Goal: Task Accomplishment & Management: Manage account settings

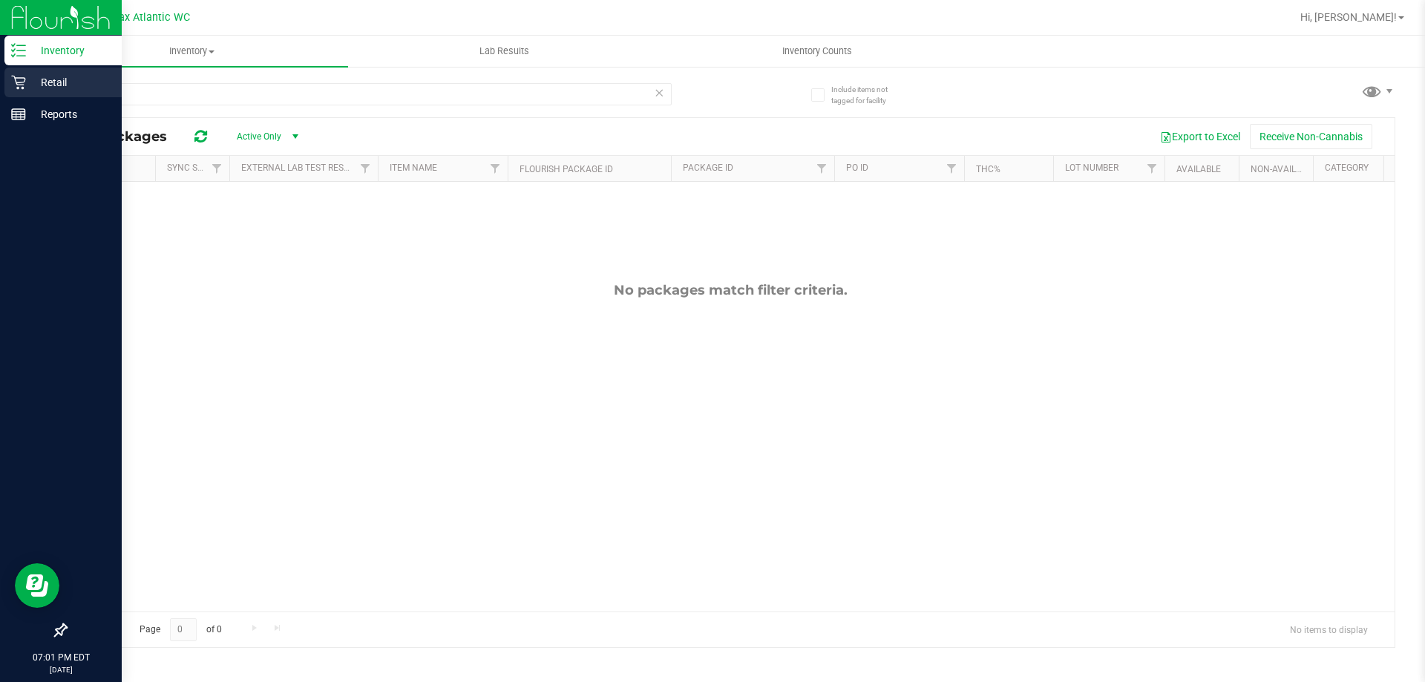
click at [25, 88] on icon at bounding box center [18, 82] width 15 height 15
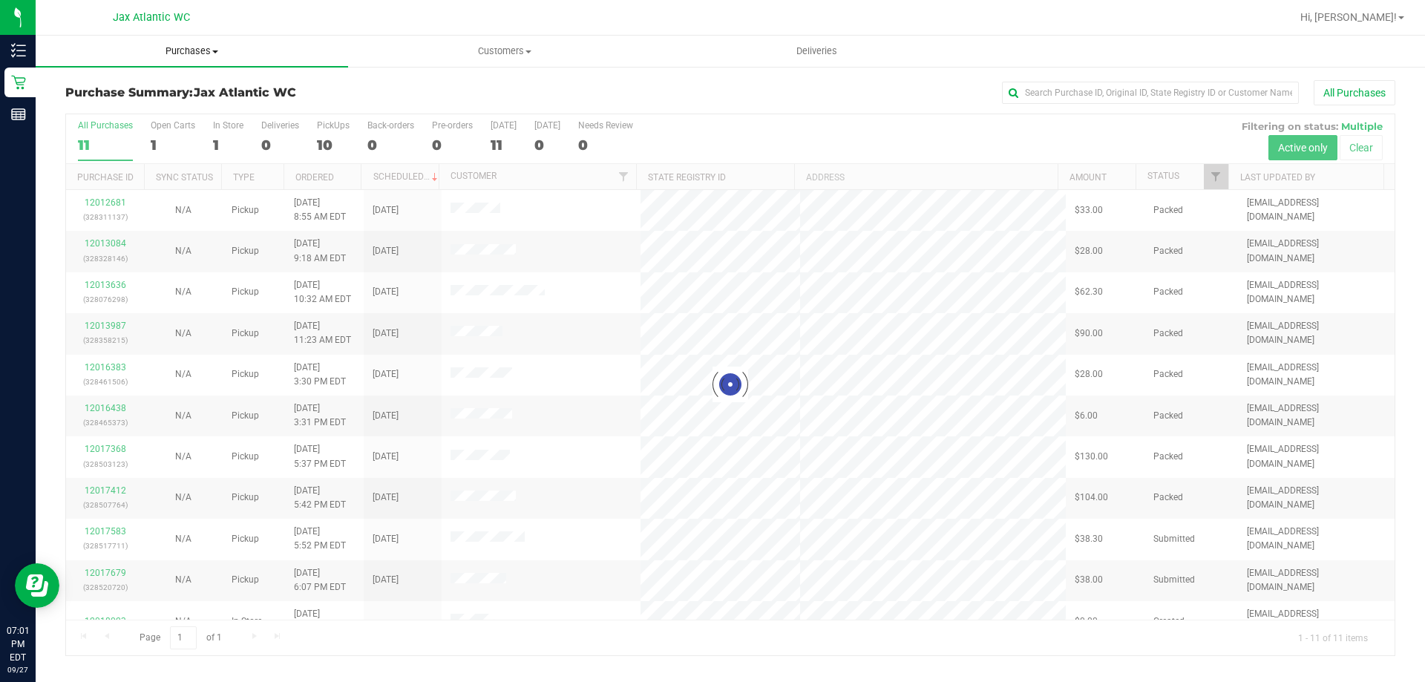
click at [214, 59] on uib-tab-heading "Purchases Summary of purchases Fulfillment All purchases" at bounding box center [192, 51] width 312 height 31
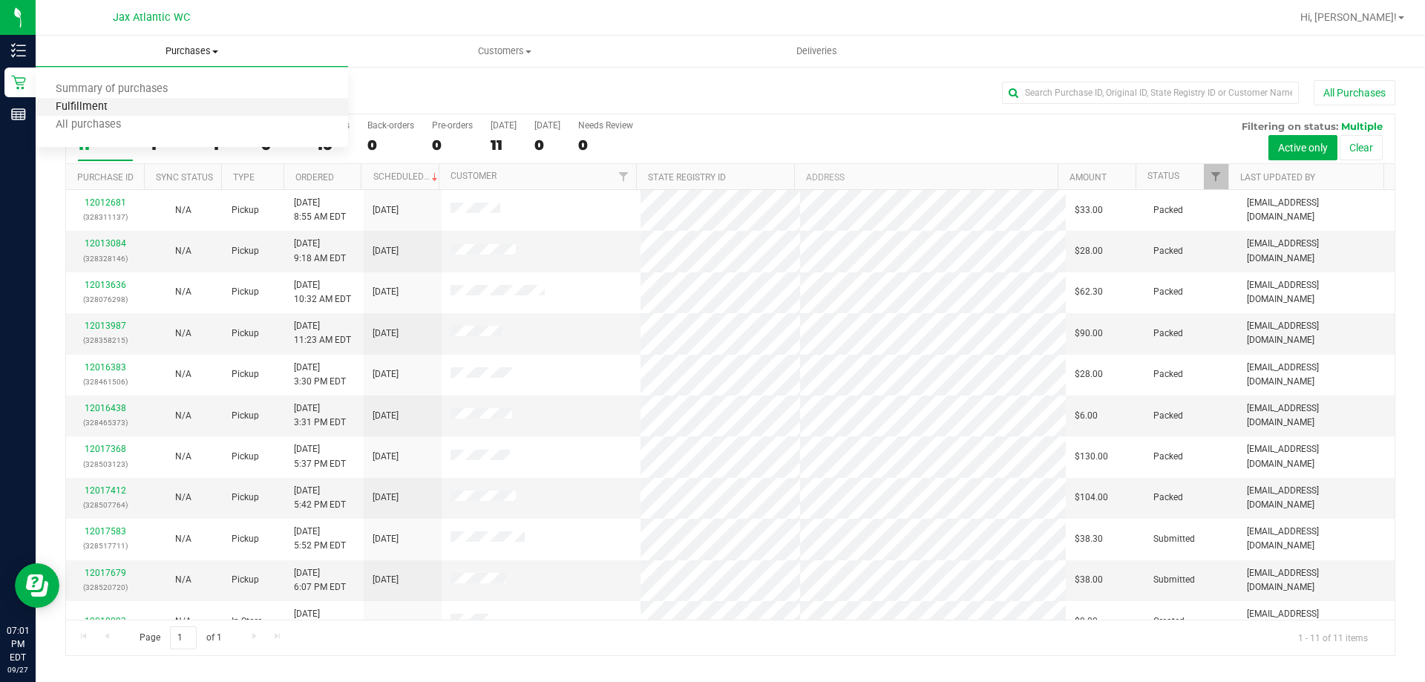
click at [117, 113] on span "Fulfillment" at bounding box center [82, 107] width 92 height 13
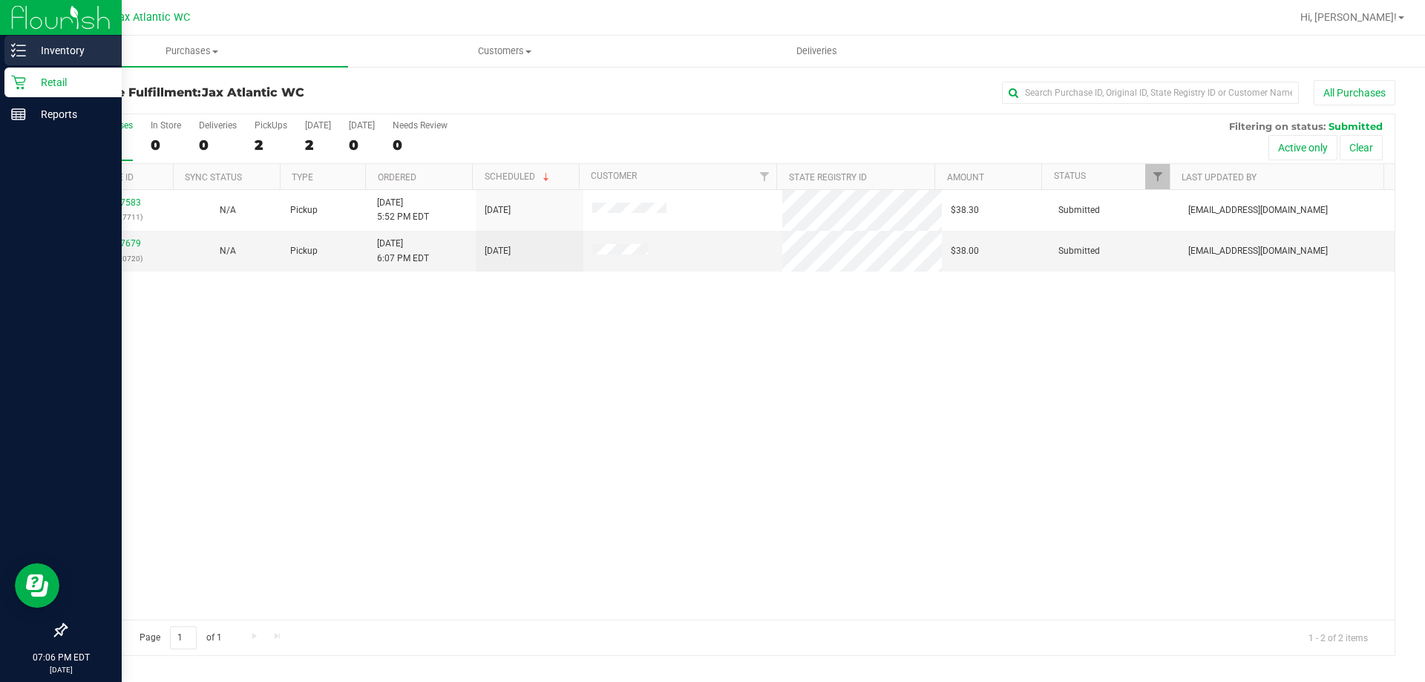
click at [30, 57] on p "Inventory" at bounding box center [70, 51] width 89 height 18
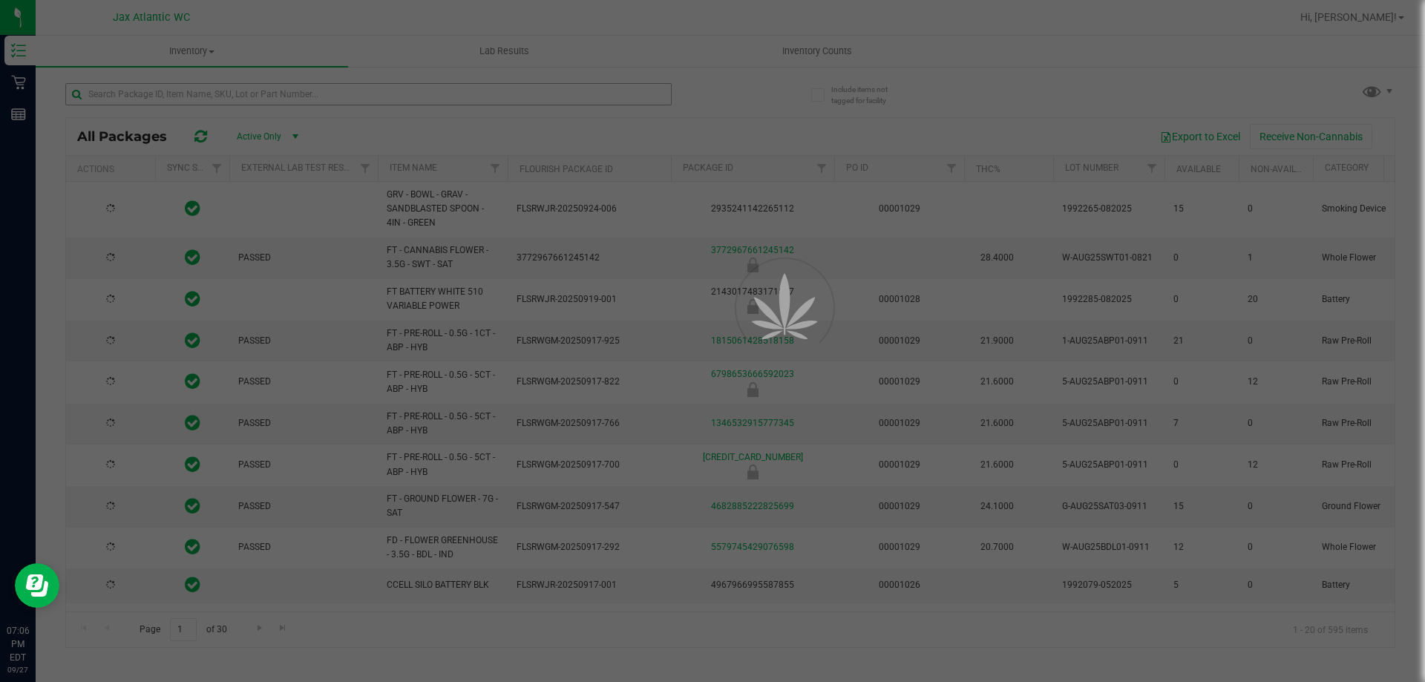
click at [269, 95] on div at bounding box center [712, 341] width 1425 height 682
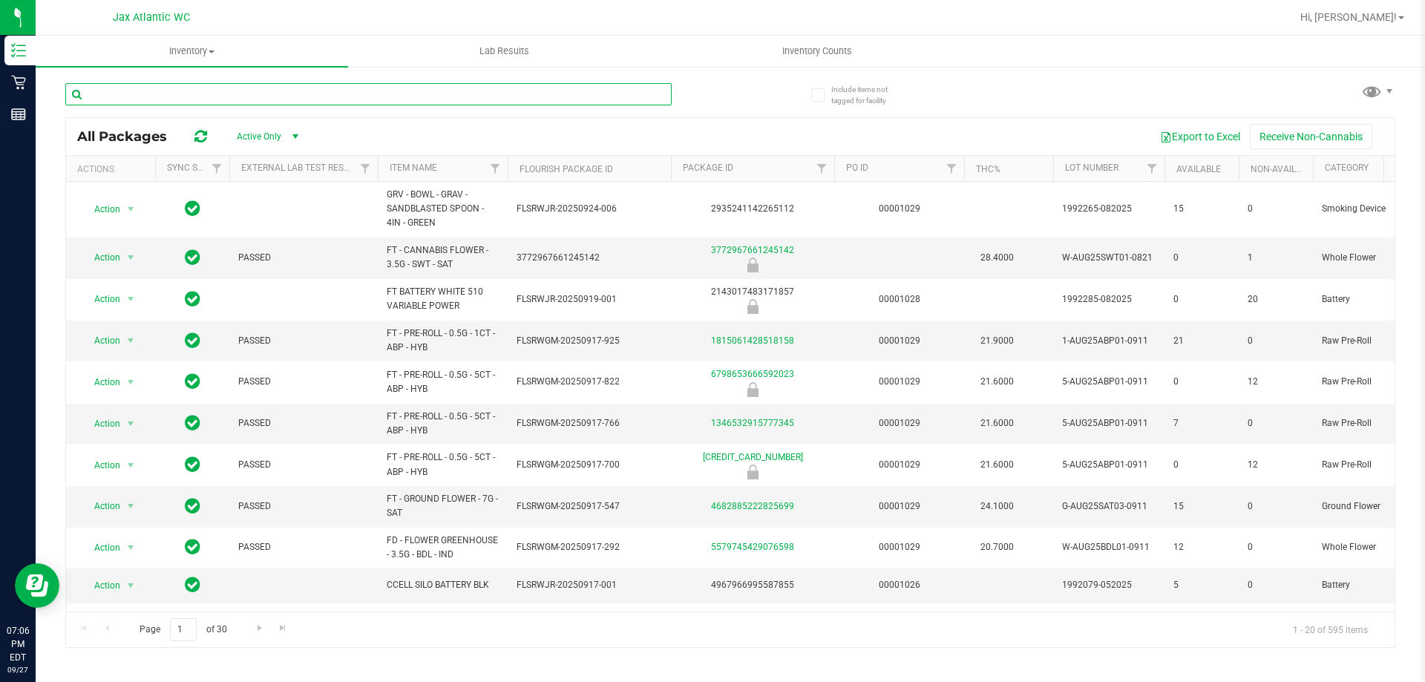
click at [269, 95] on input "text" at bounding box center [368, 94] width 606 height 22
type input "pzt"
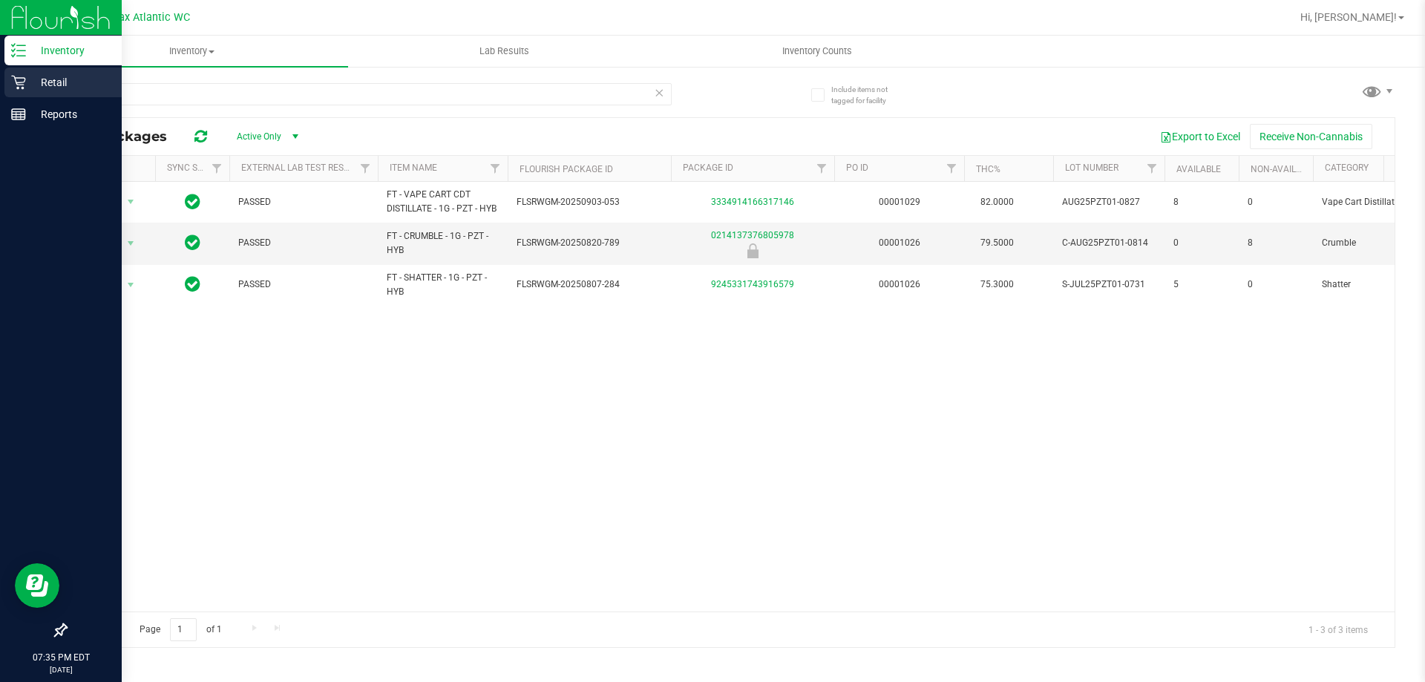
click at [18, 87] on icon at bounding box center [18, 83] width 14 height 14
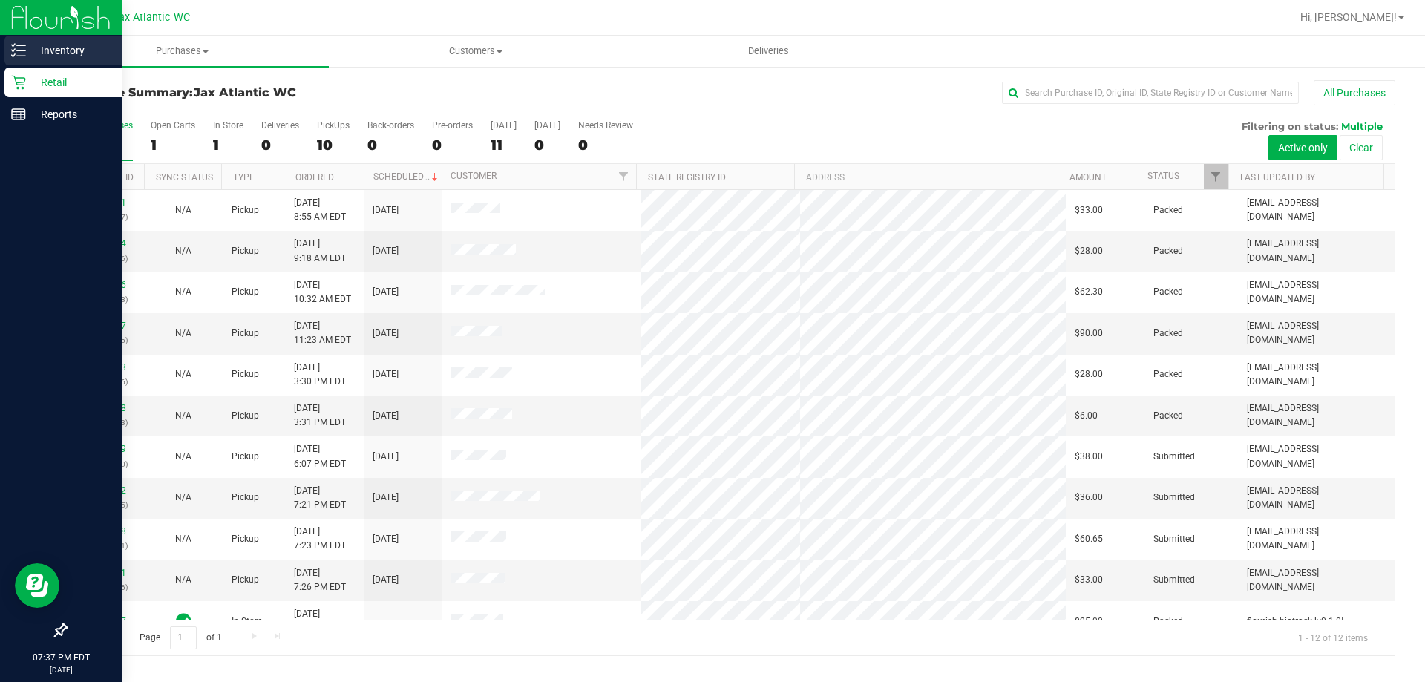
click at [48, 49] on p "Inventory" at bounding box center [70, 51] width 89 height 18
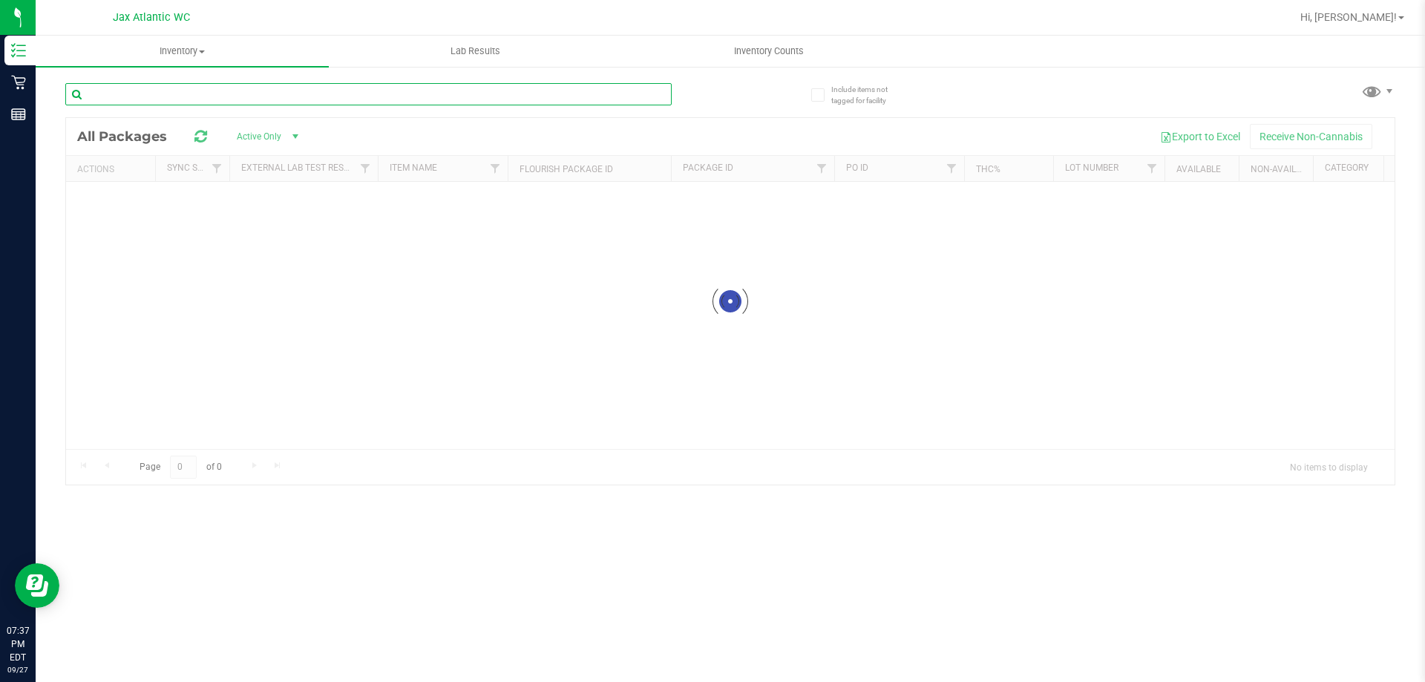
click at [157, 97] on input "text" at bounding box center [368, 94] width 606 height 22
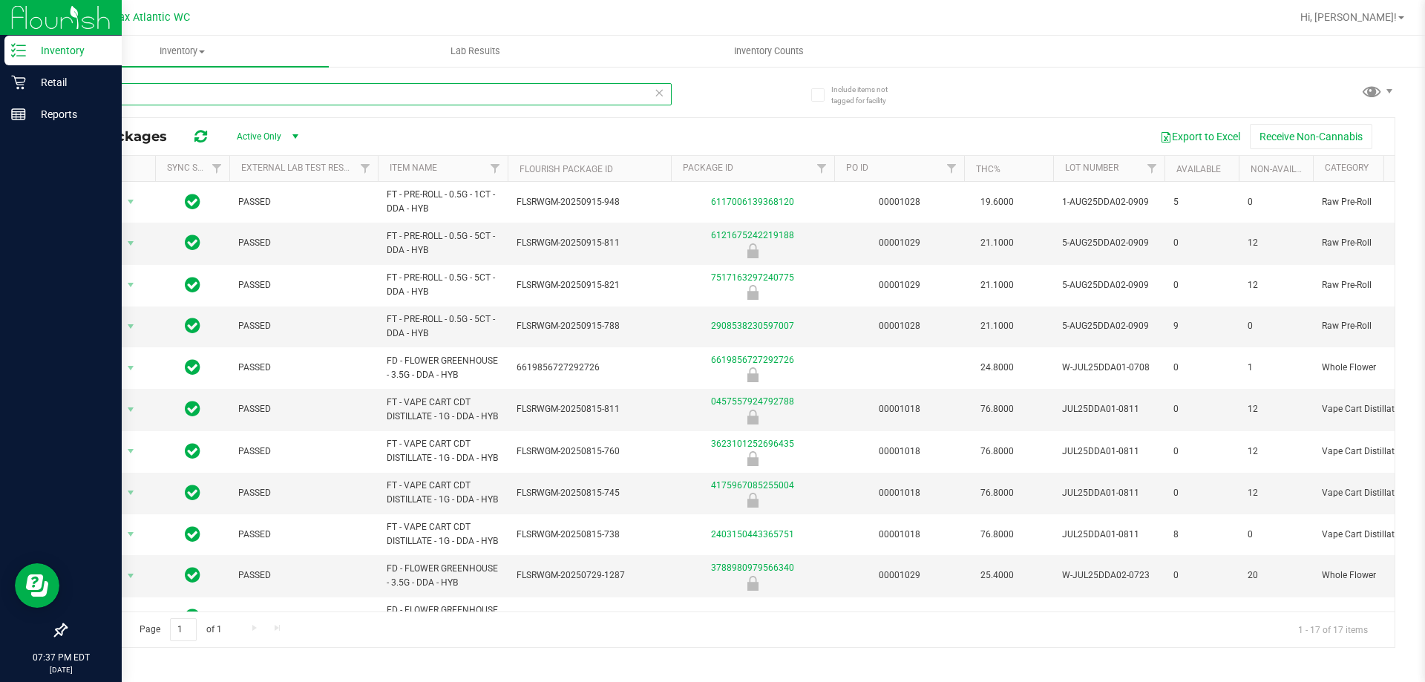
type input "dda"
click at [33, 79] on p "Retail" at bounding box center [70, 82] width 89 height 18
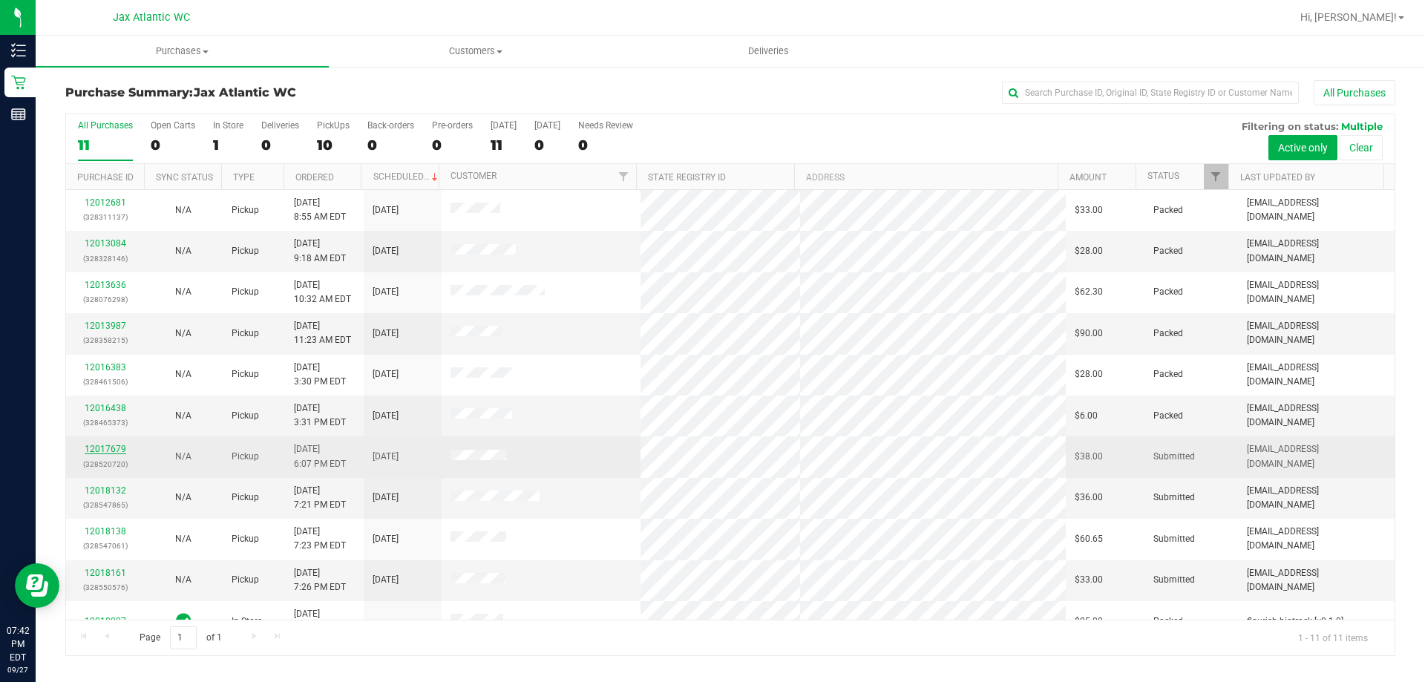
click at [114, 450] on link "12017679" at bounding box center [106, 449] width 42 height 10
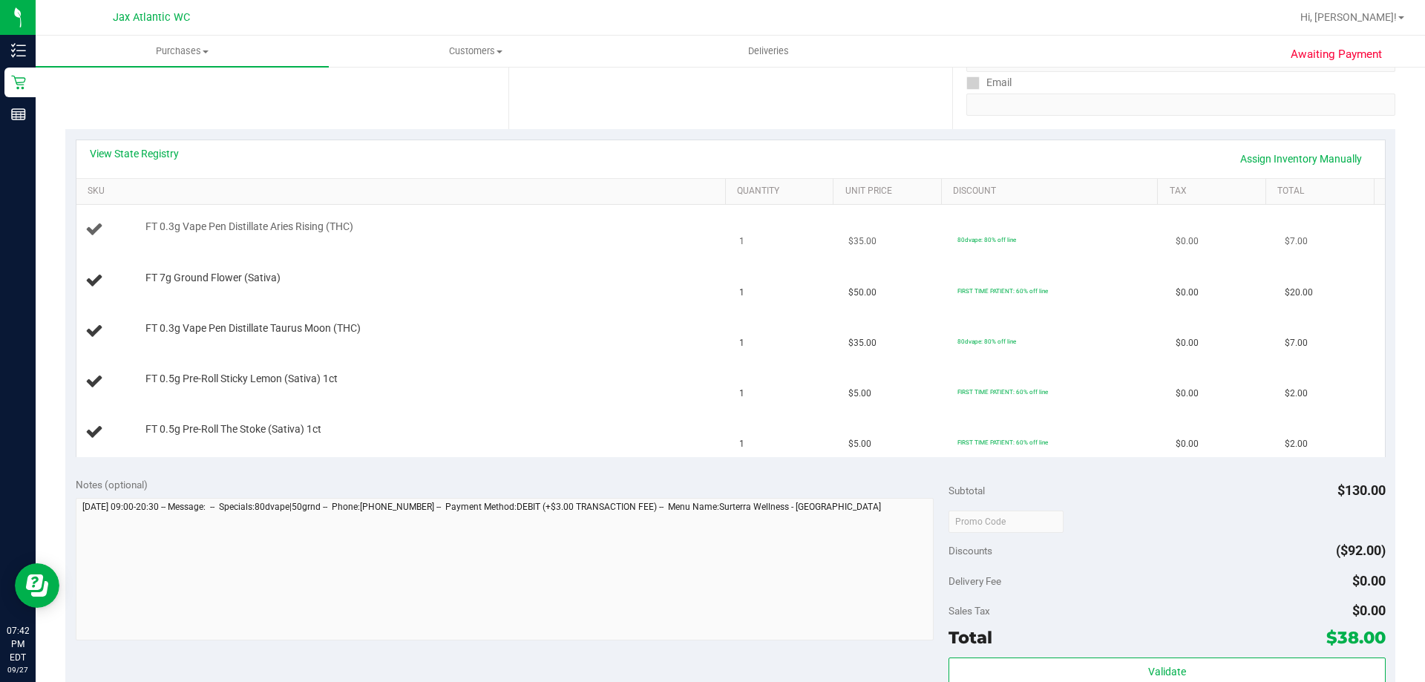
scroll to position [297, 0]
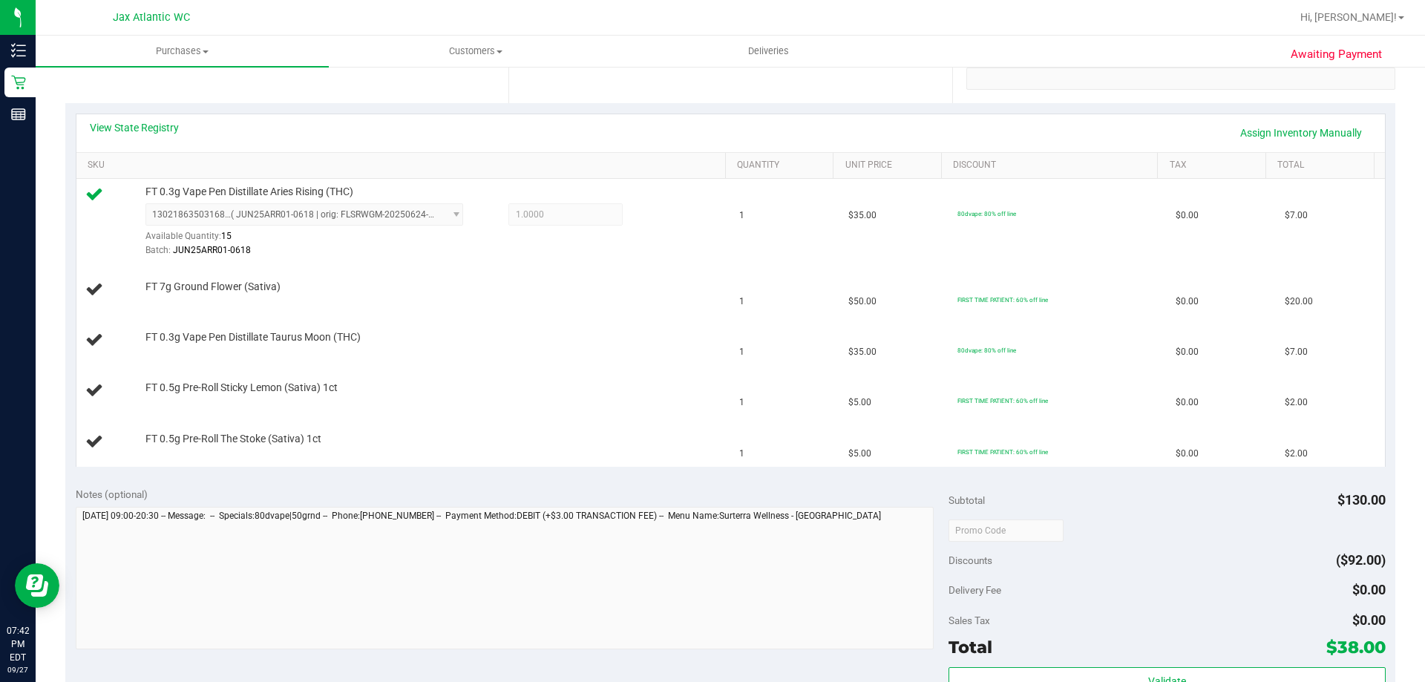
click at [361, 125] on div "View State Registry Assign Inventory Manually" at bounding box center [731, 132] width 1282 height 25
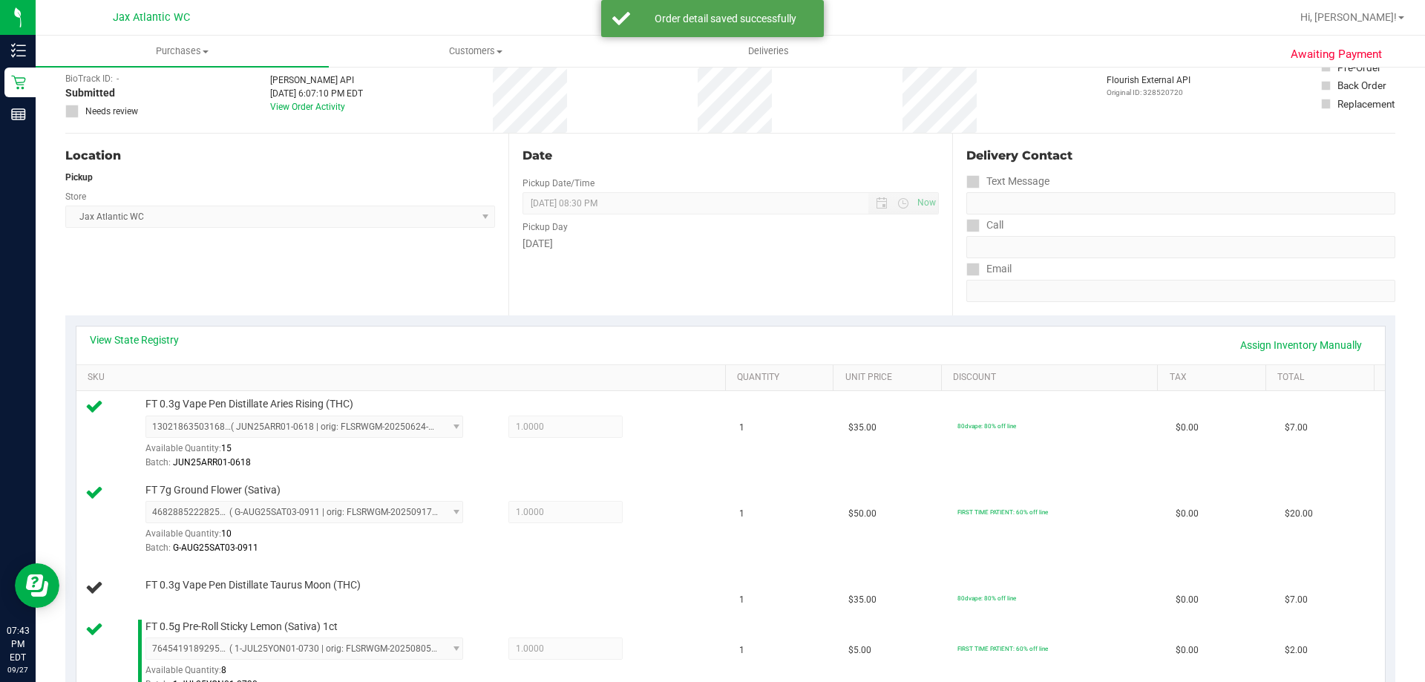
scroll to position [148, 0]
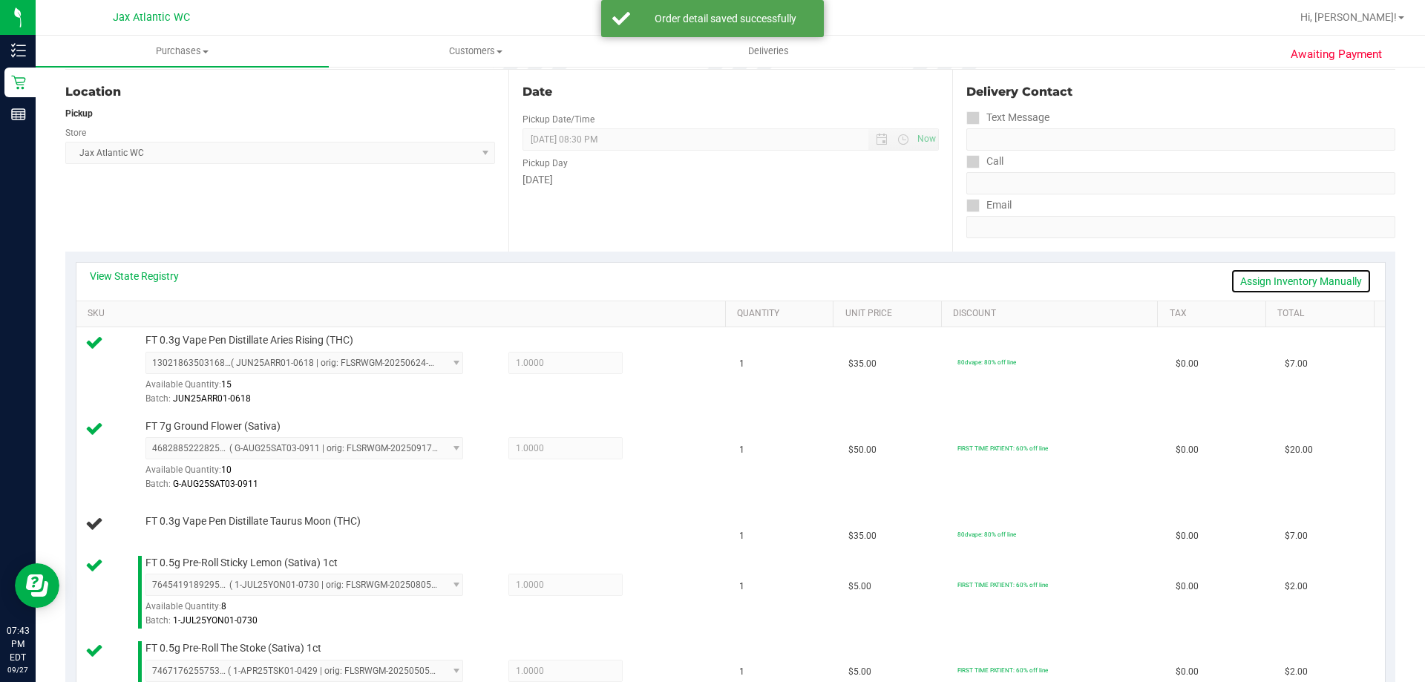
click at [1239, 279] on link "Assign Inventory Manually" at bounding box center [1300, 281] width 141 height 25
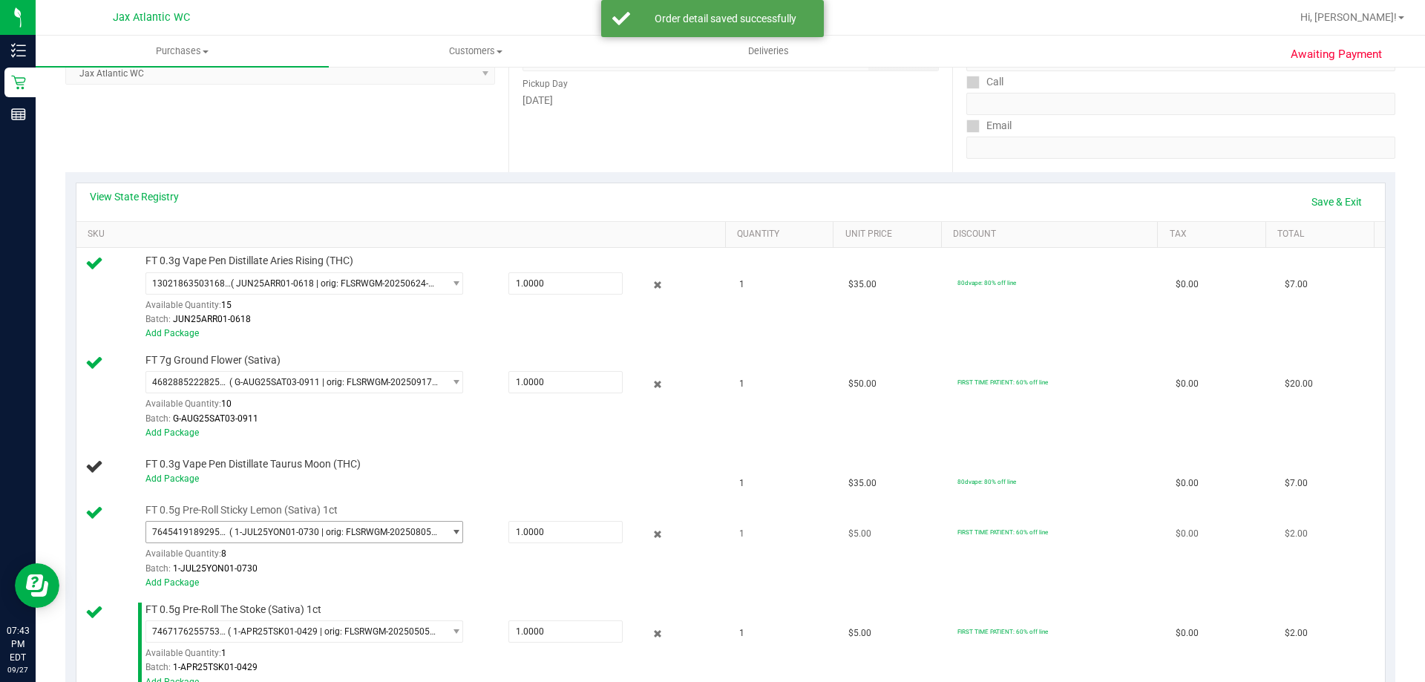
scroll to position [297, 0]
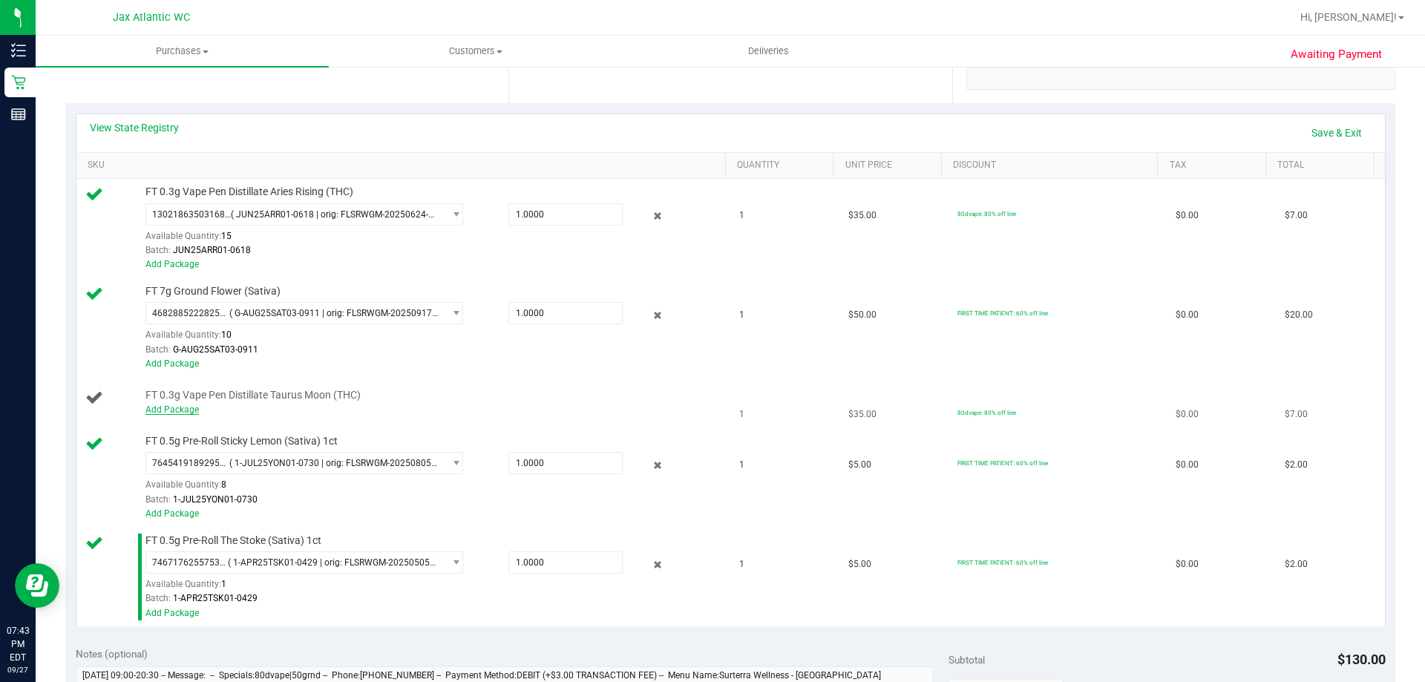
click at [174, 413] on link "Add Package" at bounding box center [171, 409] width 53 height 10
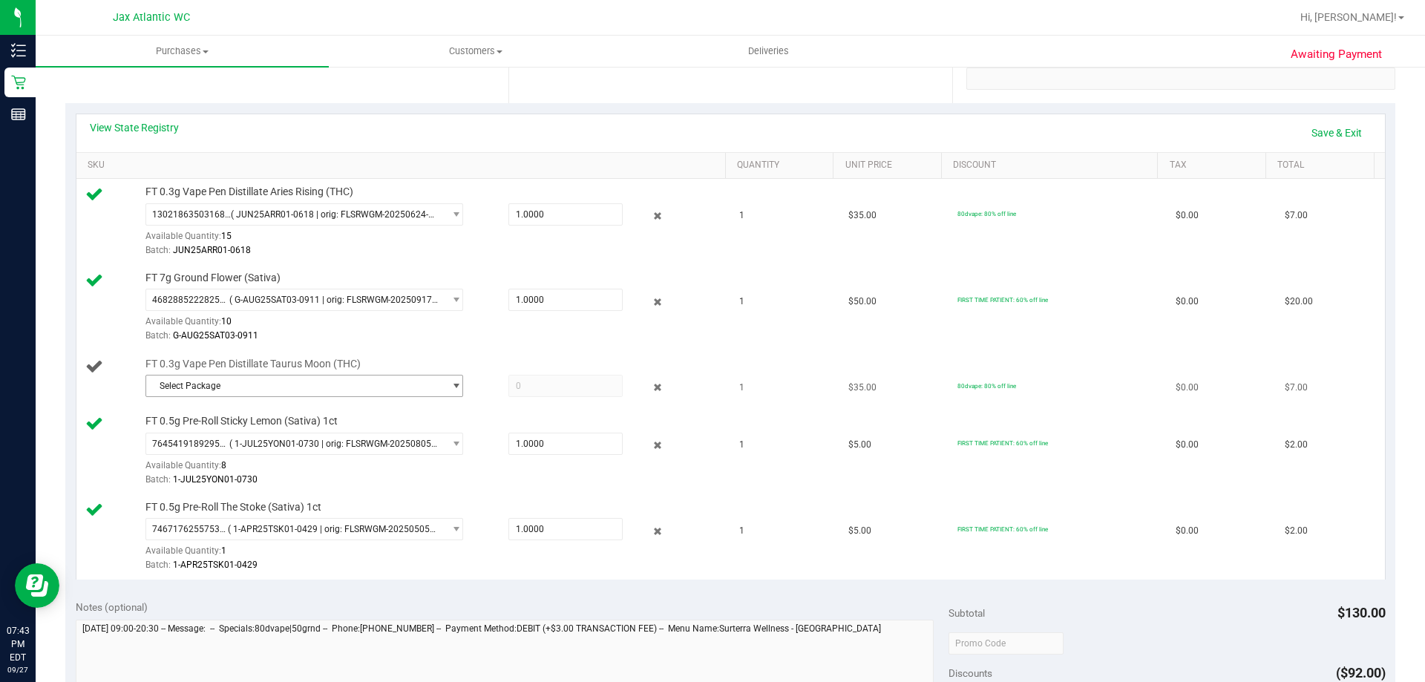
click at [263, 380] on span "Select Package" at bounding box center [295, 386] width 298 height 21
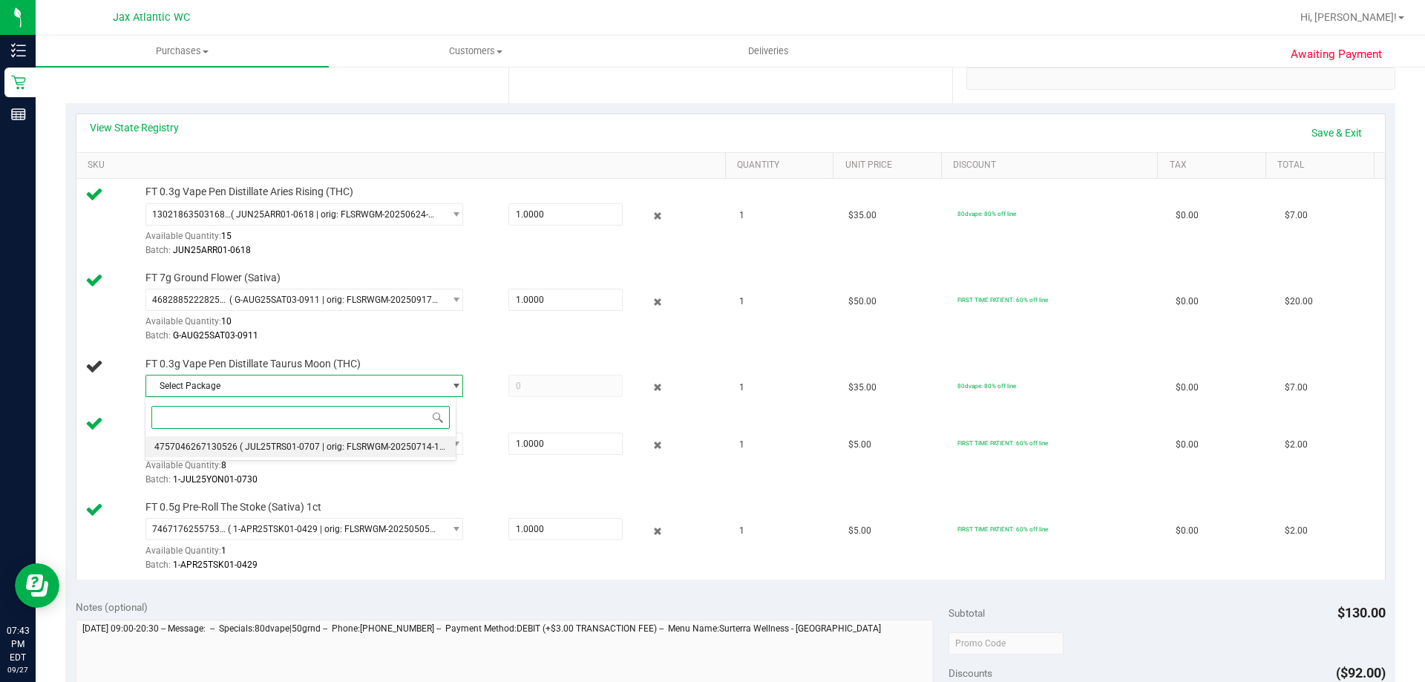
click at [227, 443] on span "4757046267130526" at bounding box center [195, 447] width 83 height 10
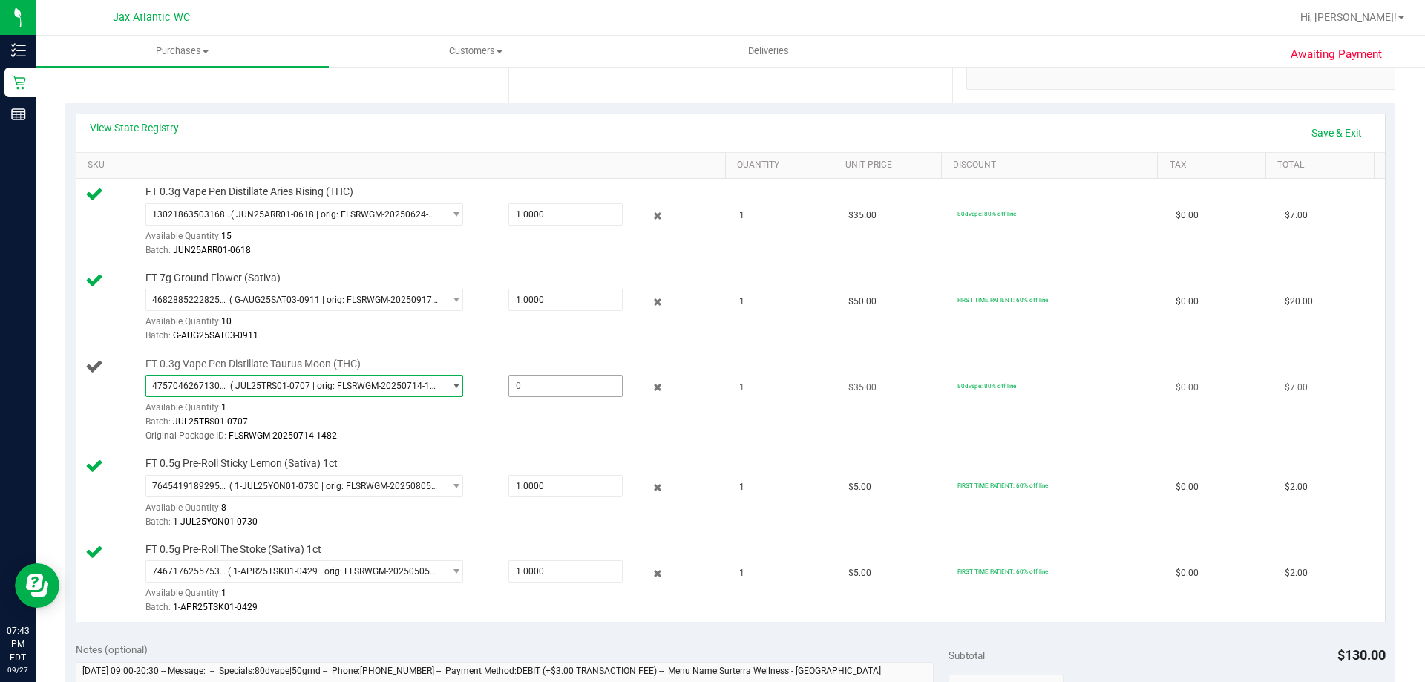
click at [524, 390] on span at bounding box center [565, 386] width 114 height 22
type input "1"
type input "1.0000"
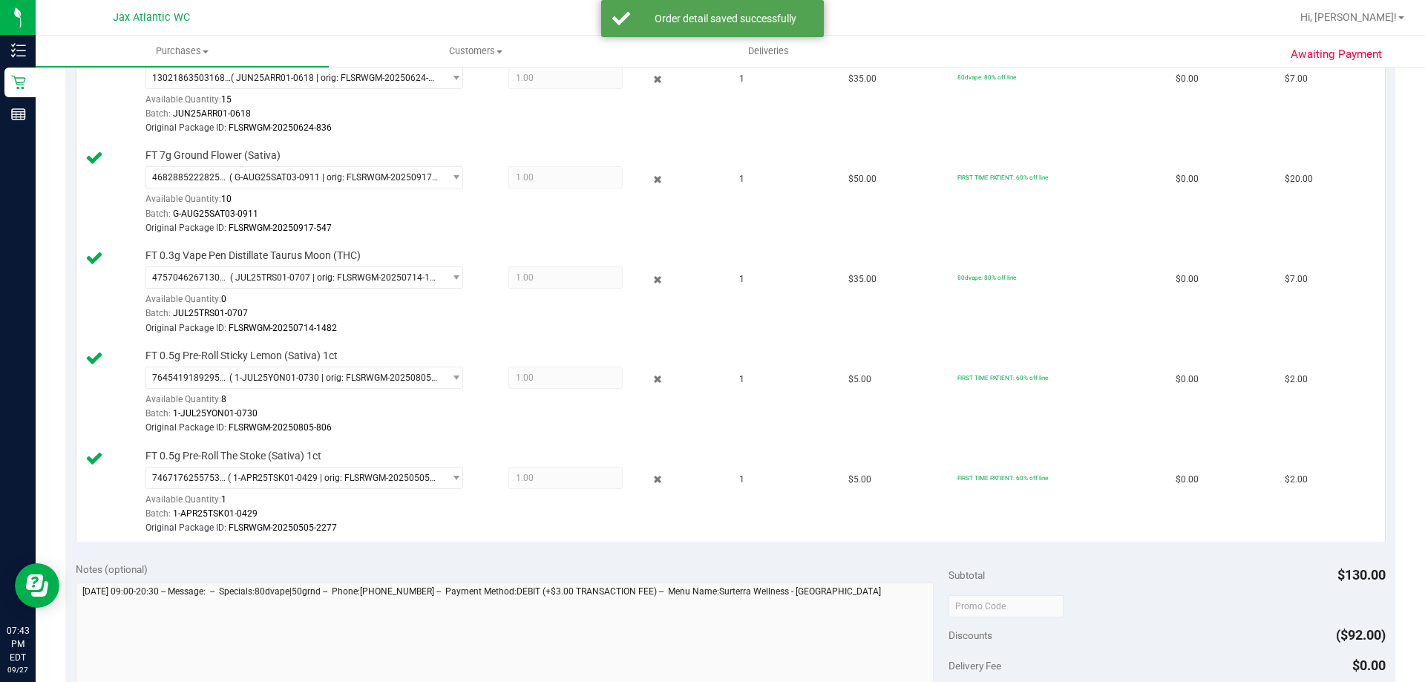
scroll to position [668, 0]
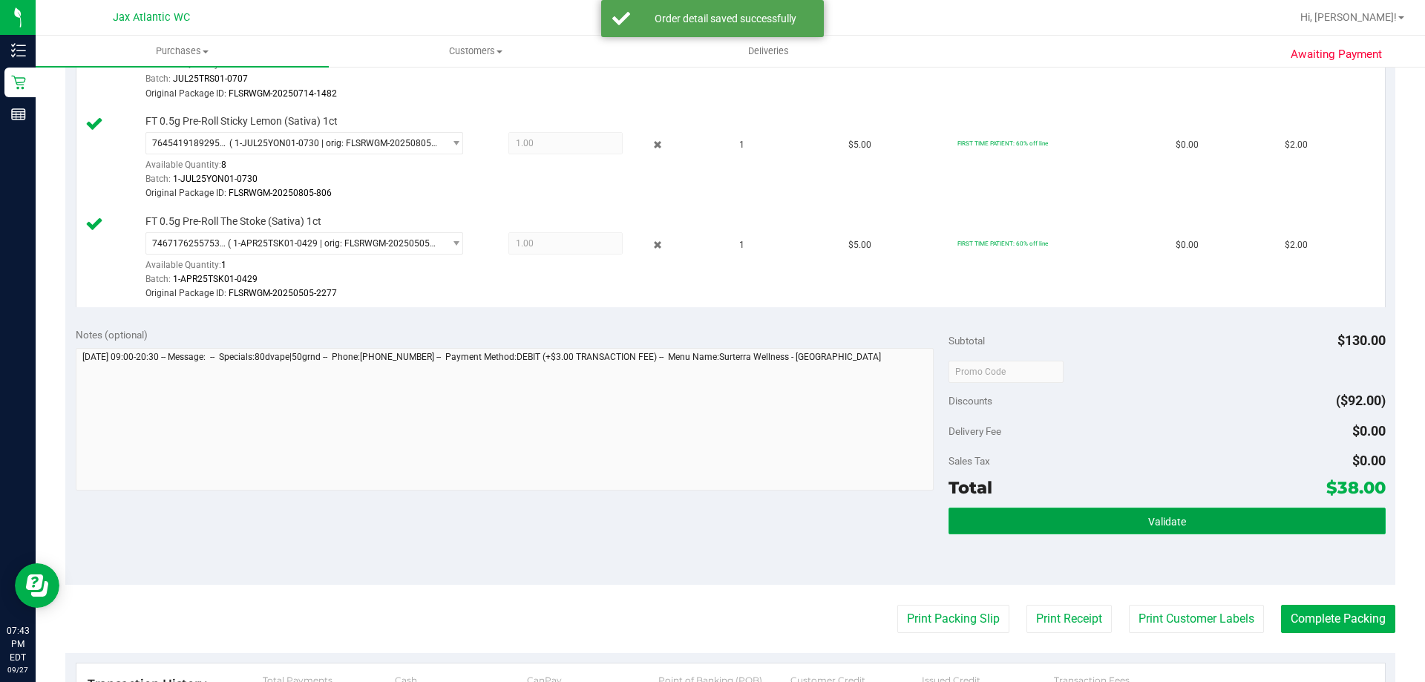
click at [1032, 530] on button "Validate" at bounding box center [1166, 521] width 436 height 27
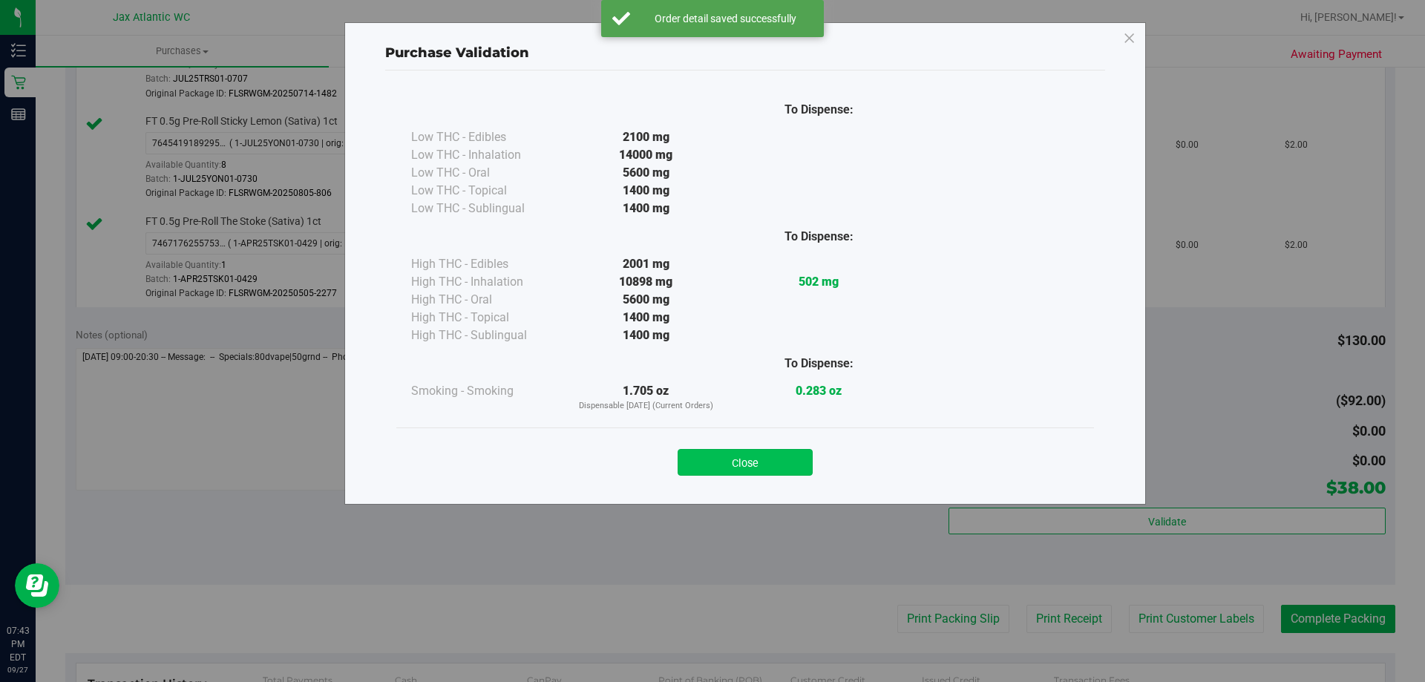
click at [781, 468] on button "Close" at bounding box center [745, 462] width 135 height 27
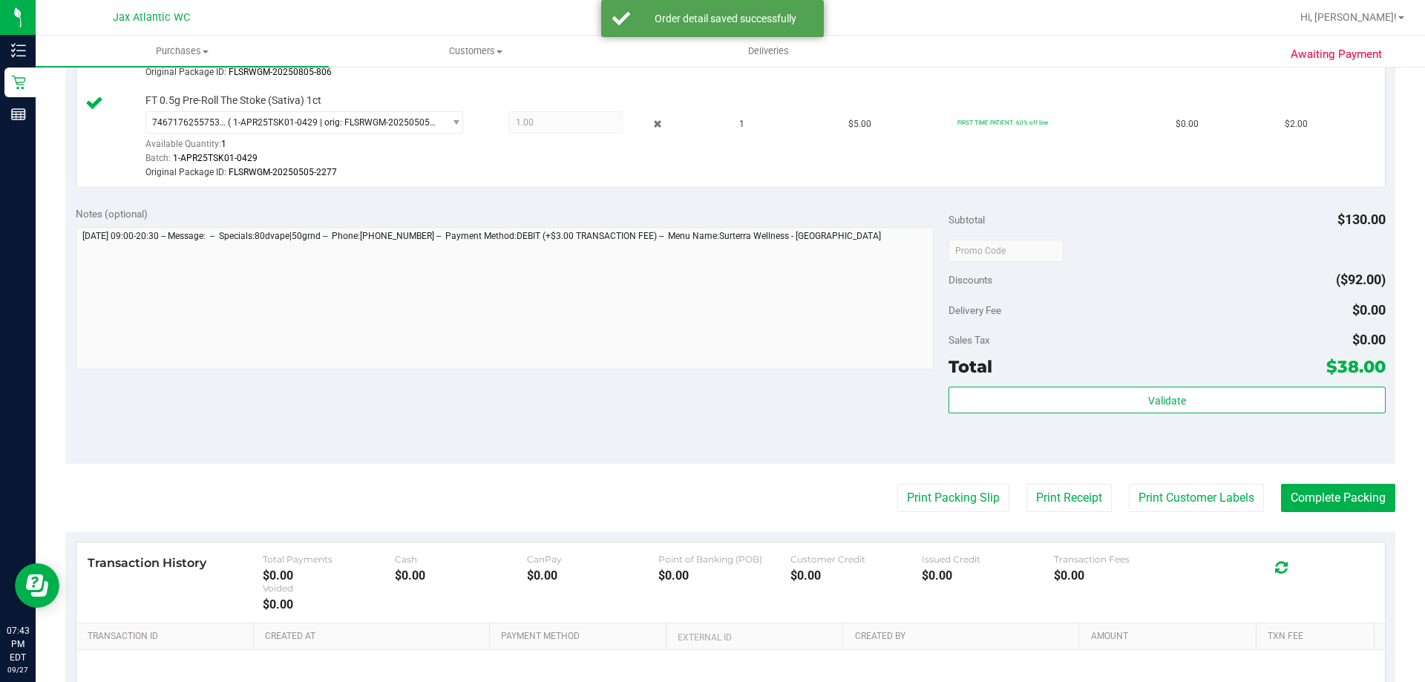
scroll to position [946, 0]
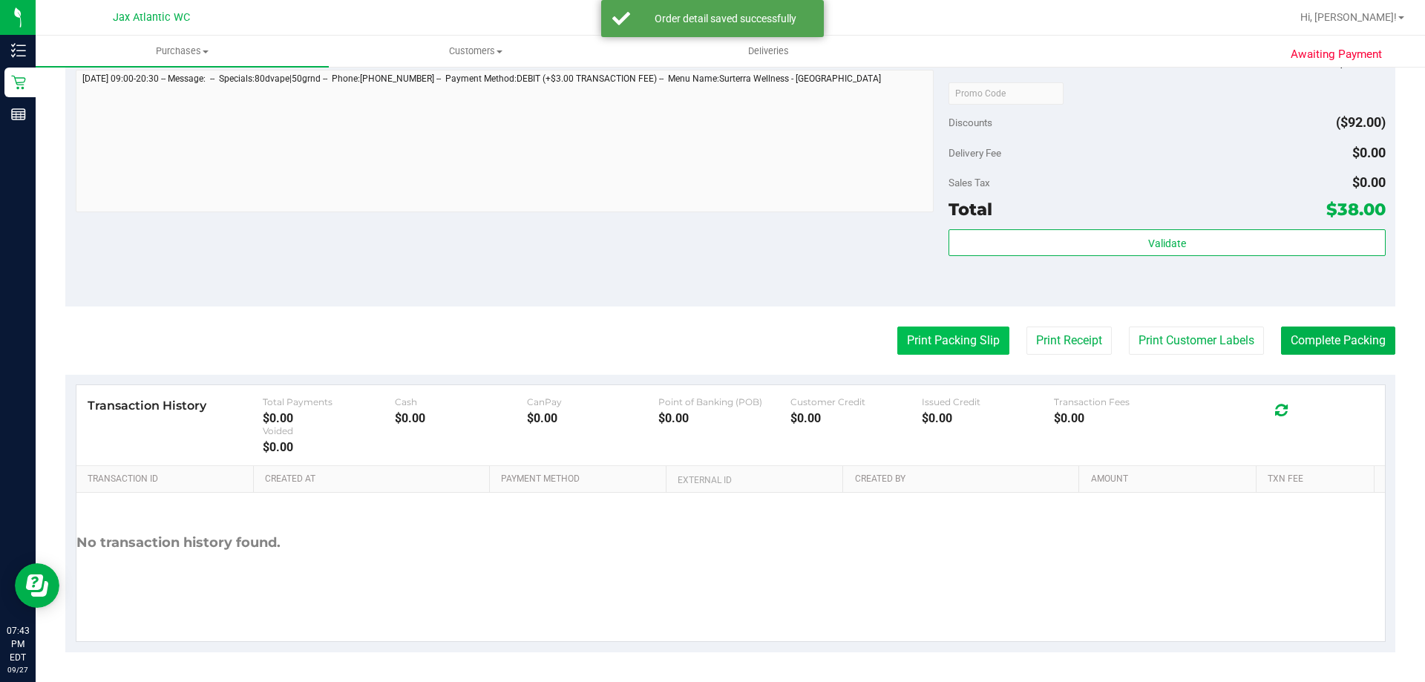
click at [917, 338] on button "Print Packing Slip" at bounding box center [953, 341] width 112 height 28
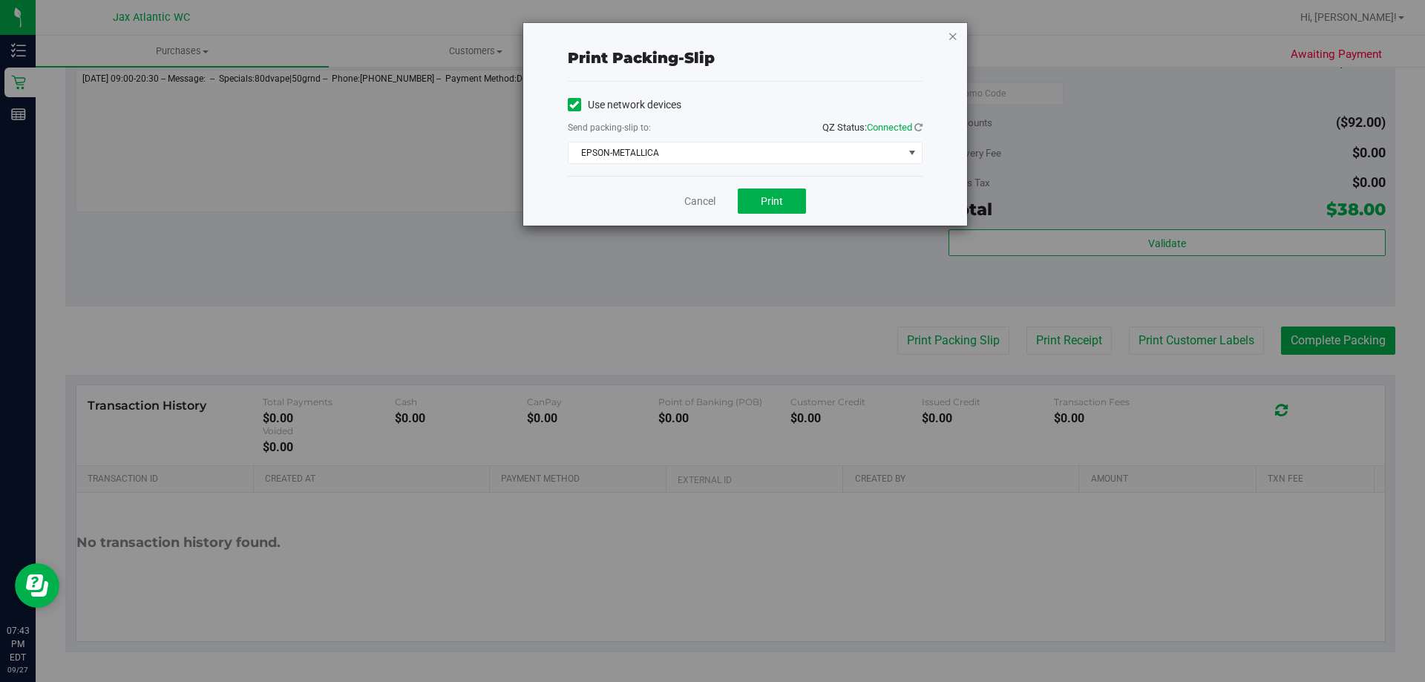
click at [951, 33] on icon "button" at bounding box center [953, 36] width 10 height 18
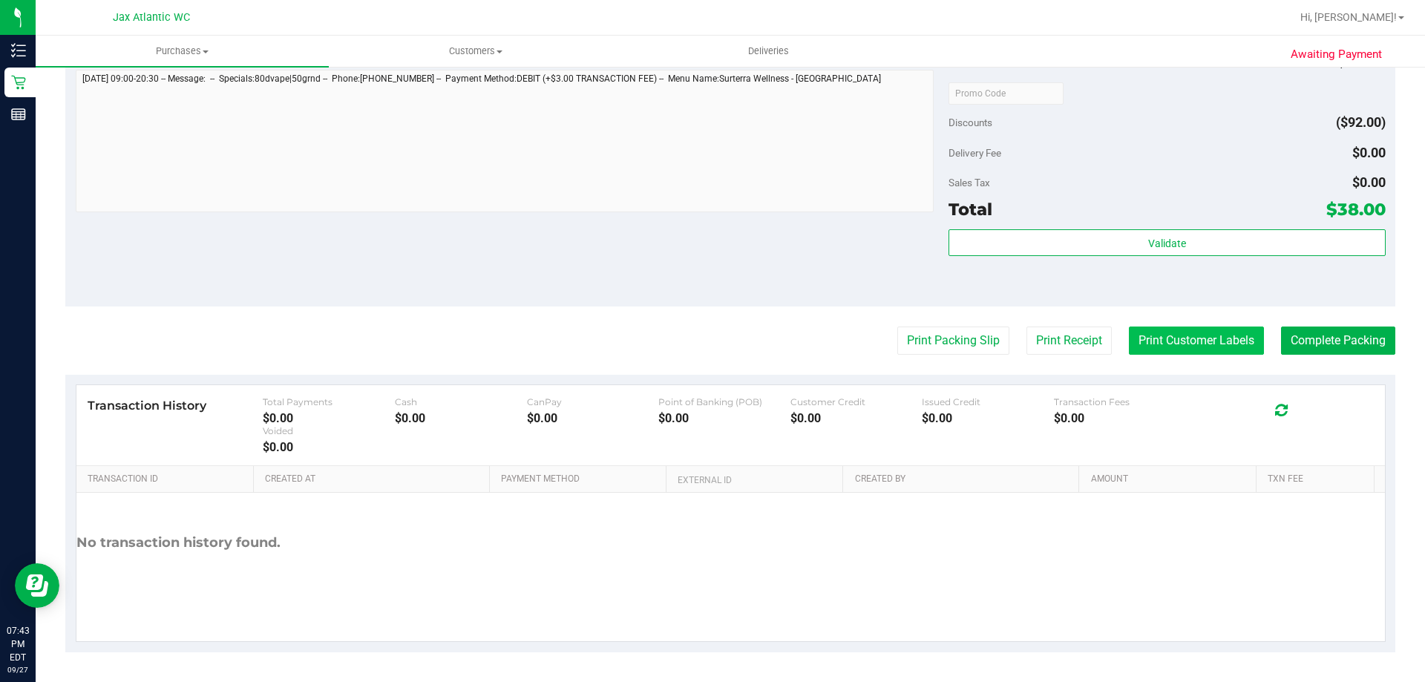
click at [1155, 346] on button "Print Customer Labels" at bounding box center [1196, 341] width 135 height 28
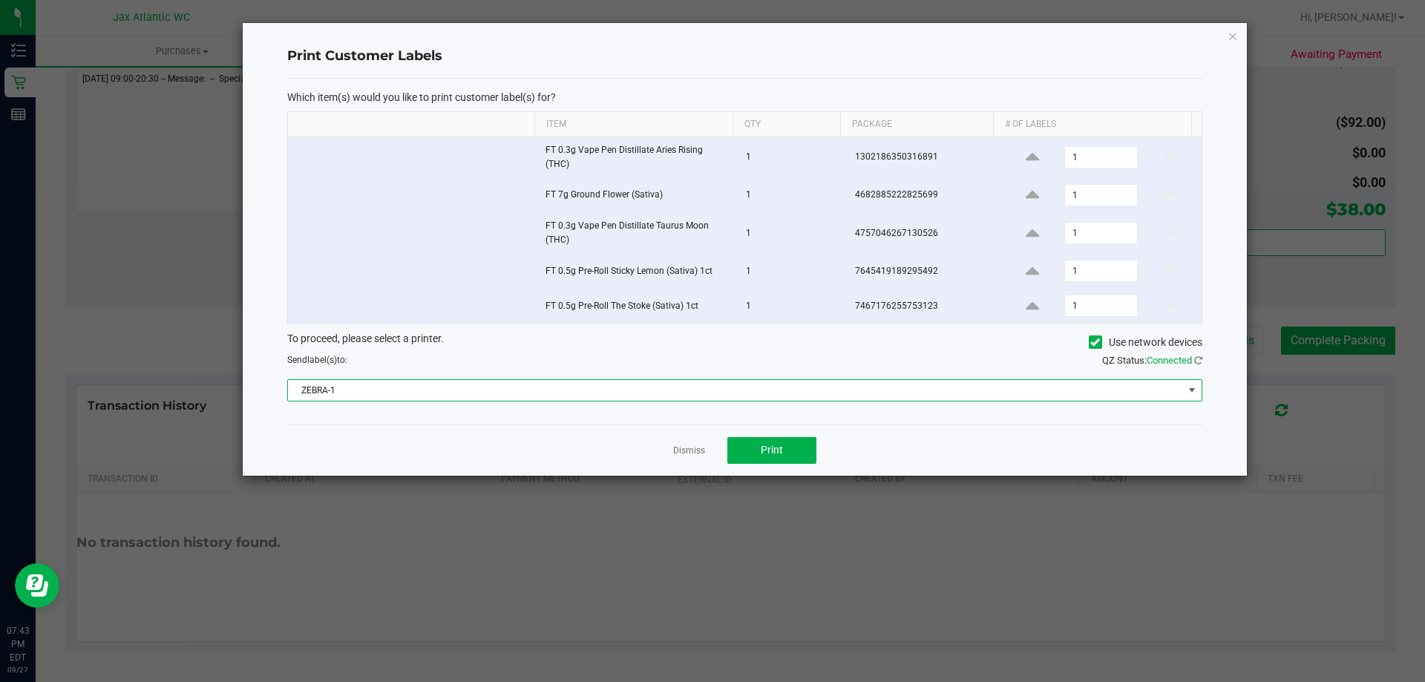
click at [449, 388] on span "ZEBRA-1" at bounding box center [735, 390] width 895 height 21
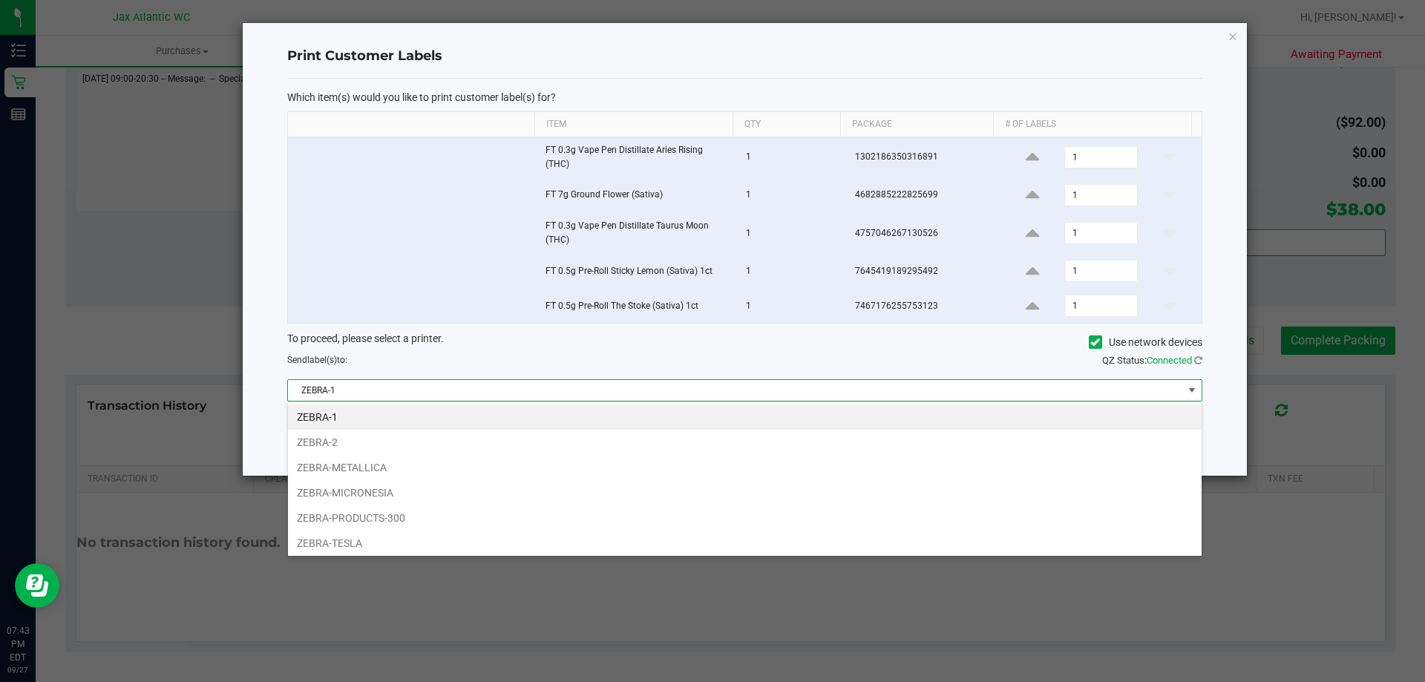
scroll to position [22, 914]
click at [388, 537] on li "ZEBRA-TESLA" at bounding box center [745, 543] width 914 height 25
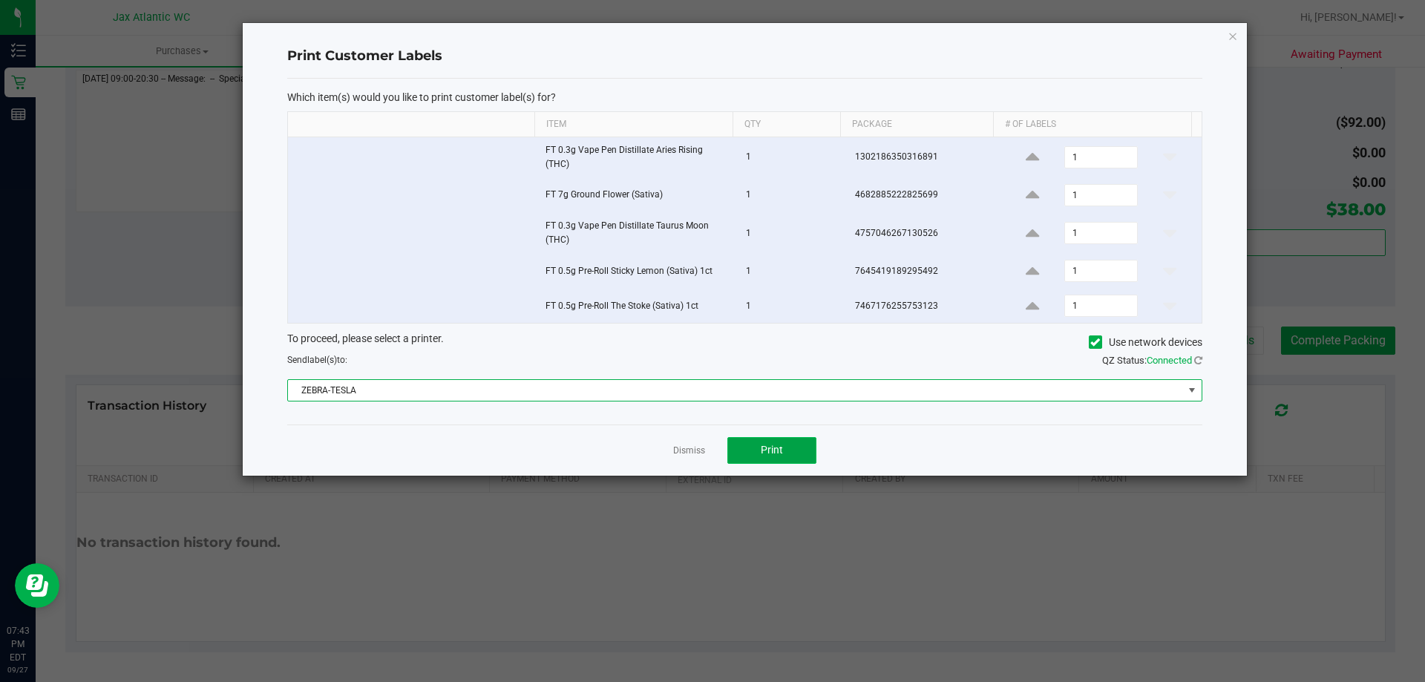
click at [782, 453] on span "Print" at bounding box center [772, 450] width 22 height 12
click at [753, 393] on span "ZEBRA-TESLA" at bounding box center [735, 390] width 895 height 21
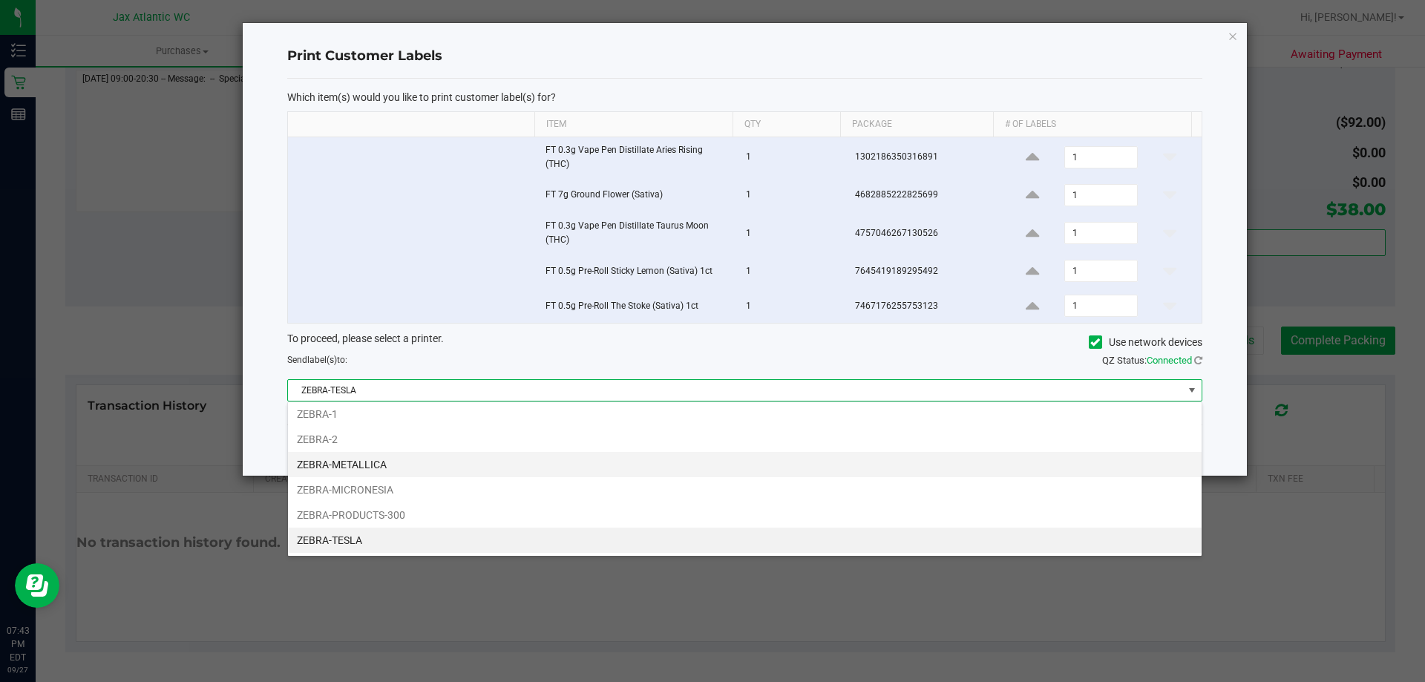
click at [409, 465] on li "ZEBRA-METALLICA" at bounding box center [745, 464] width 914 height 25
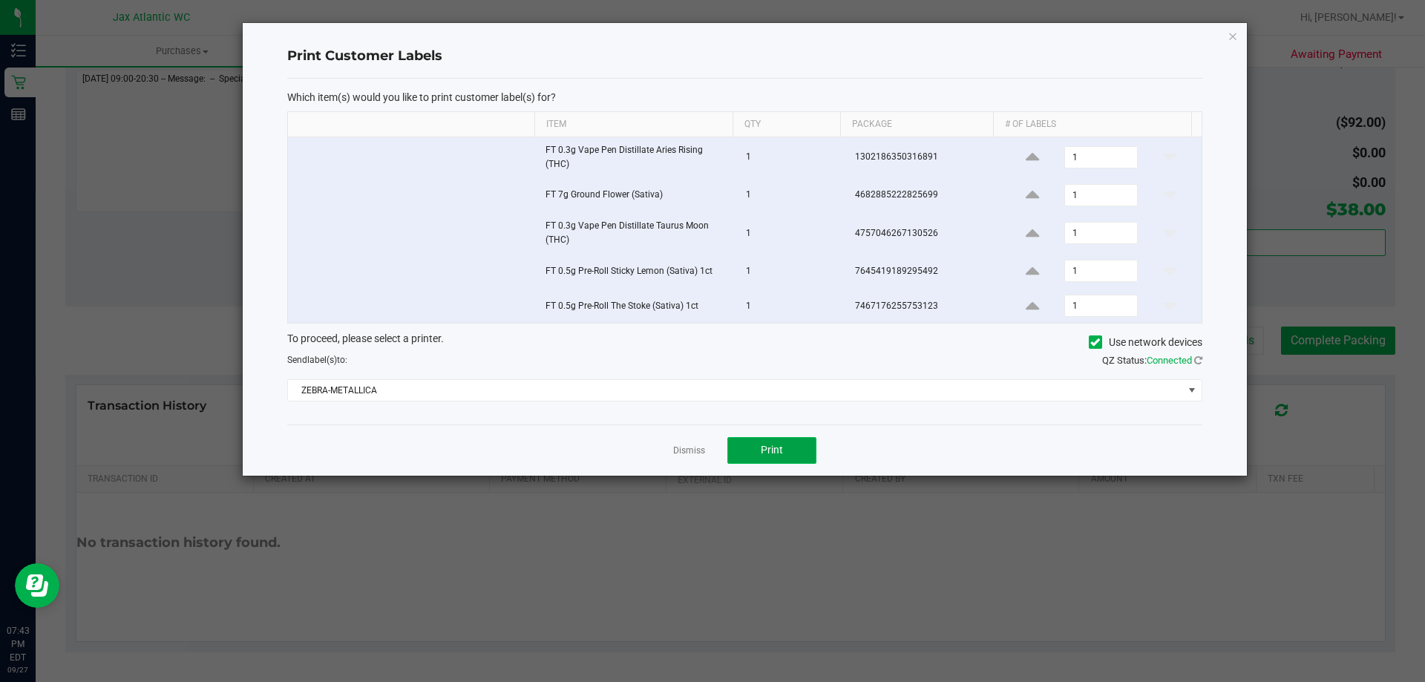
click at [765, 461] on button "Print" at bounding box center [771, 450] width 89 height 27
click at [1235, 33] on icon "button" at bounding box center [1232, 36] width 10 height 18
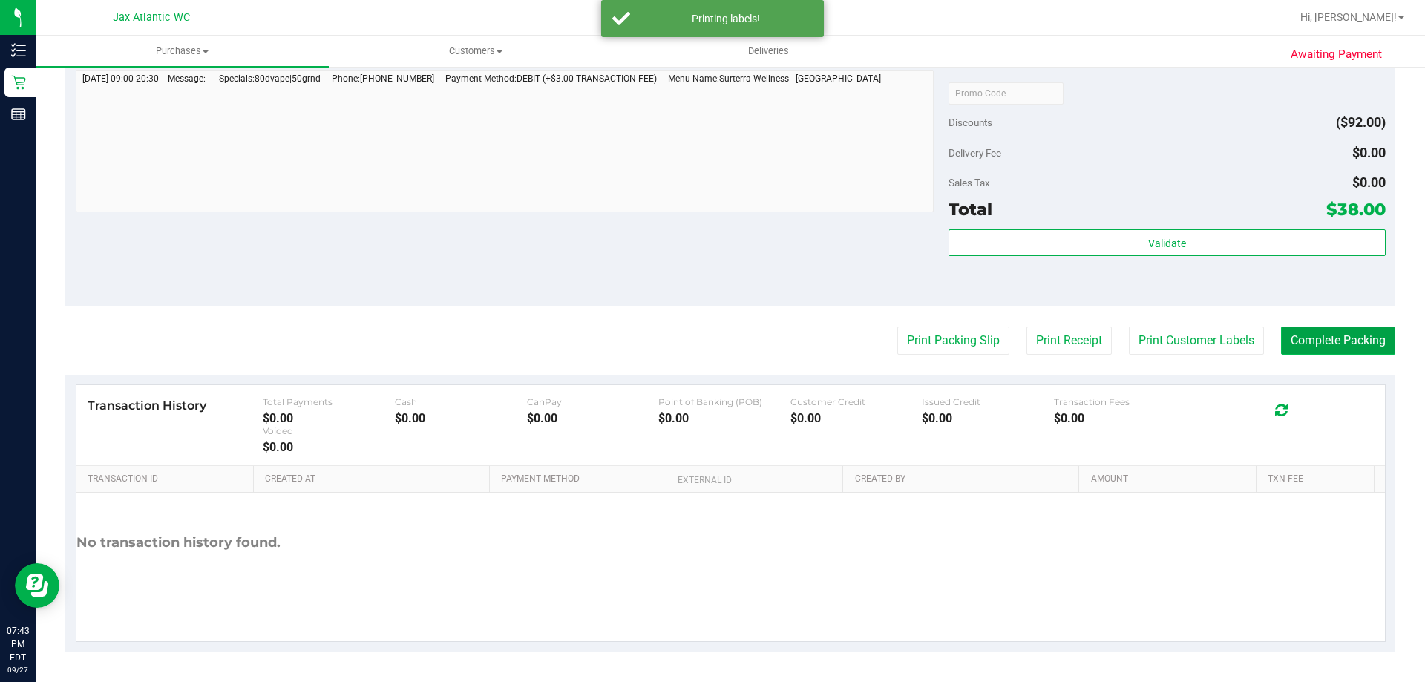
click at [1300, 344] on button "Complete Packing" at bounding box center [1338, 341] width 114 height 28
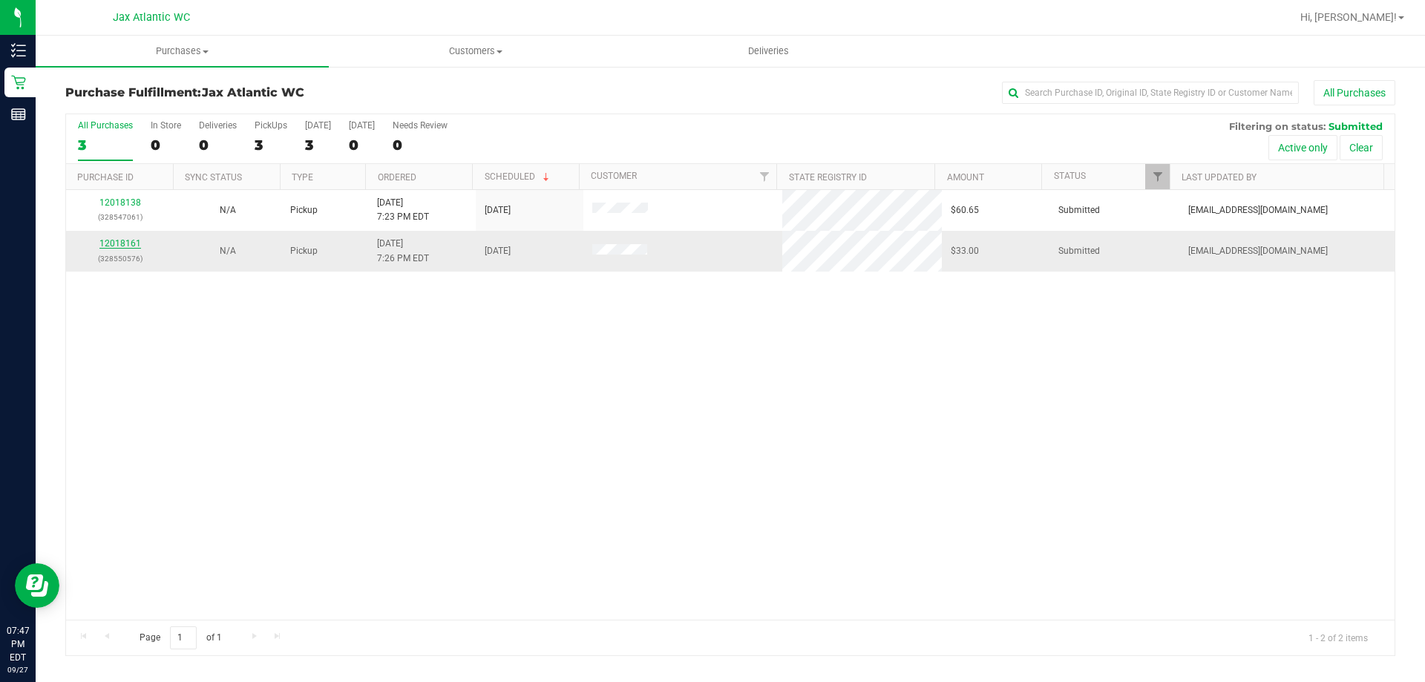
click at [118, 245] on link "12018161" at bounding box center [120, 243] width 42 height 10
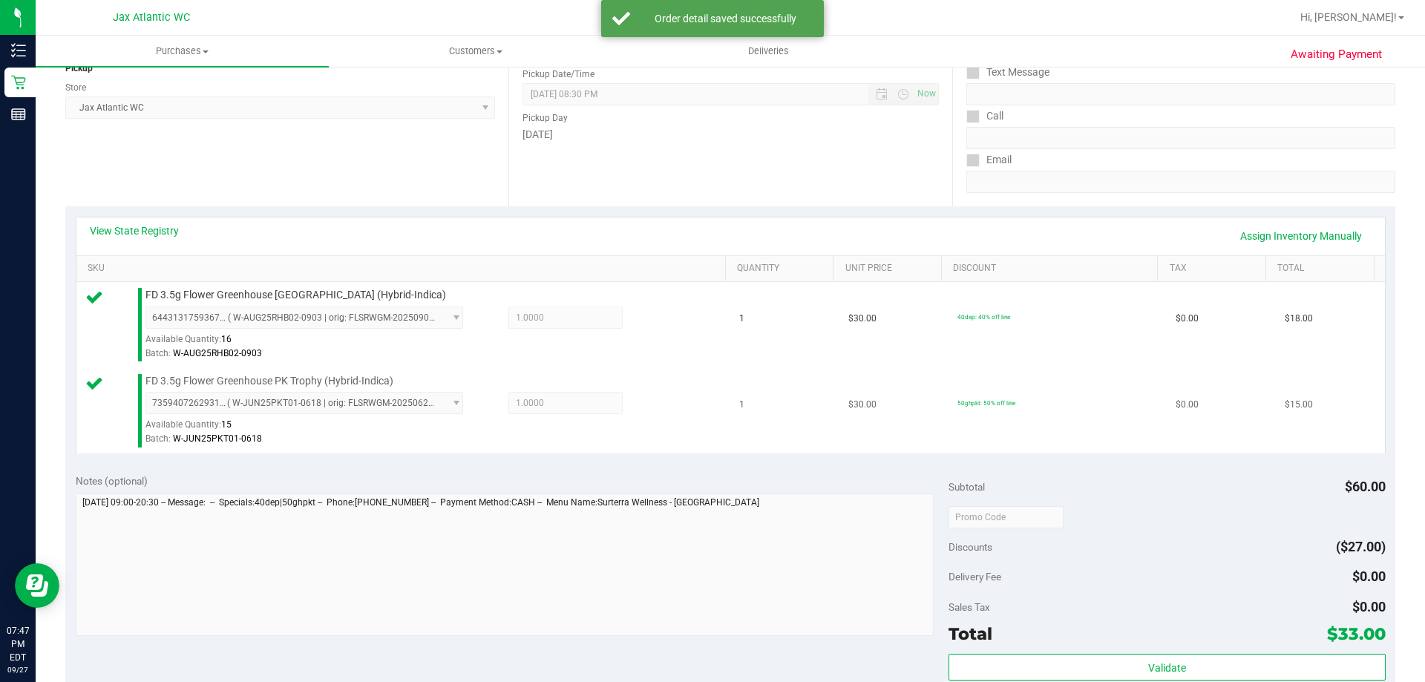
scroll to position [297, 0]
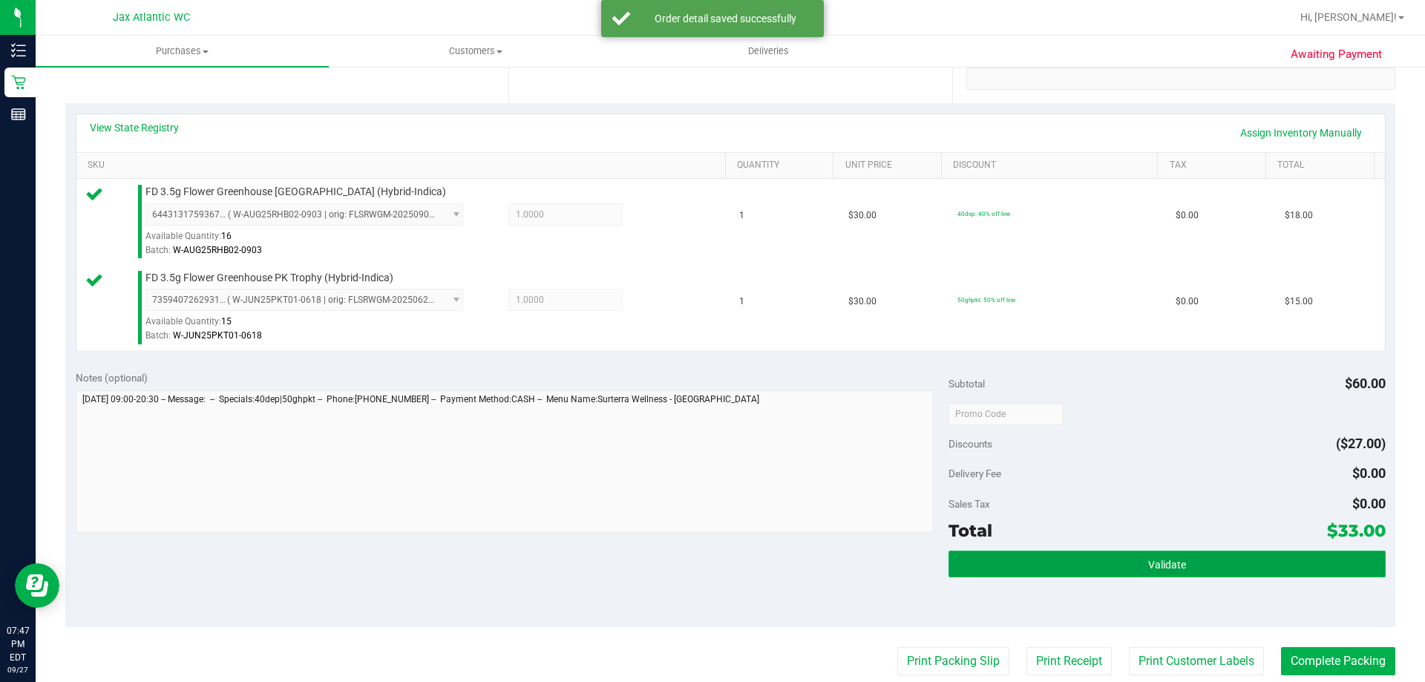
click at [1082, 556] on button "Validate" at bounding box center [1166, 564] width 436 height 27
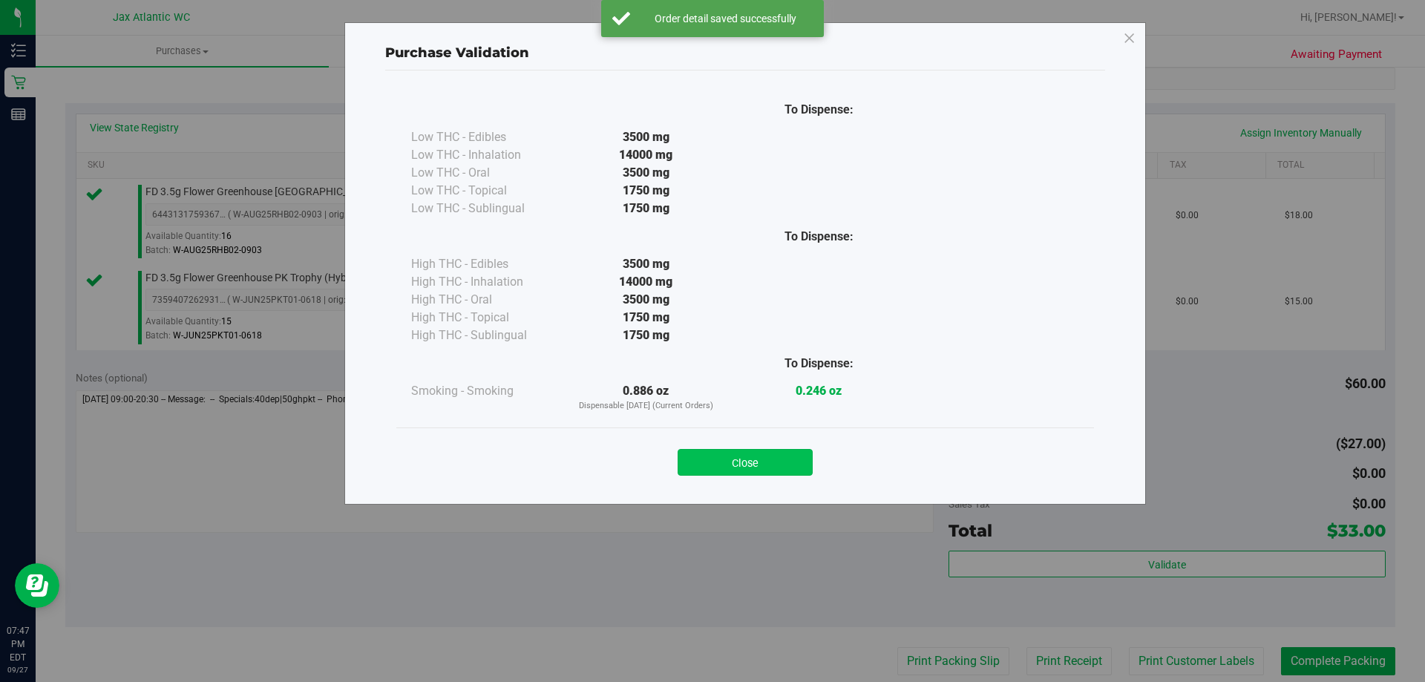
click at [724, 465] on button "Close" at bounding box center [745, 462] width 135 height 27
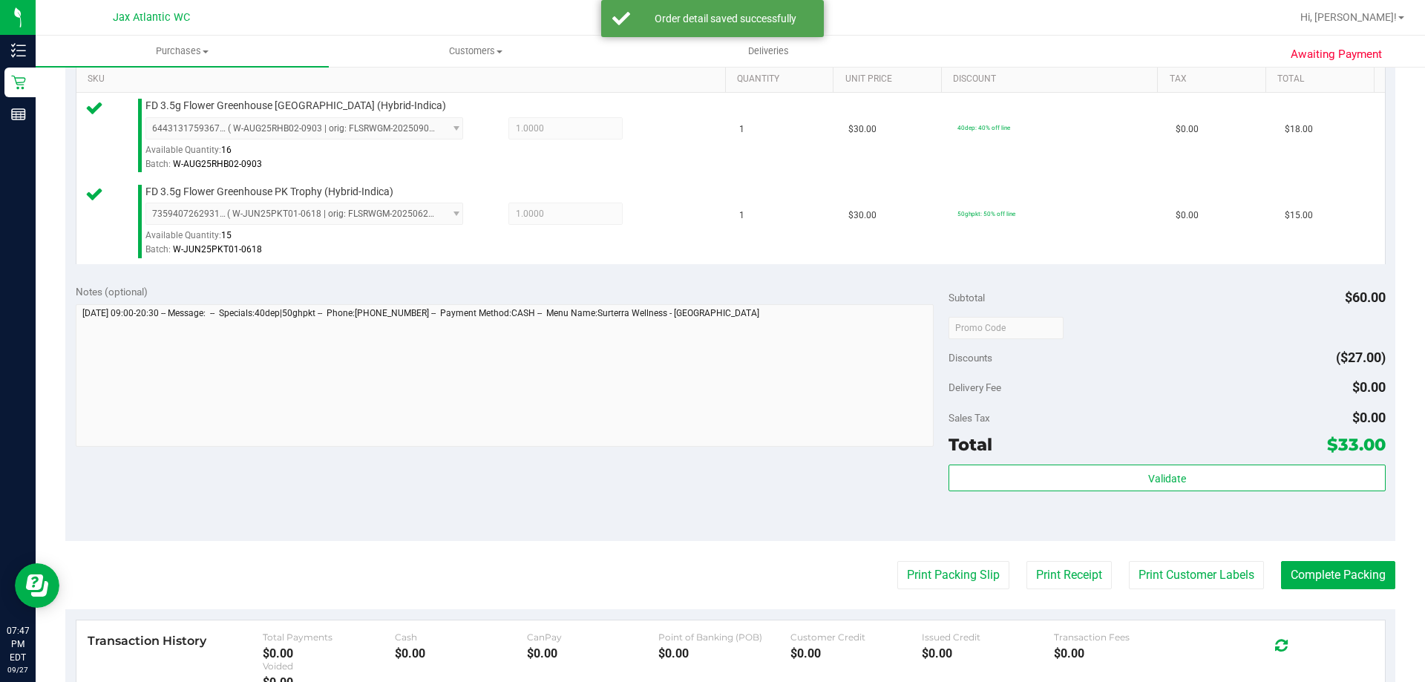
scroll to position [617, 0]
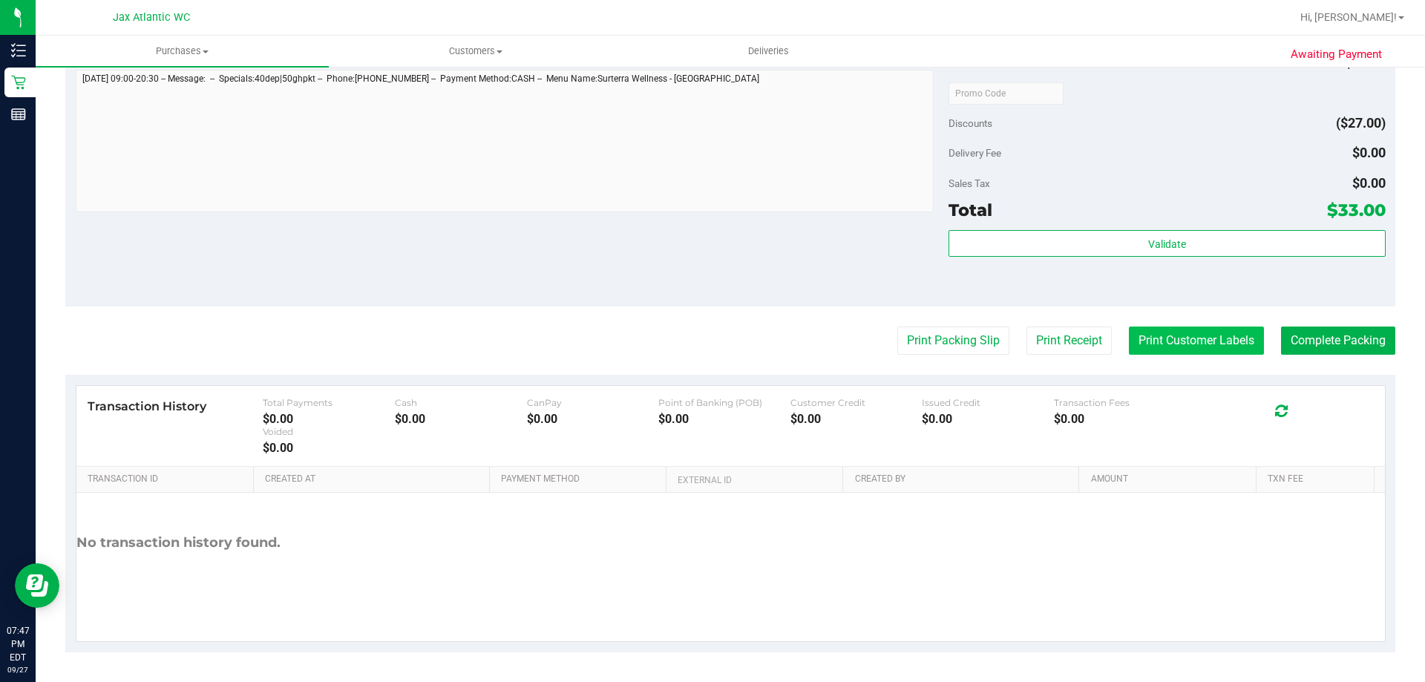
click at [1173, 338] on button "Print Customer Labels" at bounding box center [1196, 341] width 135 height 28
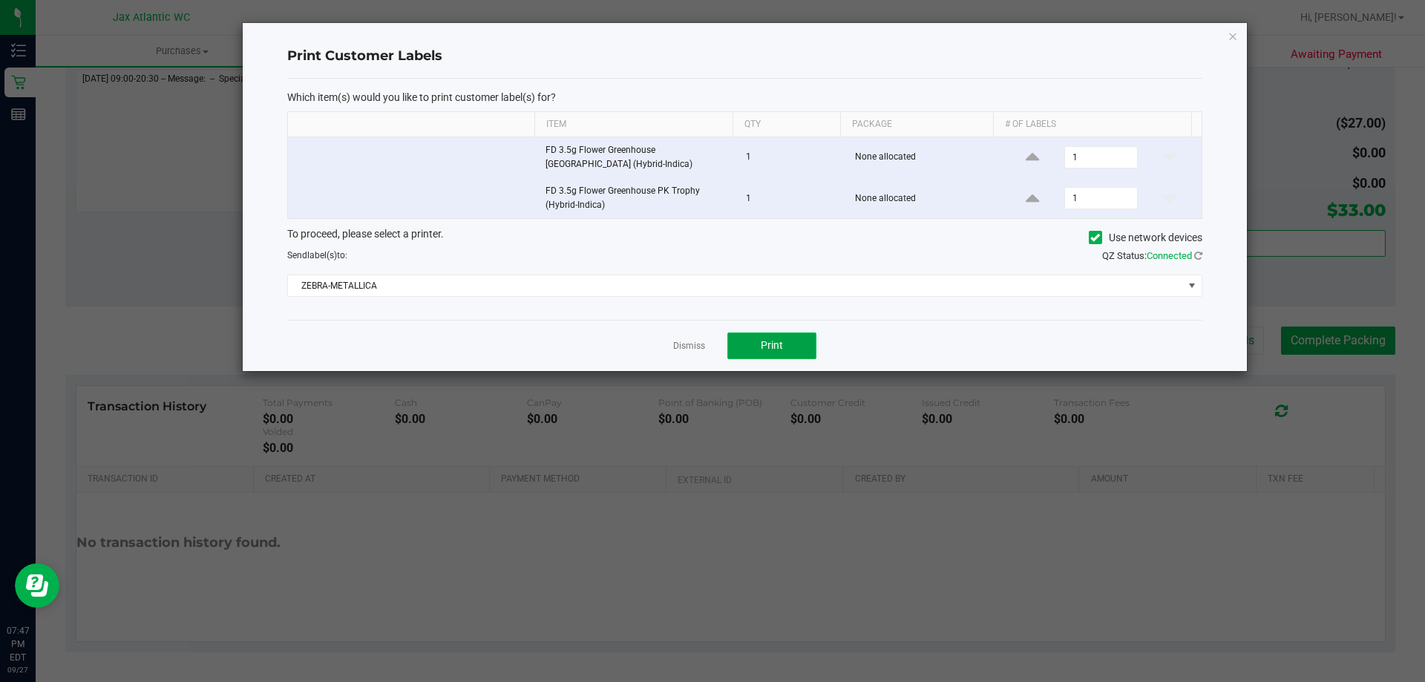
click at [764, 337] on button "Print" at bounding box center [771, 345] width 89 height 27
click at [1233, 33] on icon "button" at bounding box center [1232, 36] width 10 height 18
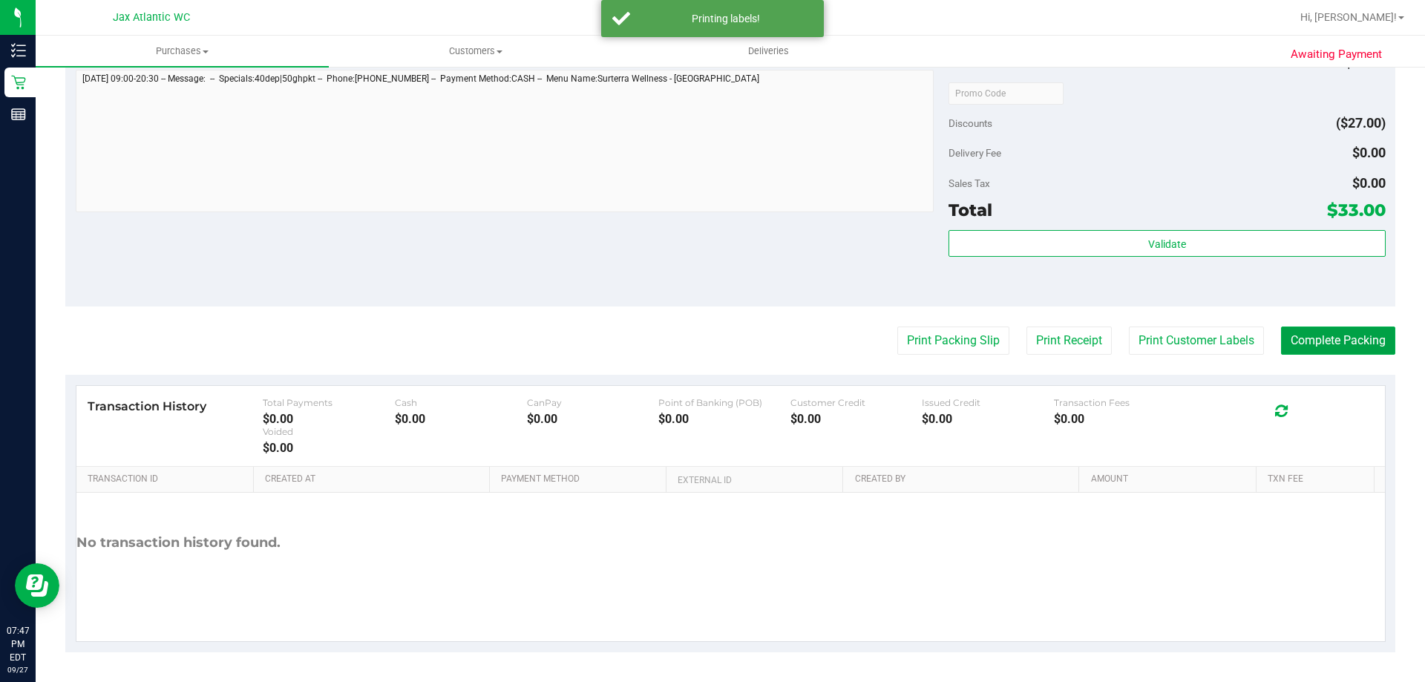
click at [1301, 350] on button "Complete Packing" at bounding box center [1338, 341] width 114 height 28
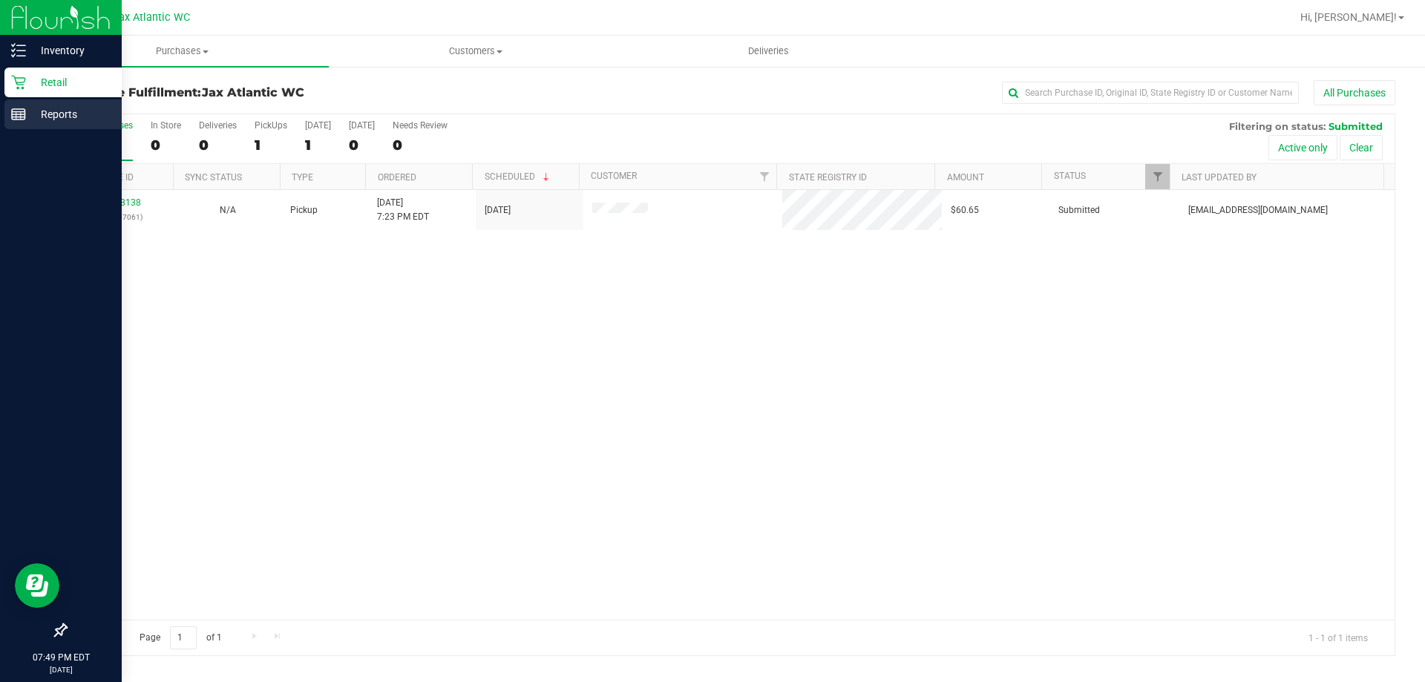
click at [22, 112] on line at bounding box center [18, 112] width 13 height 0
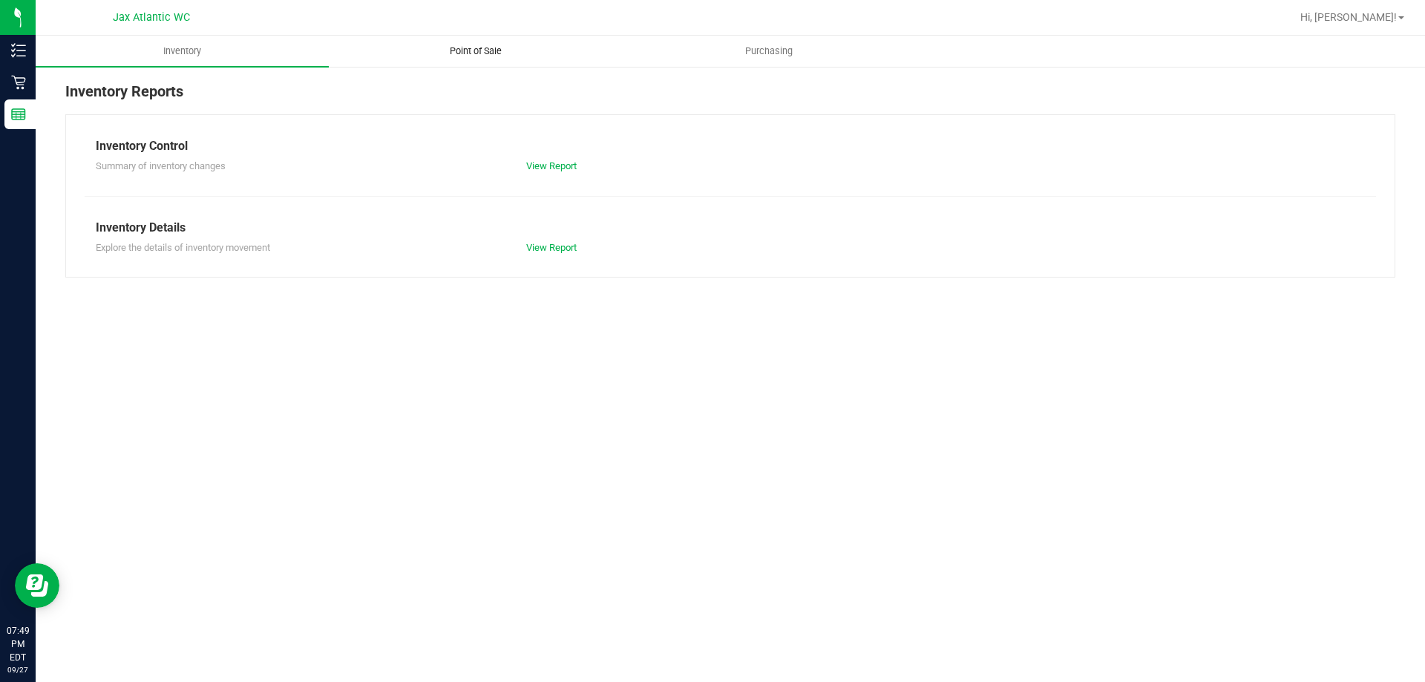
click at [487, 50] on span "Point of Sale" at bounding box center [476, 51] width 92 height 13
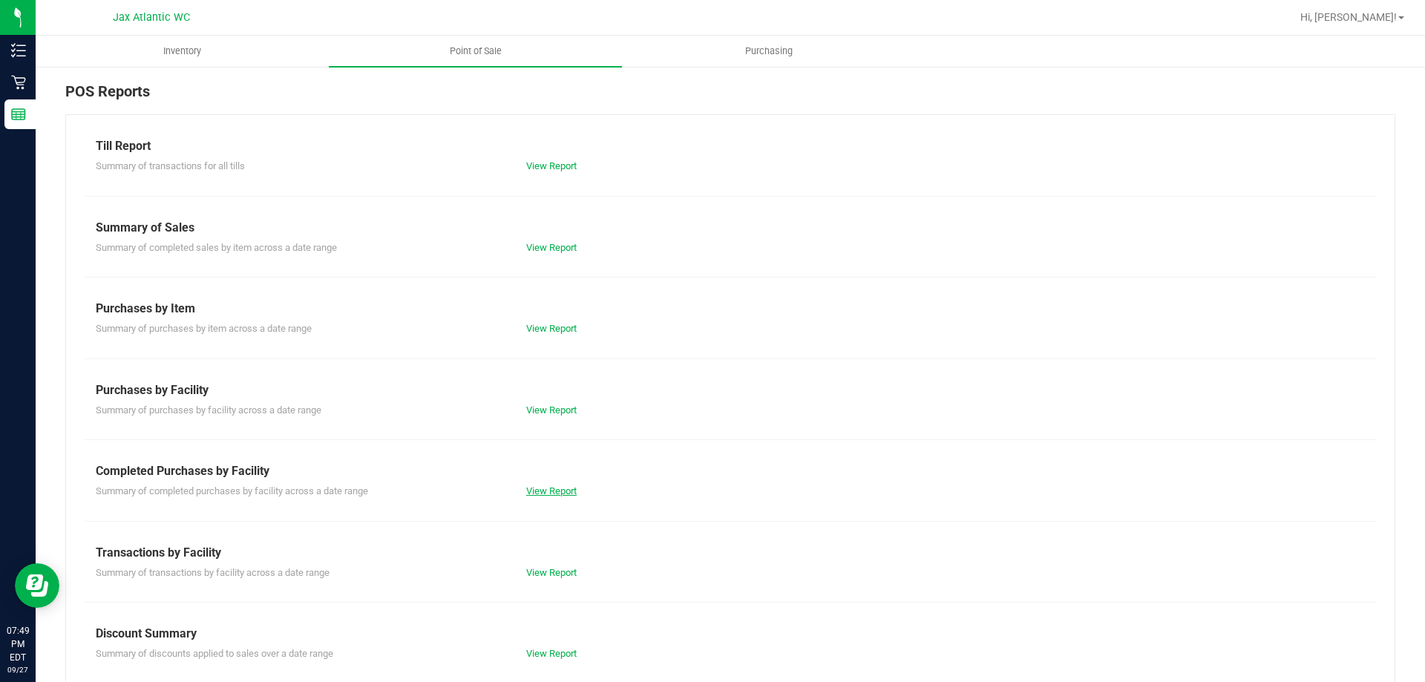
click at [552, 490] on link "View Report" at bounding box center [551, 490] width 50 height 11
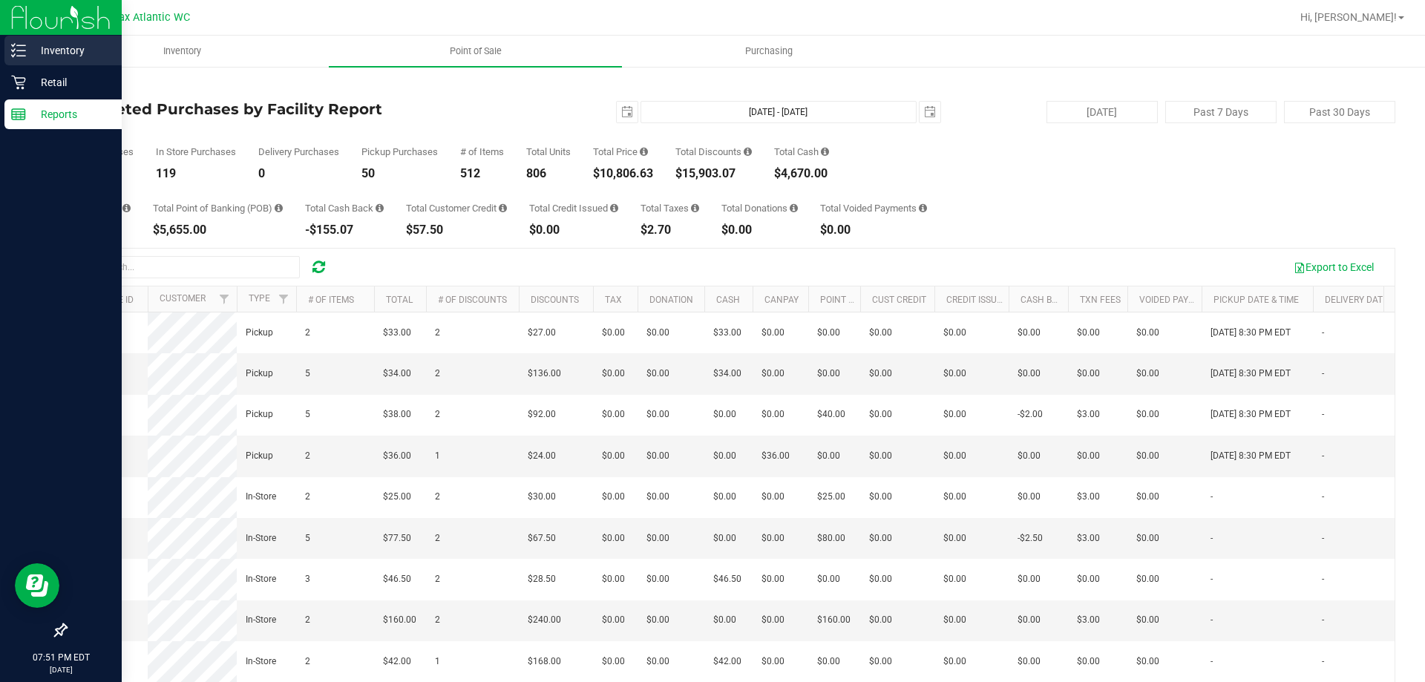
click at [36, 53] on p "Inventory" at bounding box center [70, 51] width 89 height 18
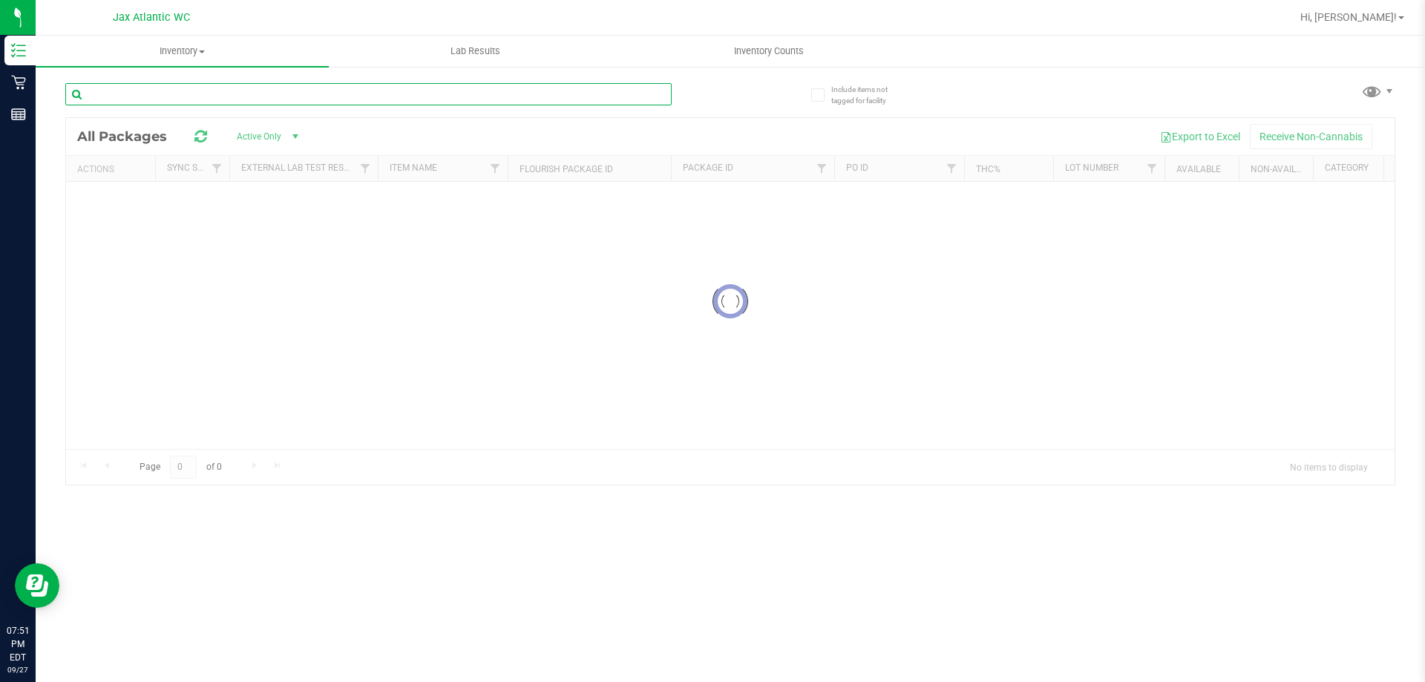
click at [260, 93] on input "text" at bounding box center [368, 94] width 606 height 22
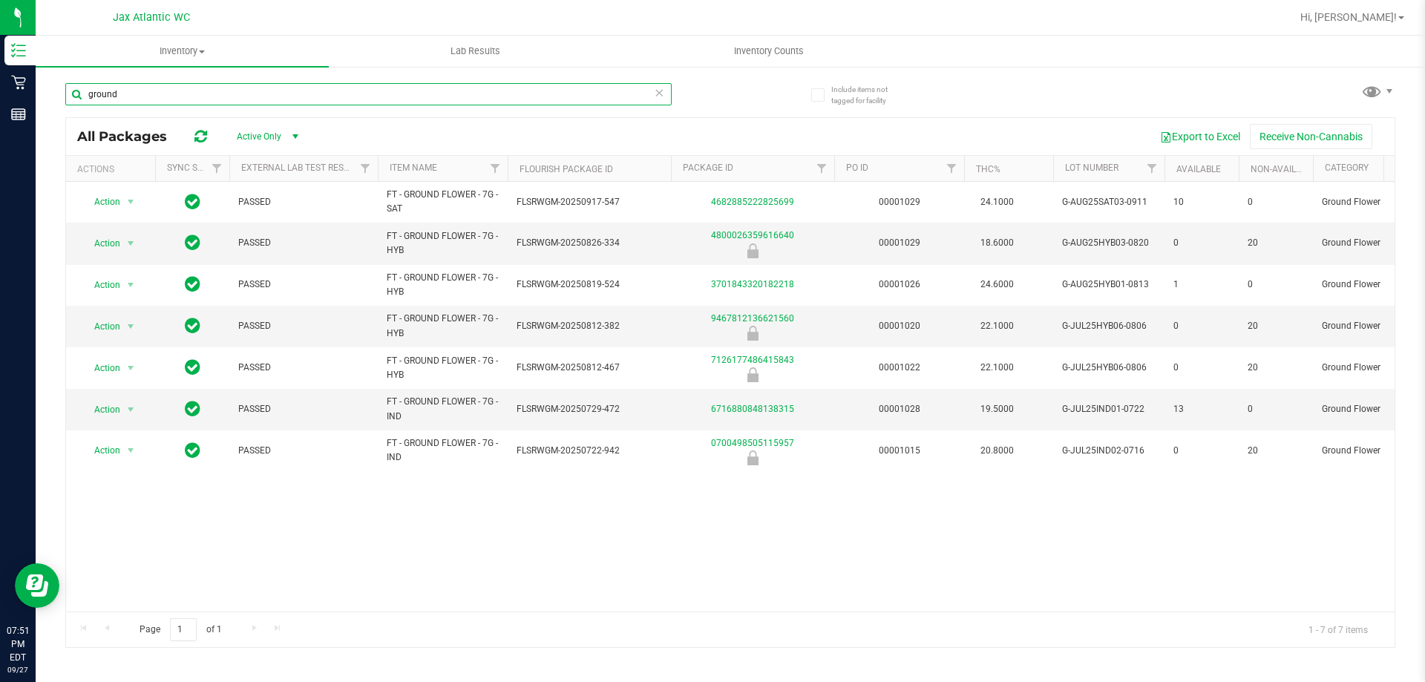
type input "ground"
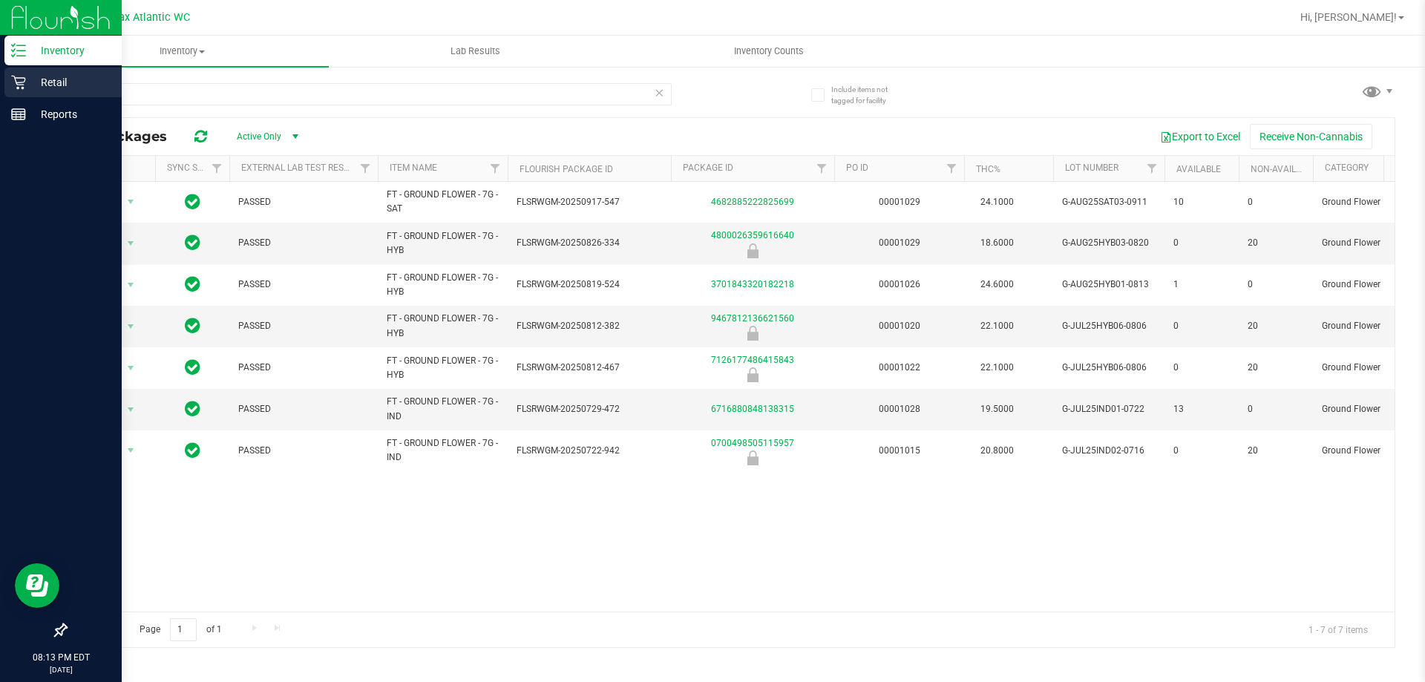
click at [28, 86] on p "Retail" at bounding box center [70, 82] width 89 height 18
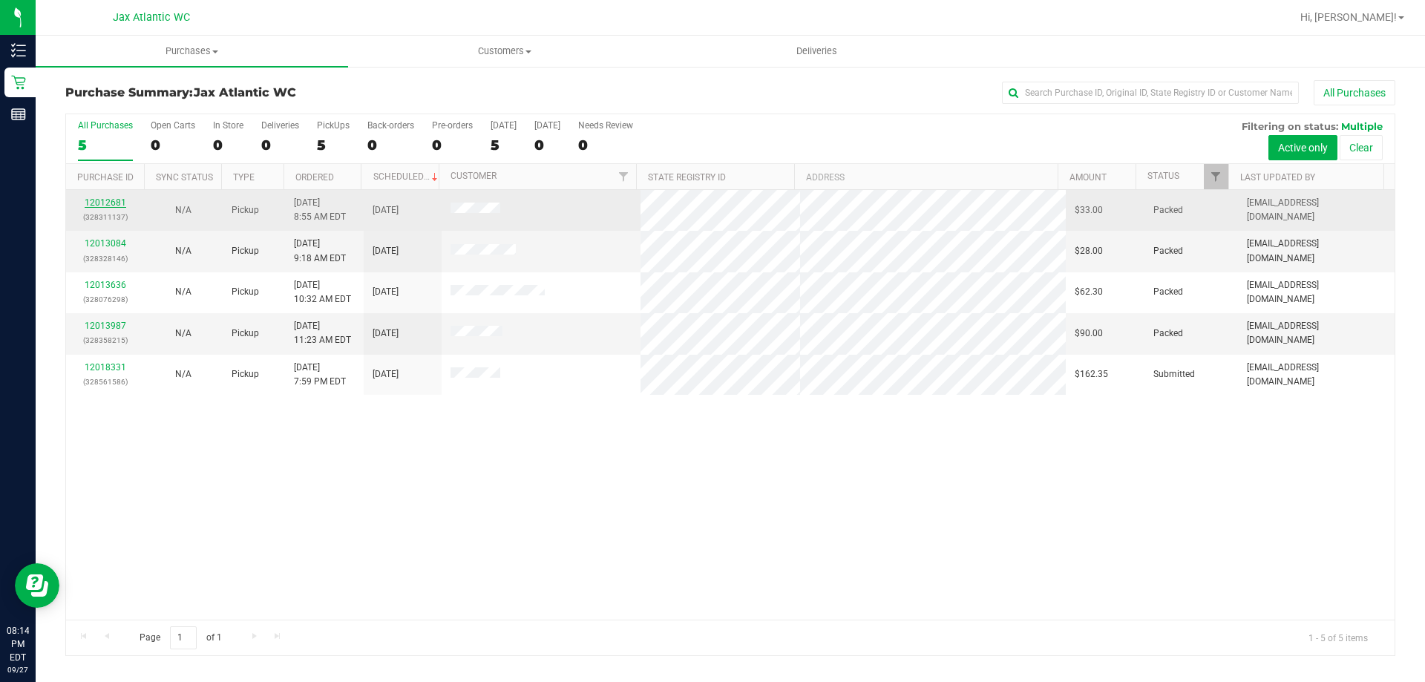
click at [102, 205] on link "12012681" at bounding box center [106, 202] width 42 height 10
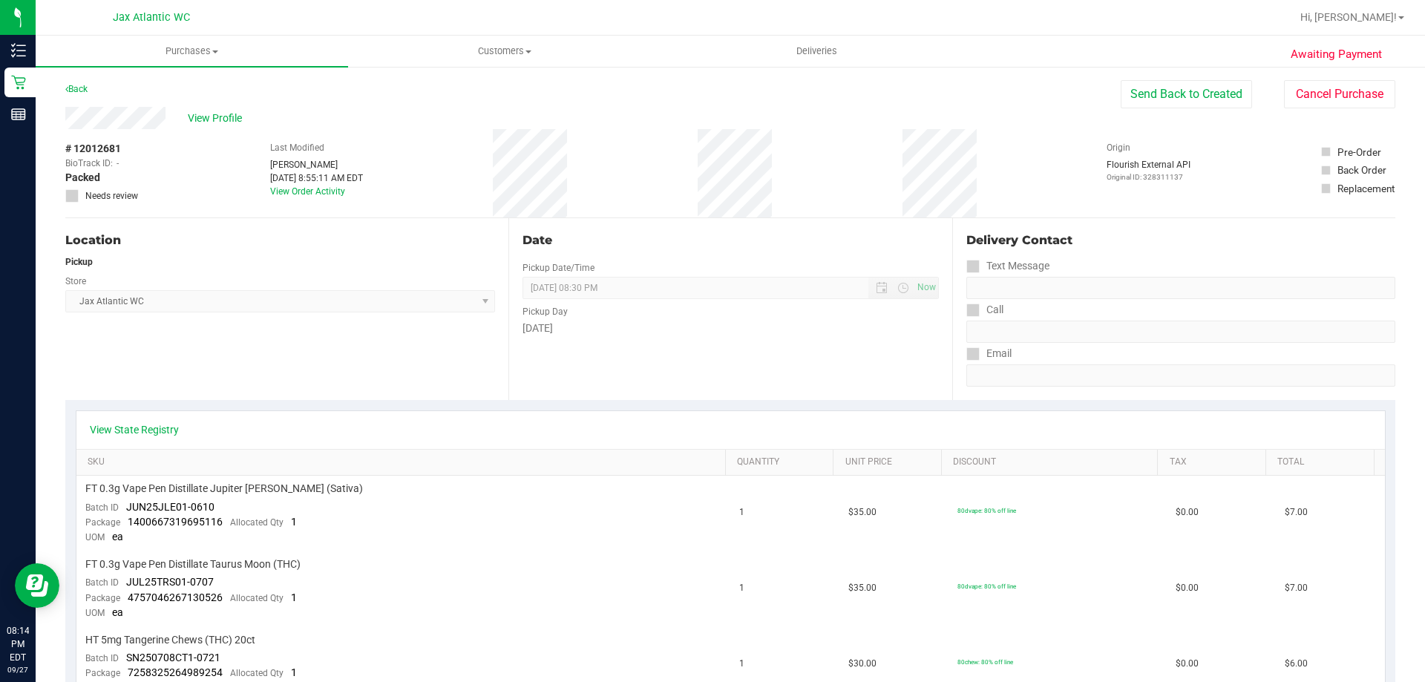
click at [1305, 109] on div "View Profile # 12012681 BioTrack ID: - Packed Needs review Last Modified [PERSO…" at bounding box center [730, 162] width 1330 height 111
click at [1302, 99] on button "Cancel Purchase" at bounding box center [1339, 94] width 111 height 28
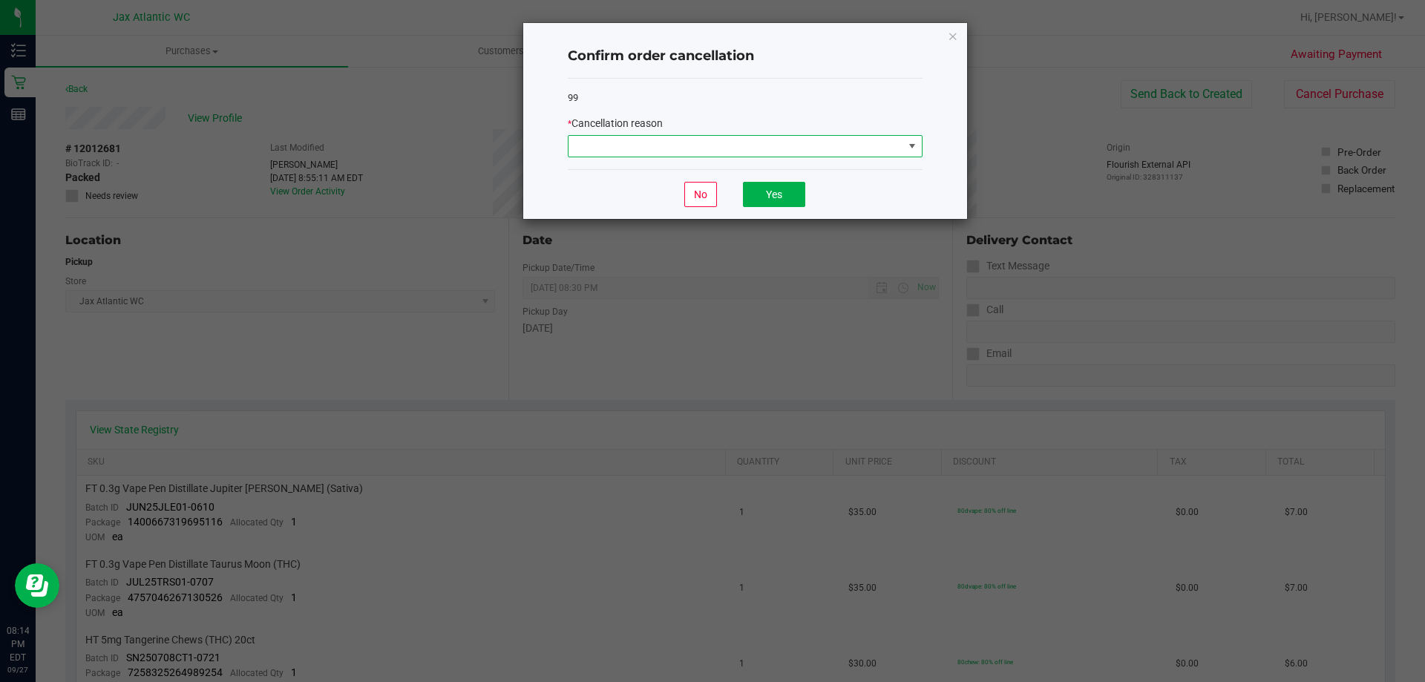
click at [707, 147] on span at bounding box center [735, 146] width 335 height 21
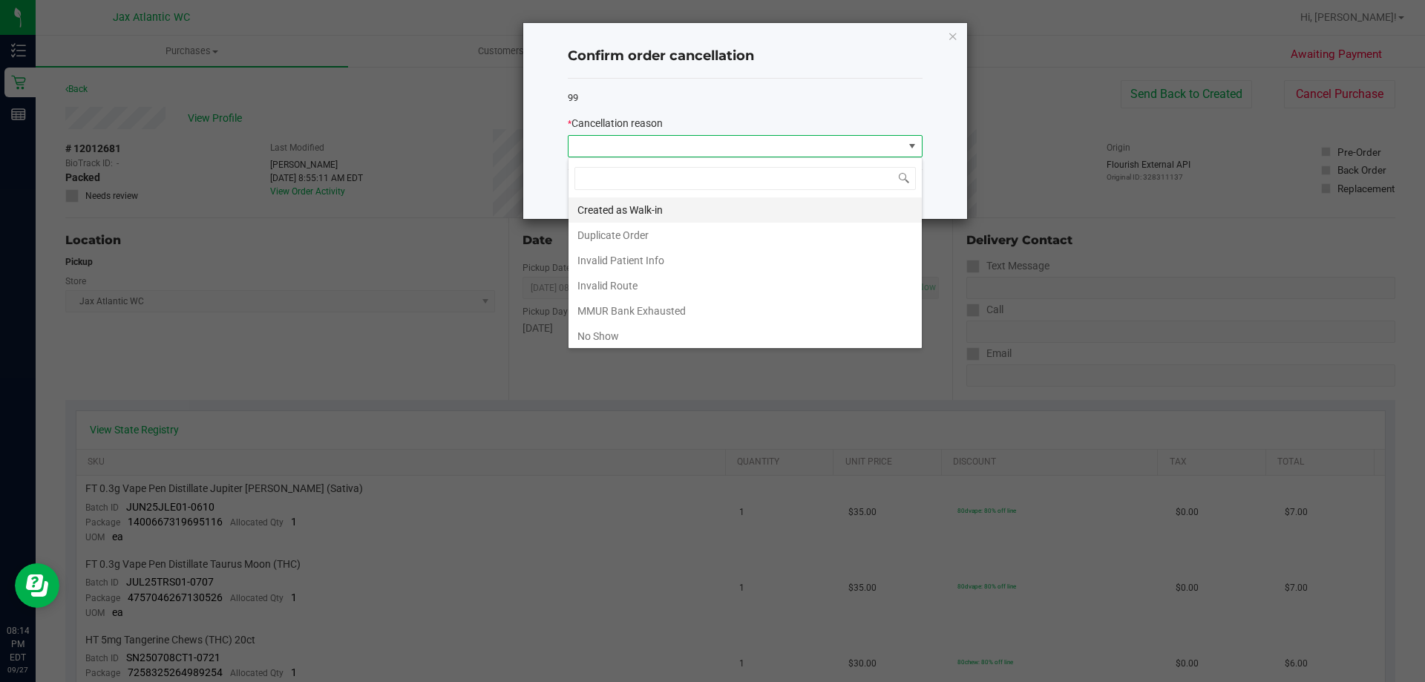
scroll to position [22, 355]
click at [626, 335] on li "No Show" at bounding box center [744, 336] width 353 height 25
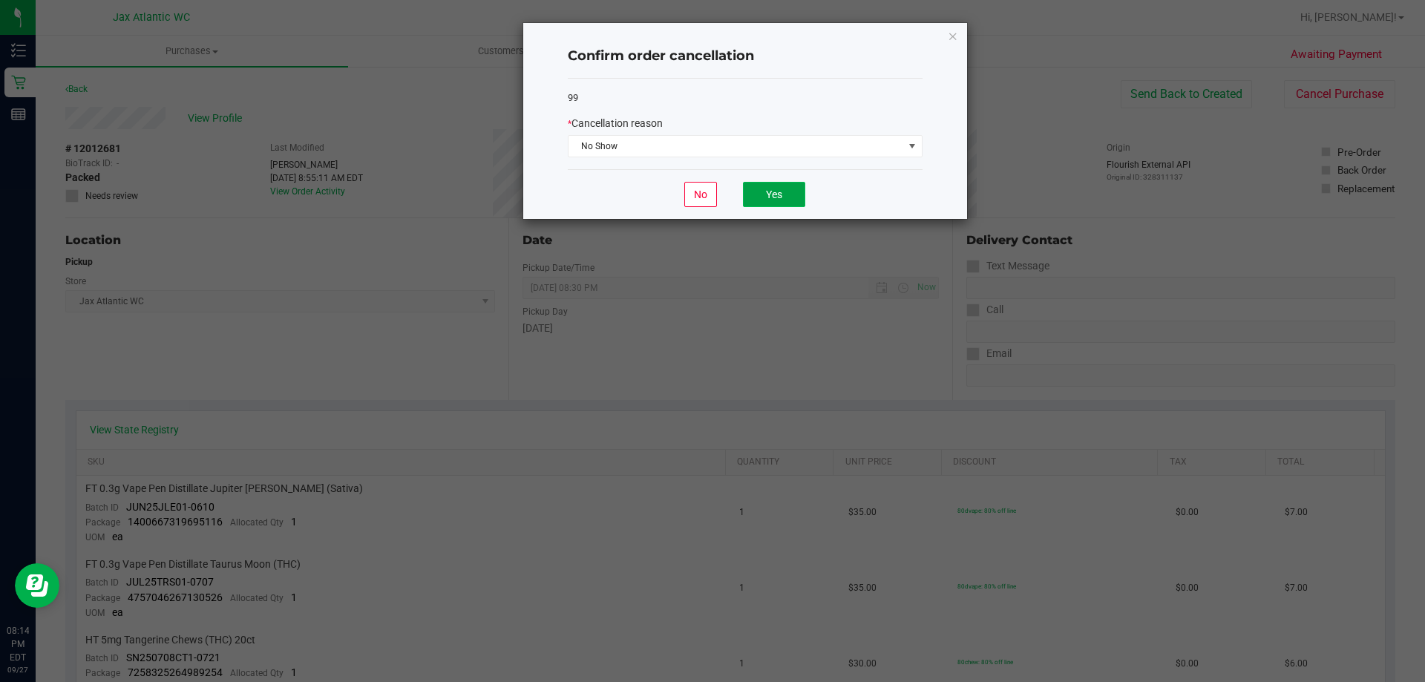
click at [767, 191] on button "Yes" at bounding box center [774, 194] width 62 height 25
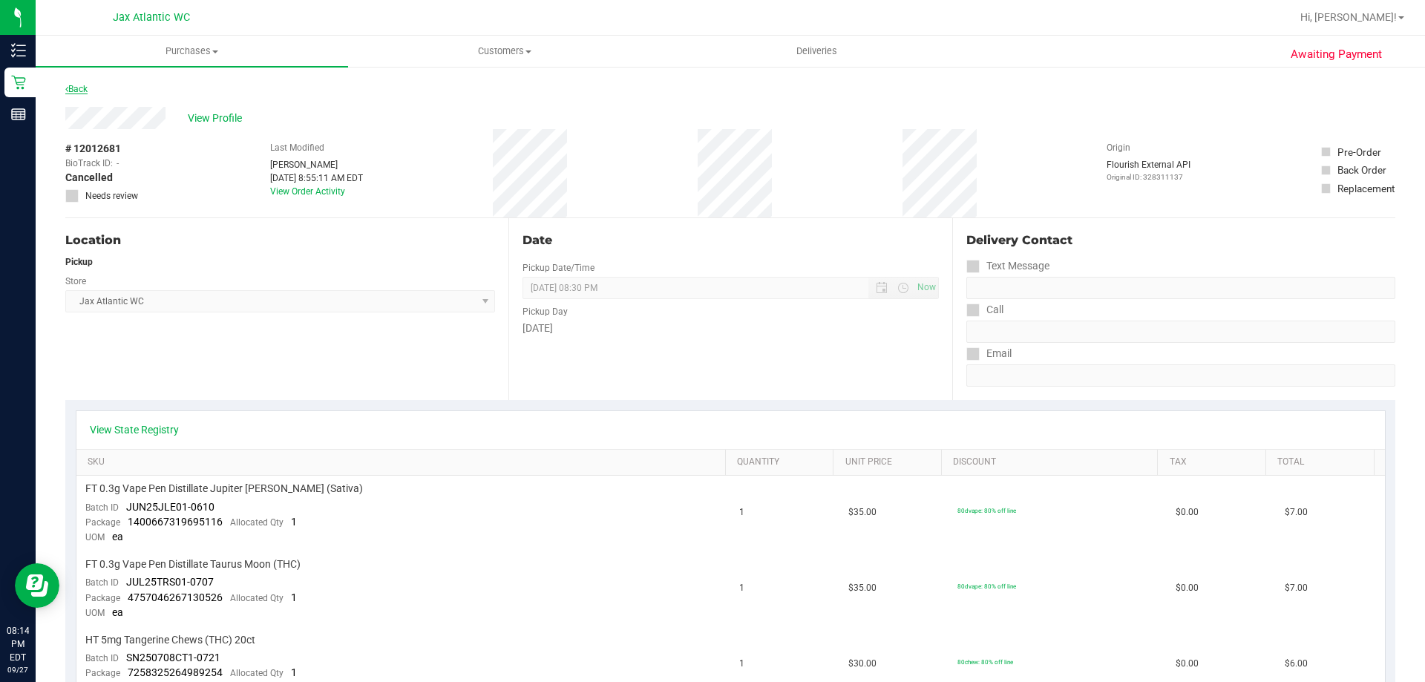
click at [73, 90] on link "Back" at bounding box center [76, 89] width 22 height 10
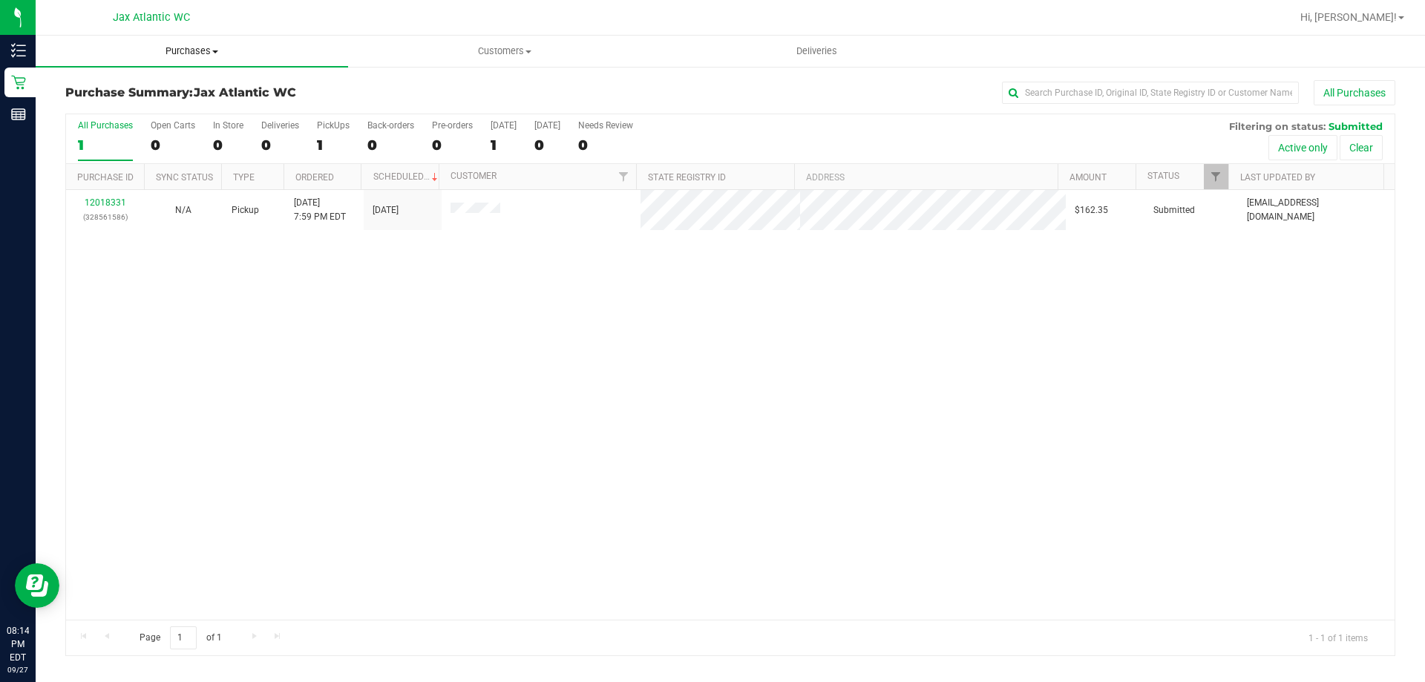
click at [175, 40] on uib-tab-heading "Purchases Summary of purchases Fulfillment All purchases" at bounding box center [192, 51] width 312 height 31
click at [181, 44] on uib-tab-heading "Purchases Summary of purchases Fulfillment All purchases" at bounding box center [192, 51] width 312 height 31
click at [172, 52] on span "Purchases" at bounding box center [192, 51] width 312 height 13
click at [94, 87] on span "Summary of purchases" at bounding box center [112, 89] width 152 height 13
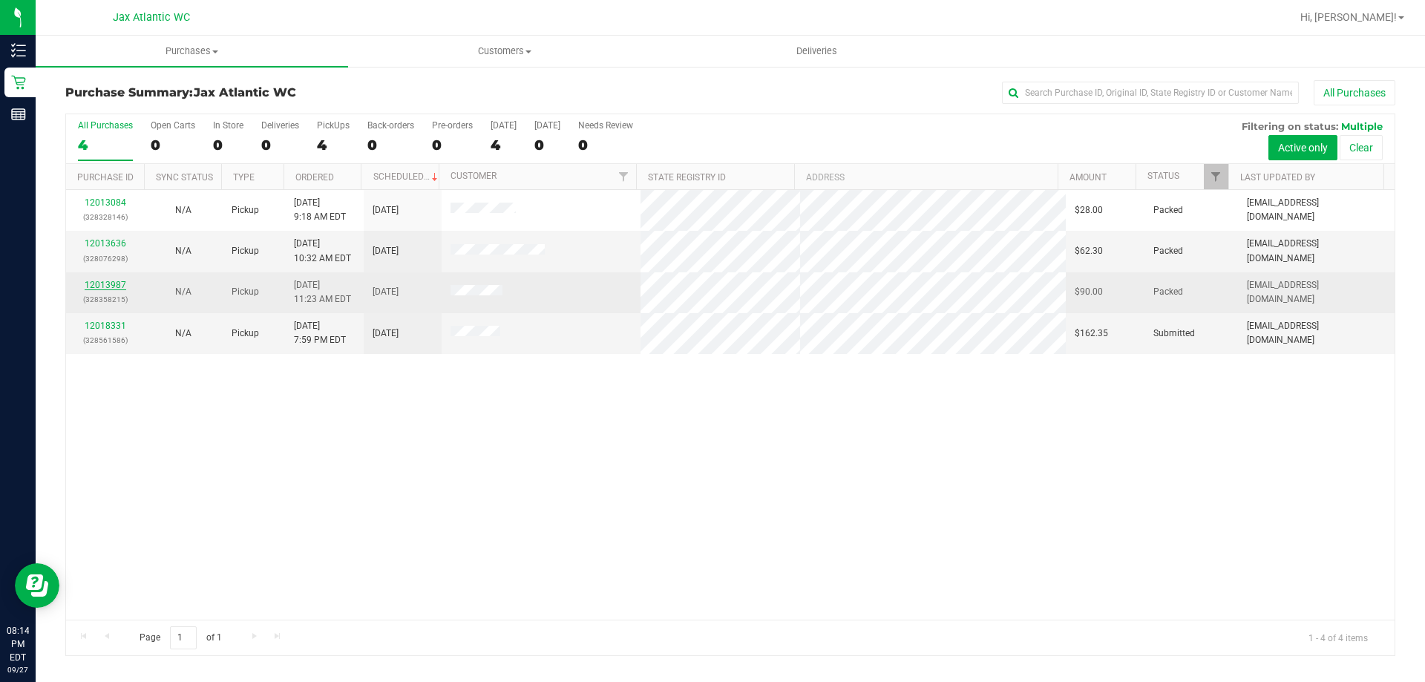
click at [113, 286] on link "12013987" at bounding box center [106, 285] width 42 height 10
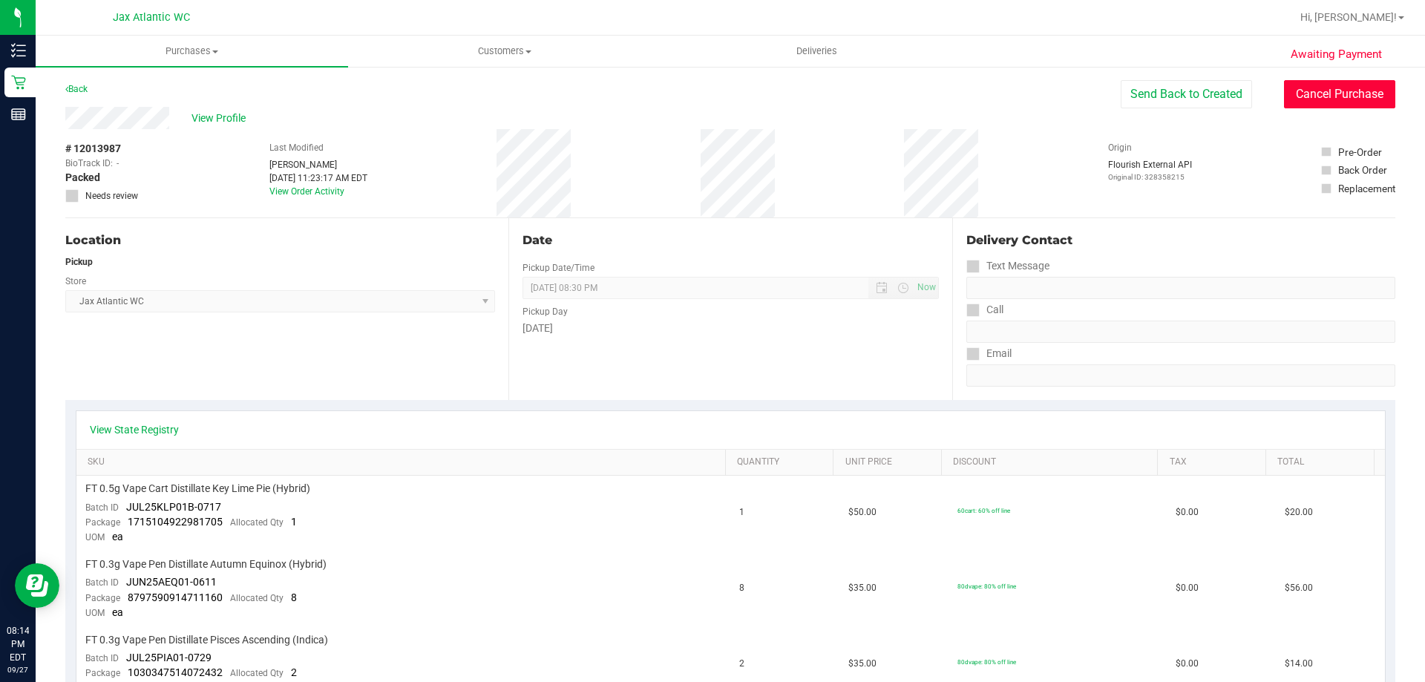
click at [1302, 99] on button "Cancel Purchase" at bounding box center [1339, 94] width 111 height 28
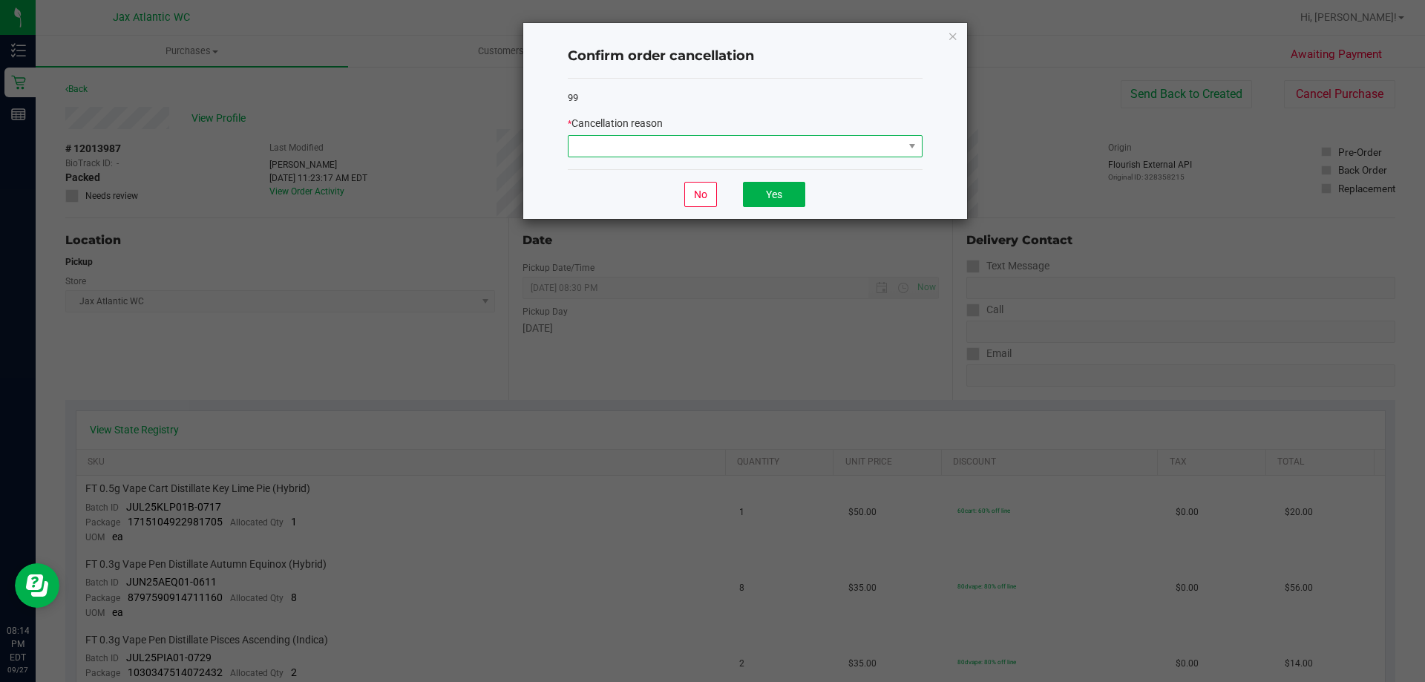
click at [736, 142] on span at bounding box center [735, 146] width 335 height 21
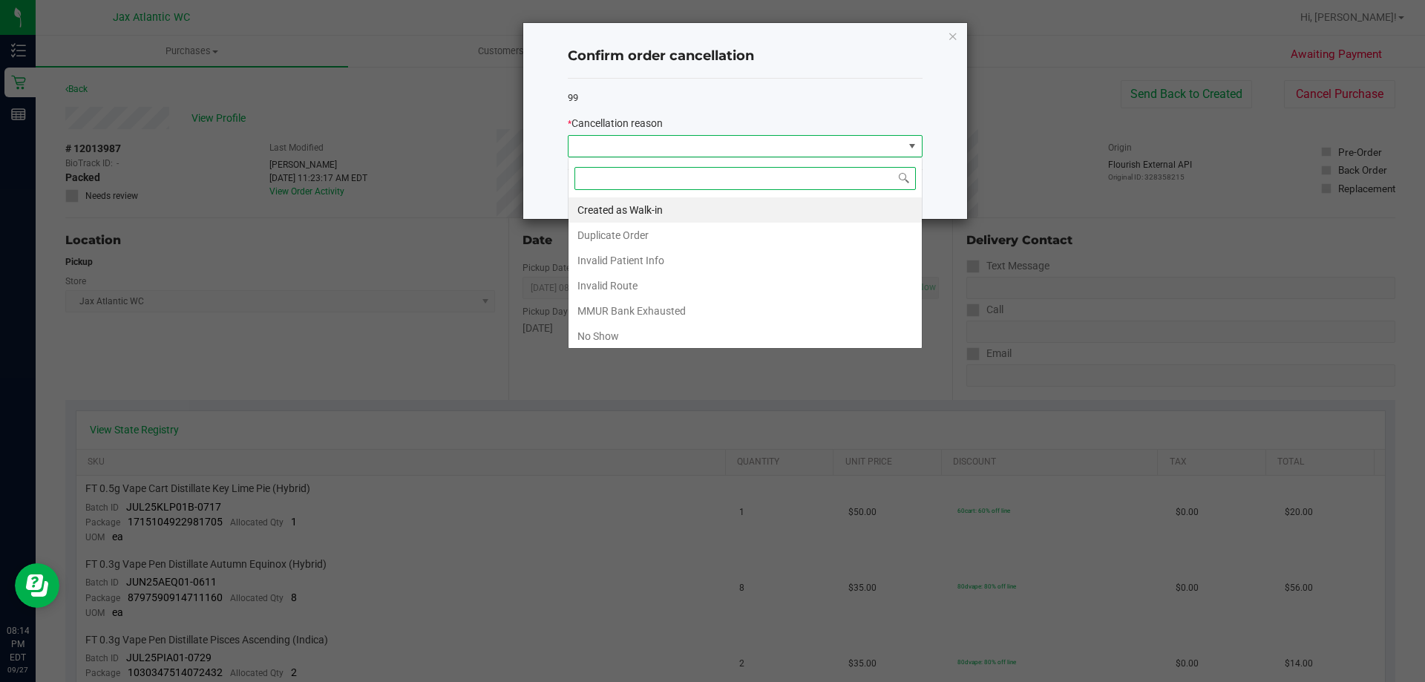
scroll to position [22, 355]
click at [609, 330] on li "No Show" at bounding box center [744, 336] width 353 height 25
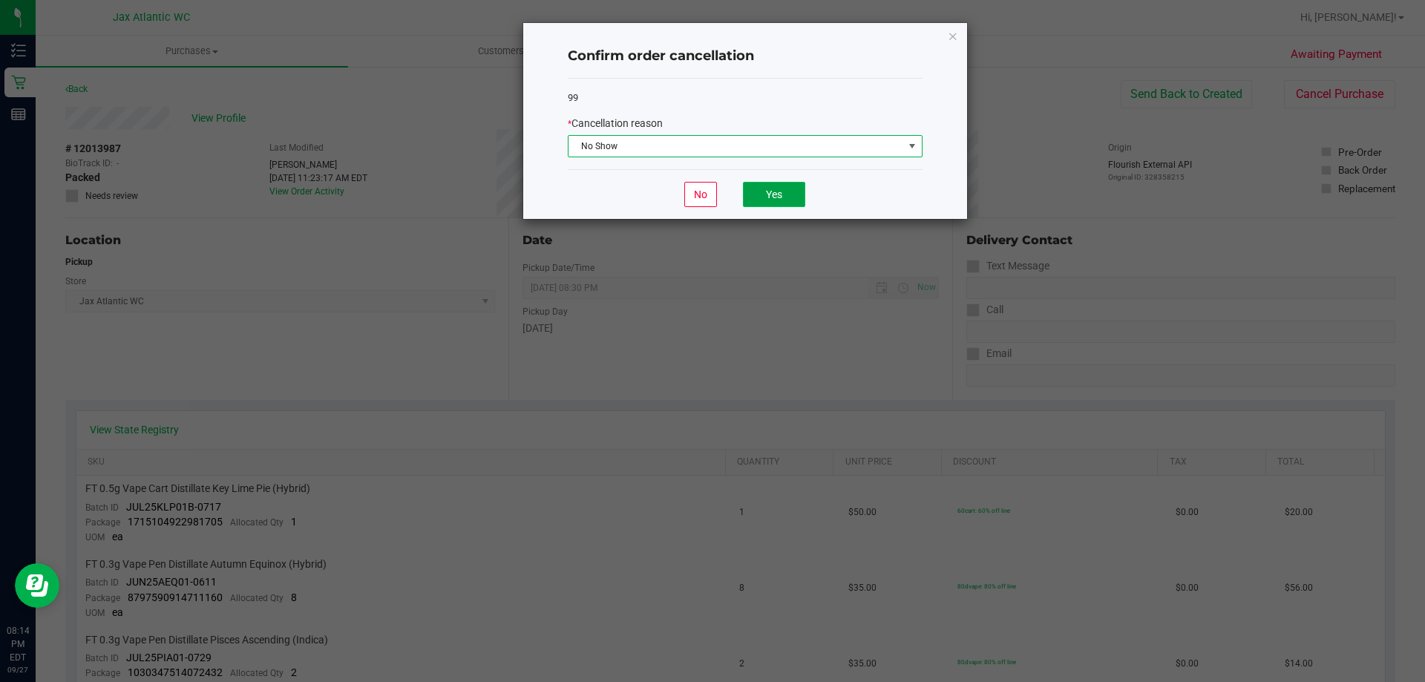
click at [767, 195] on button "Yes" at bounding box center [774, 194] width 62 height 25
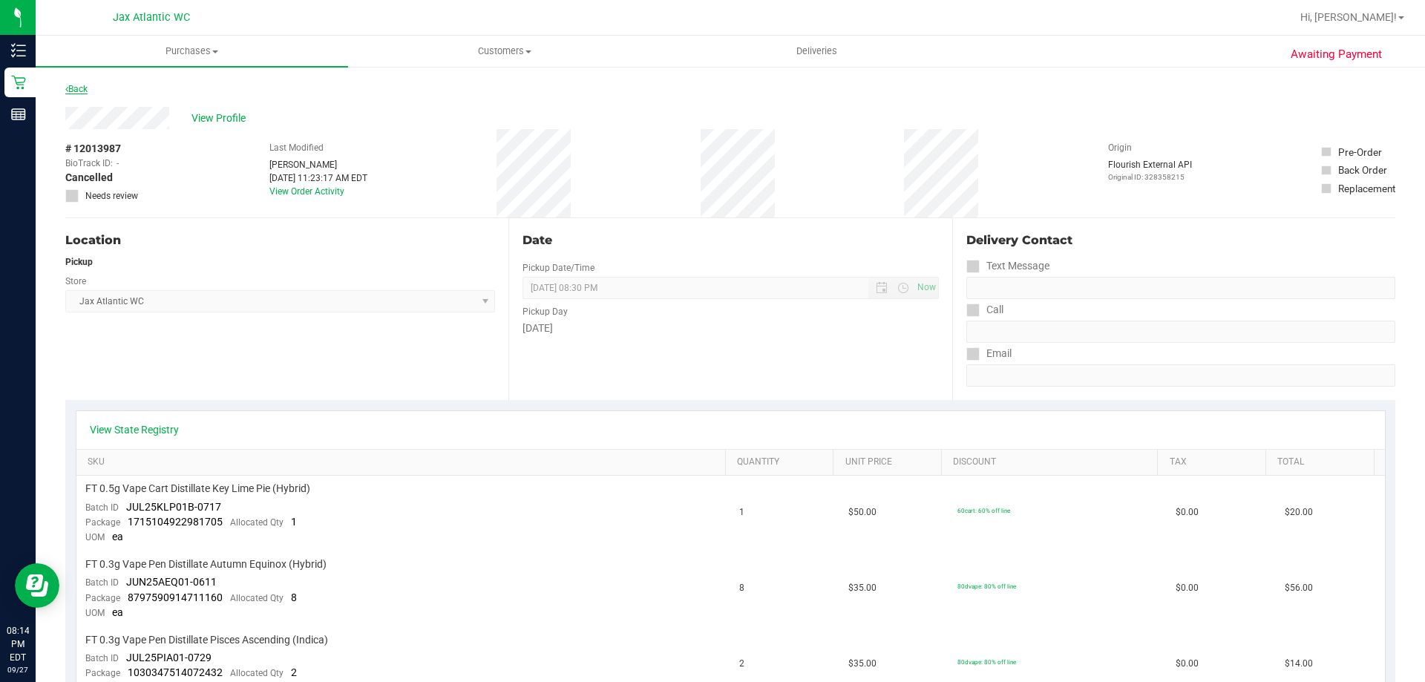
click at [82, 89] on link "Back" at bounding box center [76, 89] width 22 height 10
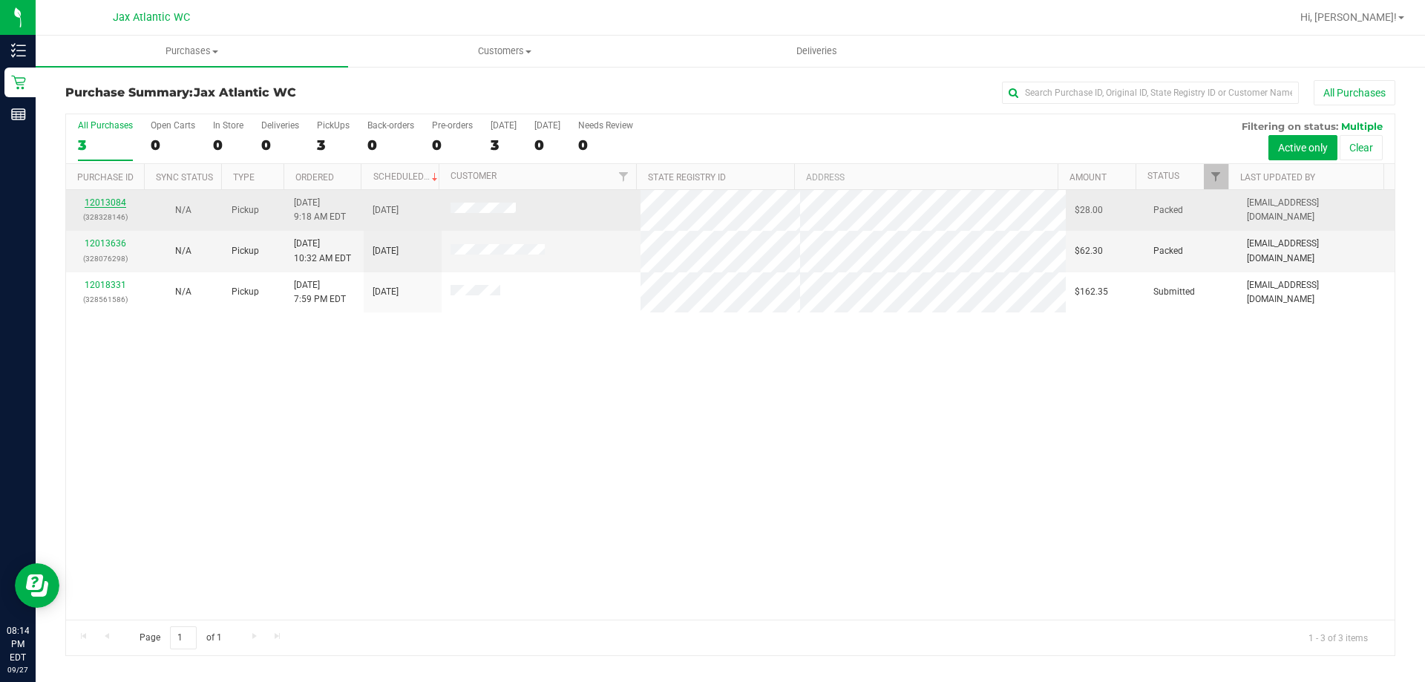
click at [106, 198] on link "12013084" at bounding box center [106, 202] width 42 height 10
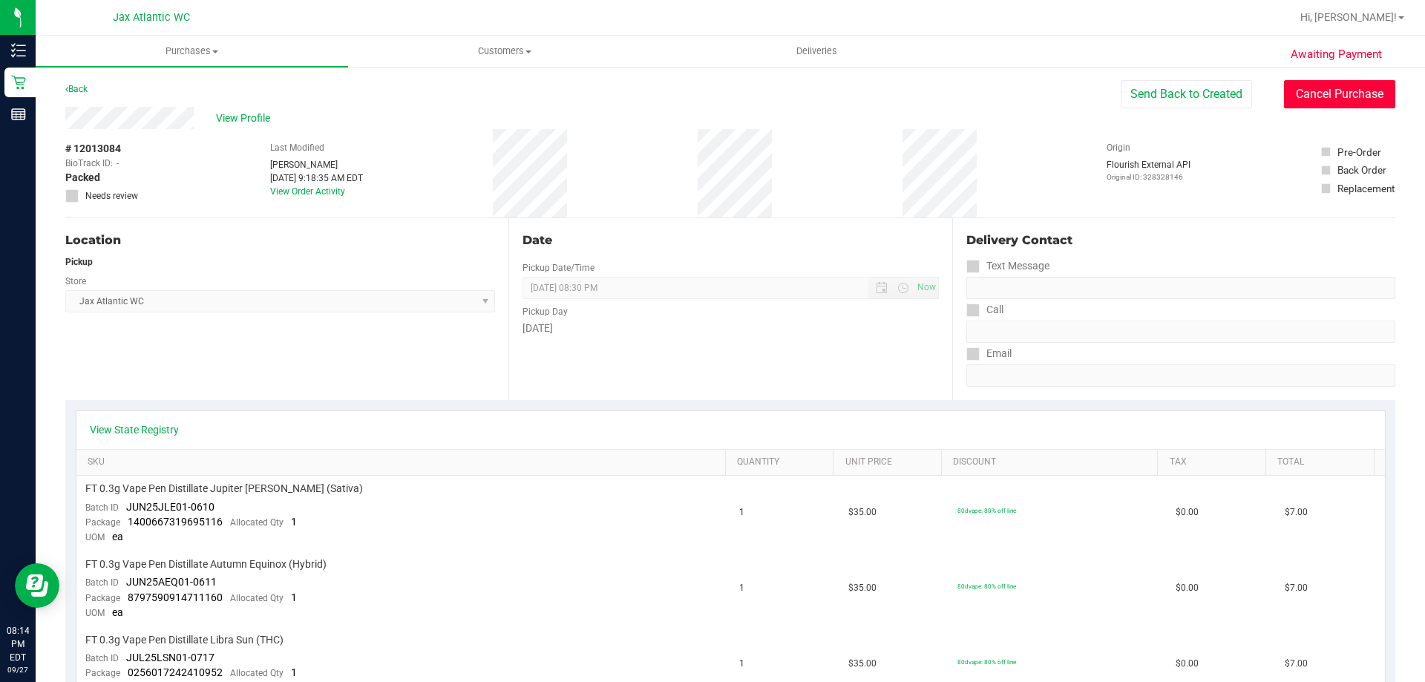
click at [1291, 96] on button "Cancel Purchase" at bounding box center [1339, 94] width 111 height 28
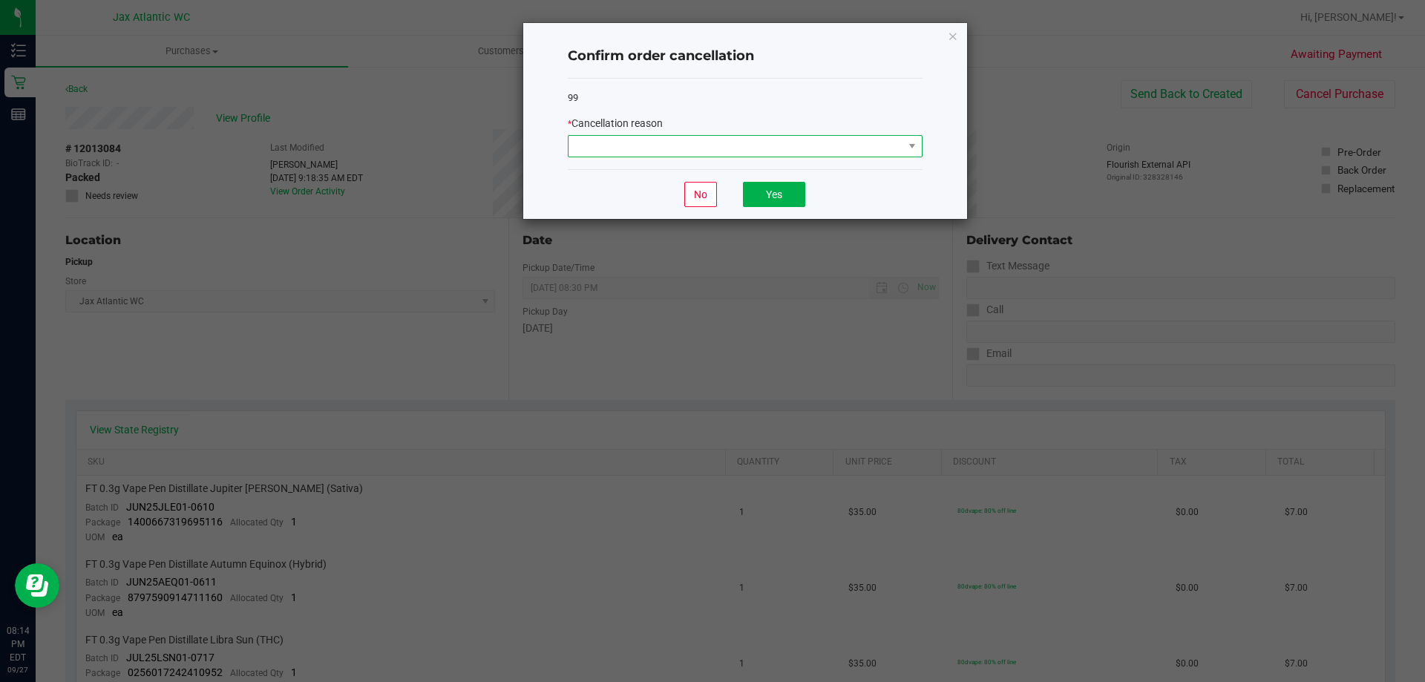
click at [787, 148] on span at bounding box center [735, 146] width 335 height 21
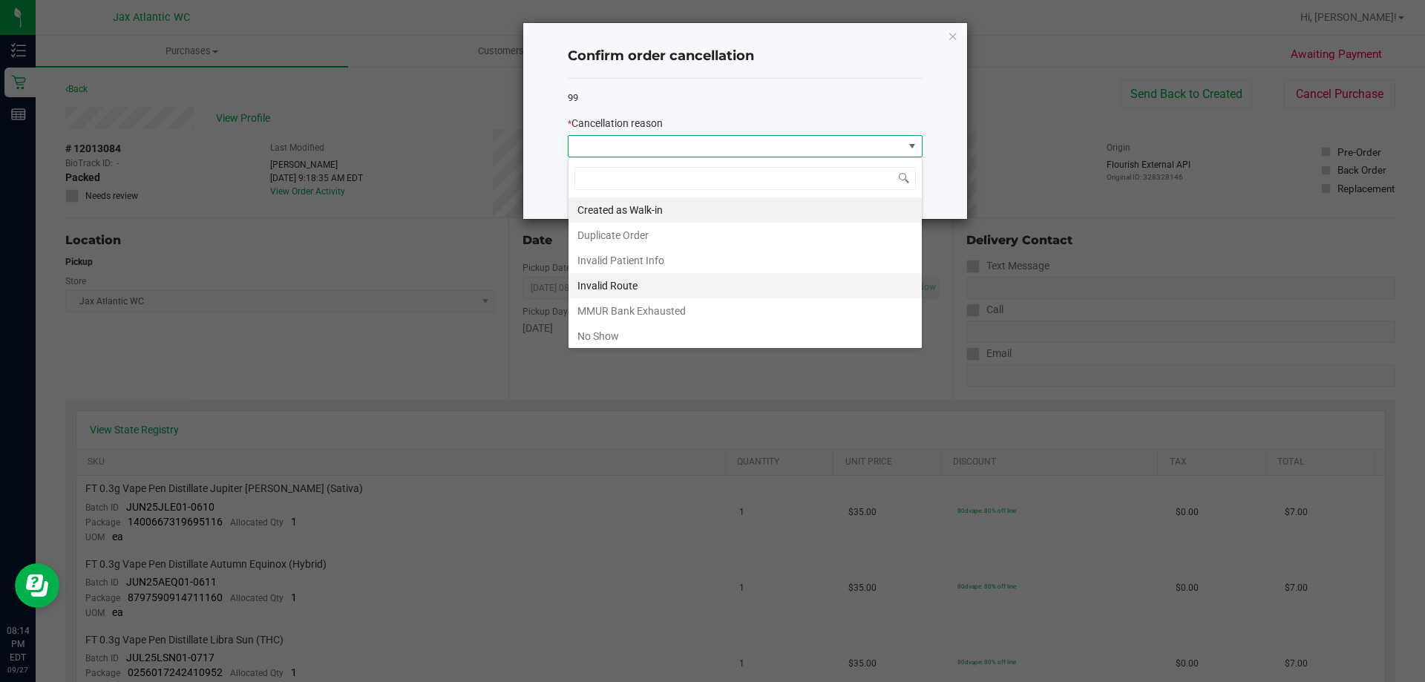
scroll to position [22, 355]
click at [615, 333] on li "No Show" at bounding box center [744, 336] width 353 height 25
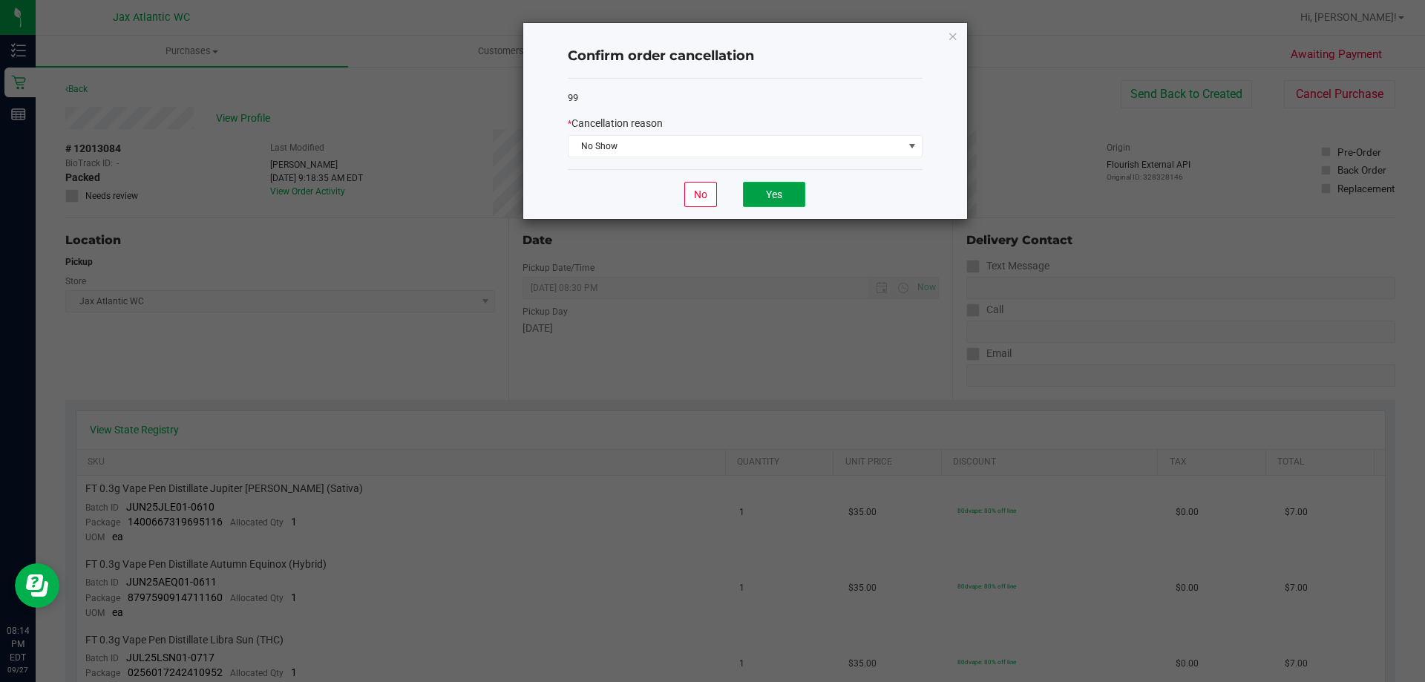
click at [776, 197] on button "Yes" at bounding box center [774, 194] width 62 height 25
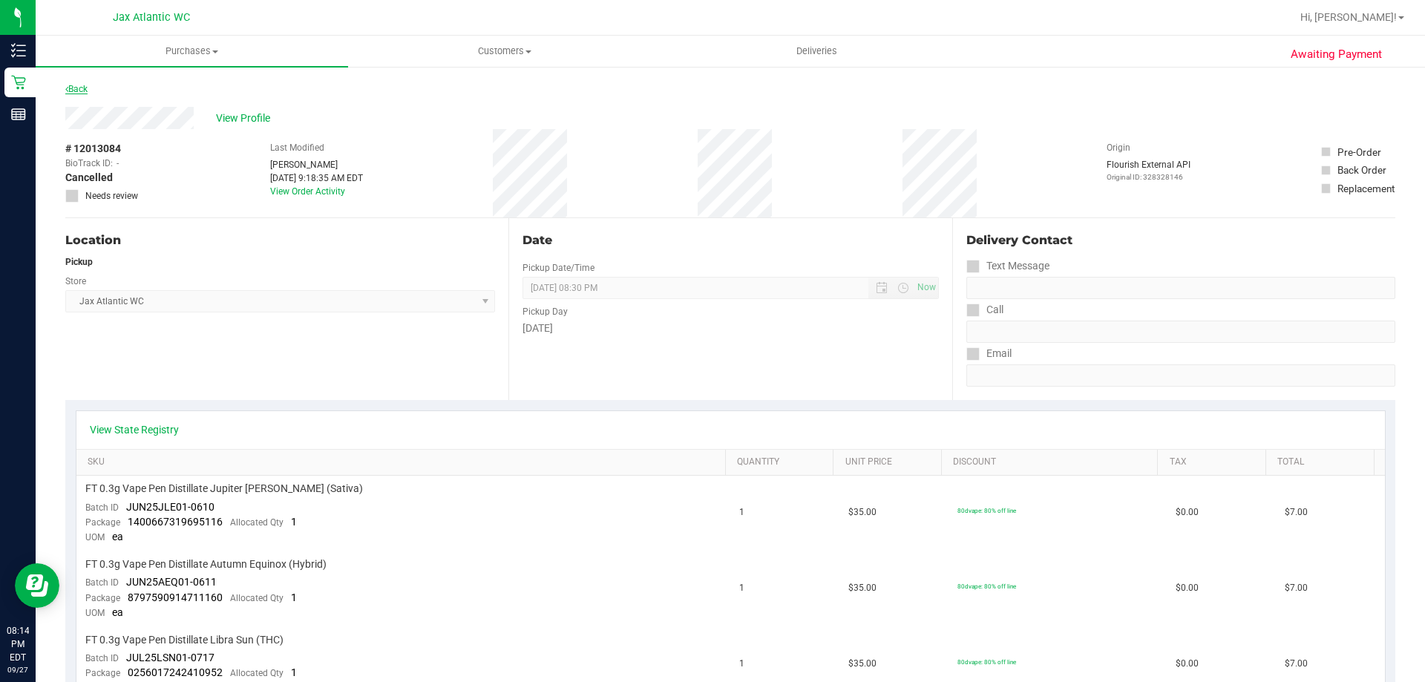
click at [82, 89] on link "Back" at bounding box center [76, 89] width 22 height 10
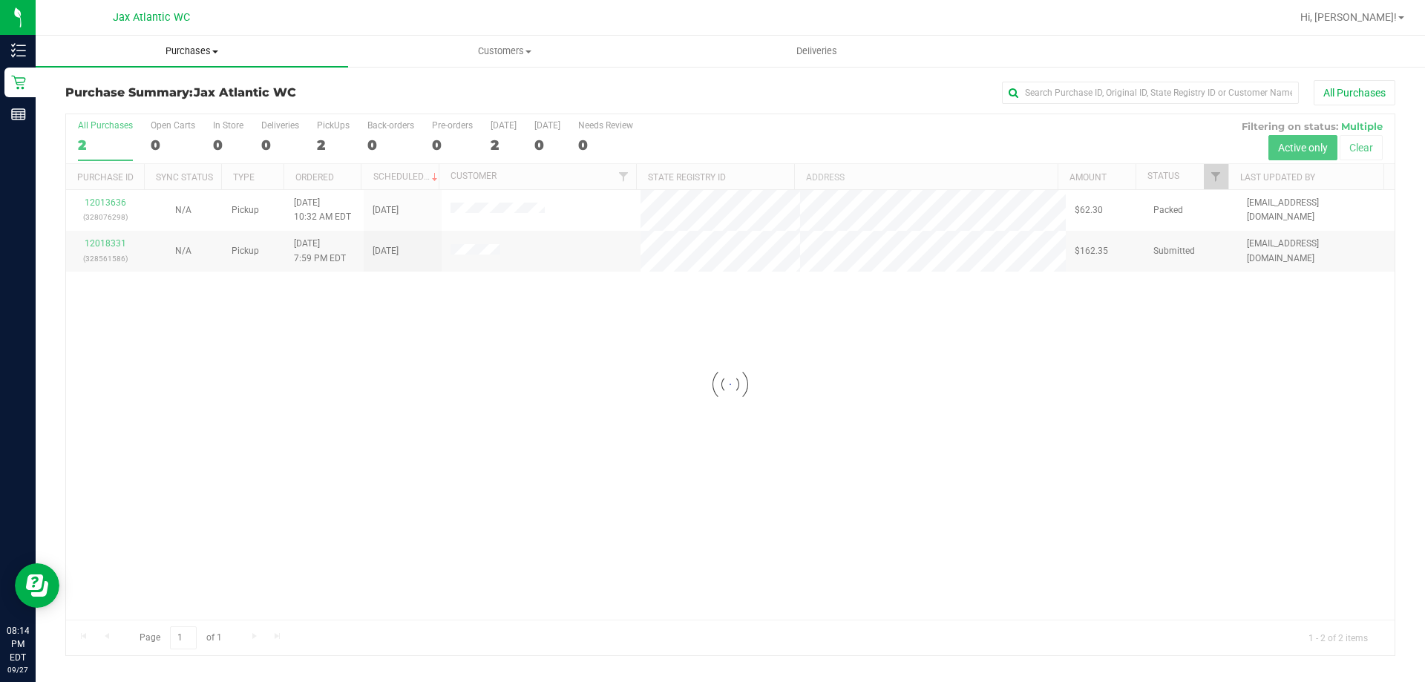
click at [183, 56] on span "Purchases" at bounding box center [192, 51] width 312 height 13
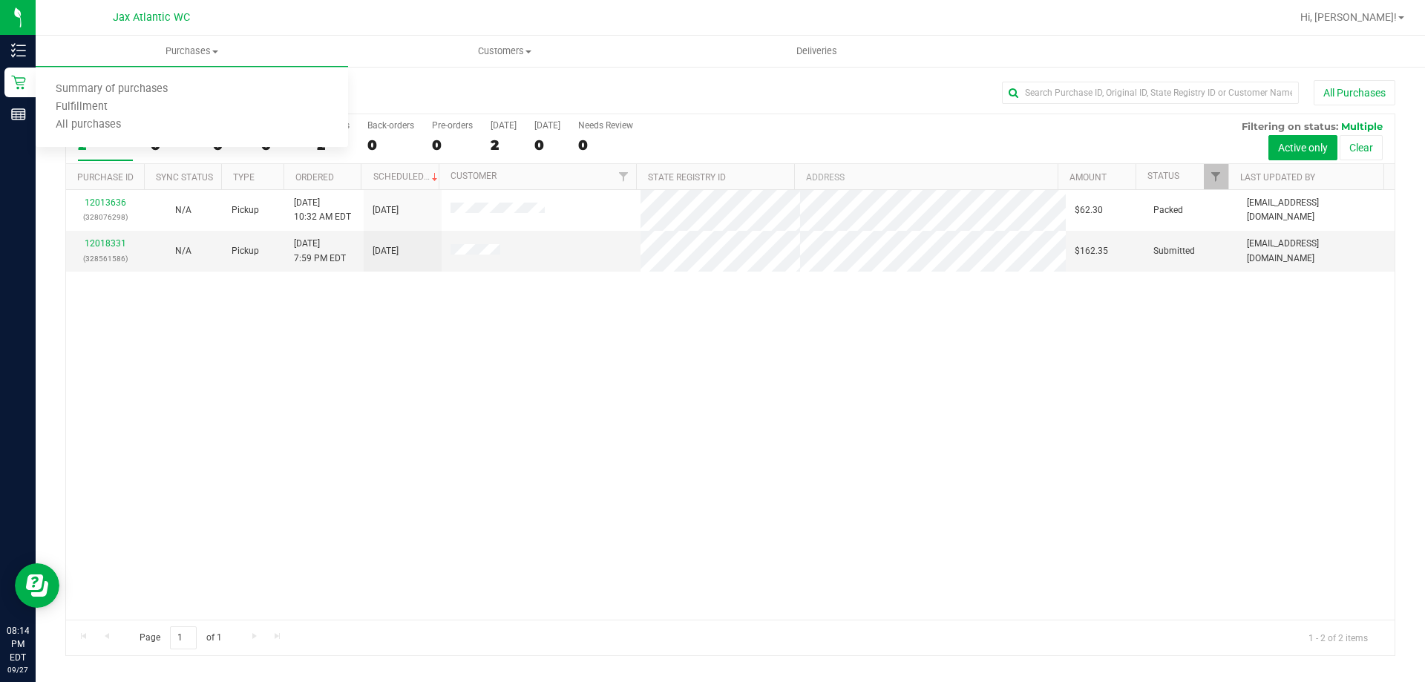
drag, startPoint x: 290, startPoint y: 356, endPoint x: 285, endPoint y: 349, distance: 9.1
click at [292, 356] on div "12013636 (328076298) N/A Pickup [DATE] 10:32 AM EDT 9/27/2025 $62.30 Packed [EM…" at bounding box center [730, 405] width 1328 height 430
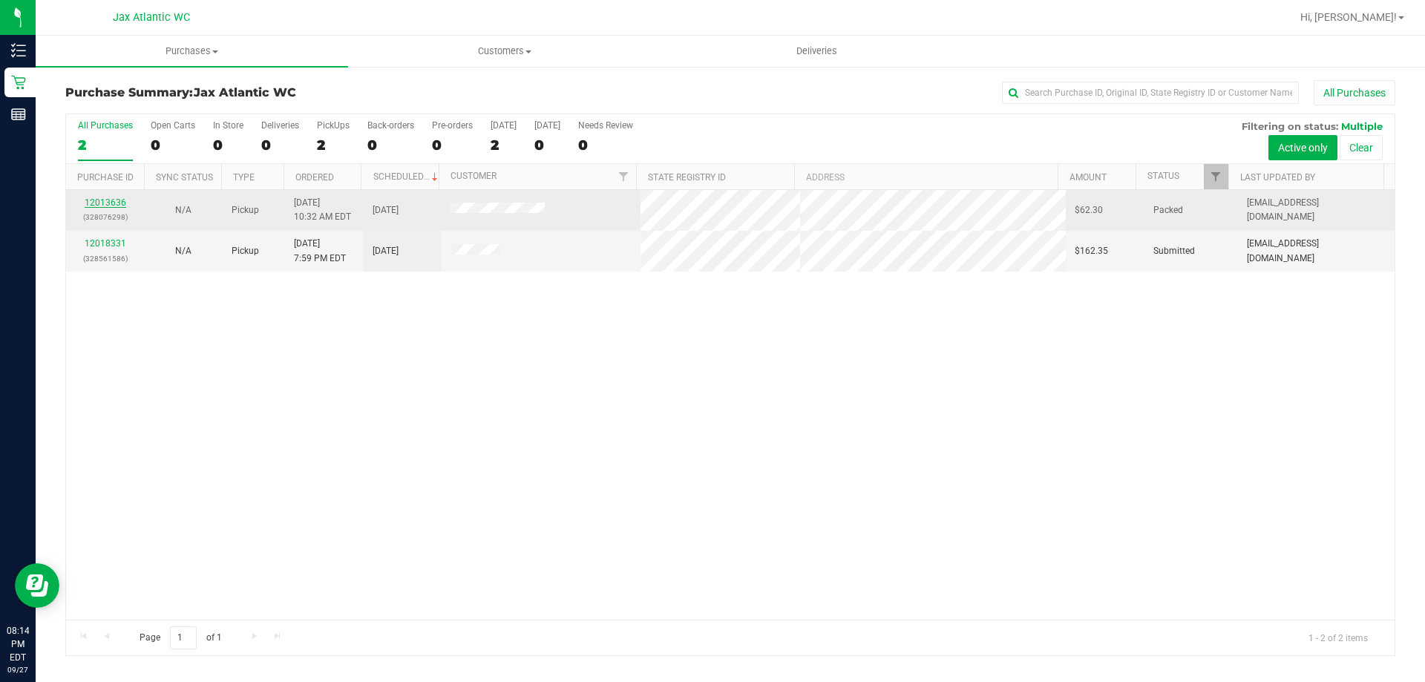
click at [113, 201] on link "12013636" at bounding box center [106, 202] width 42 height 10
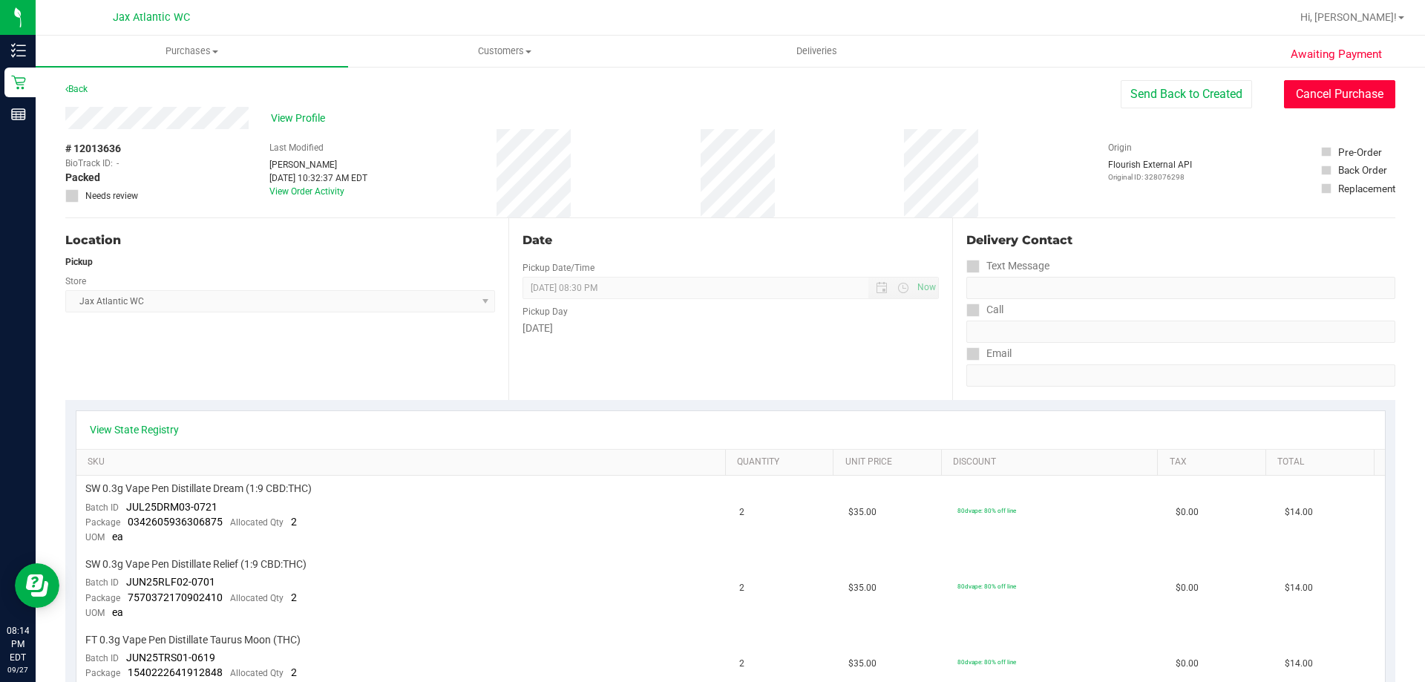
click at [1312, 89] on button "Cancel Purchase" at bounding box center [1339, 94] width 111 height 28
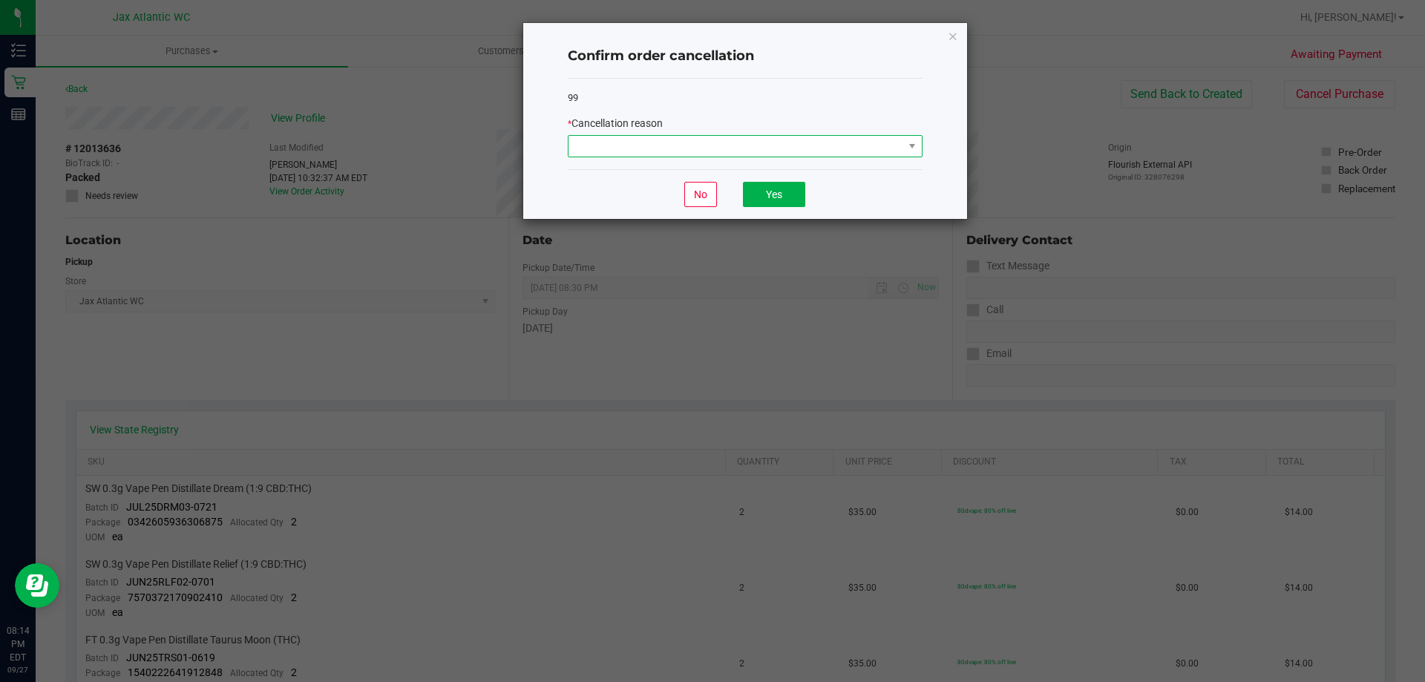
click at [730, 148] on span at bounding box center [735, 146] width 335 height 21
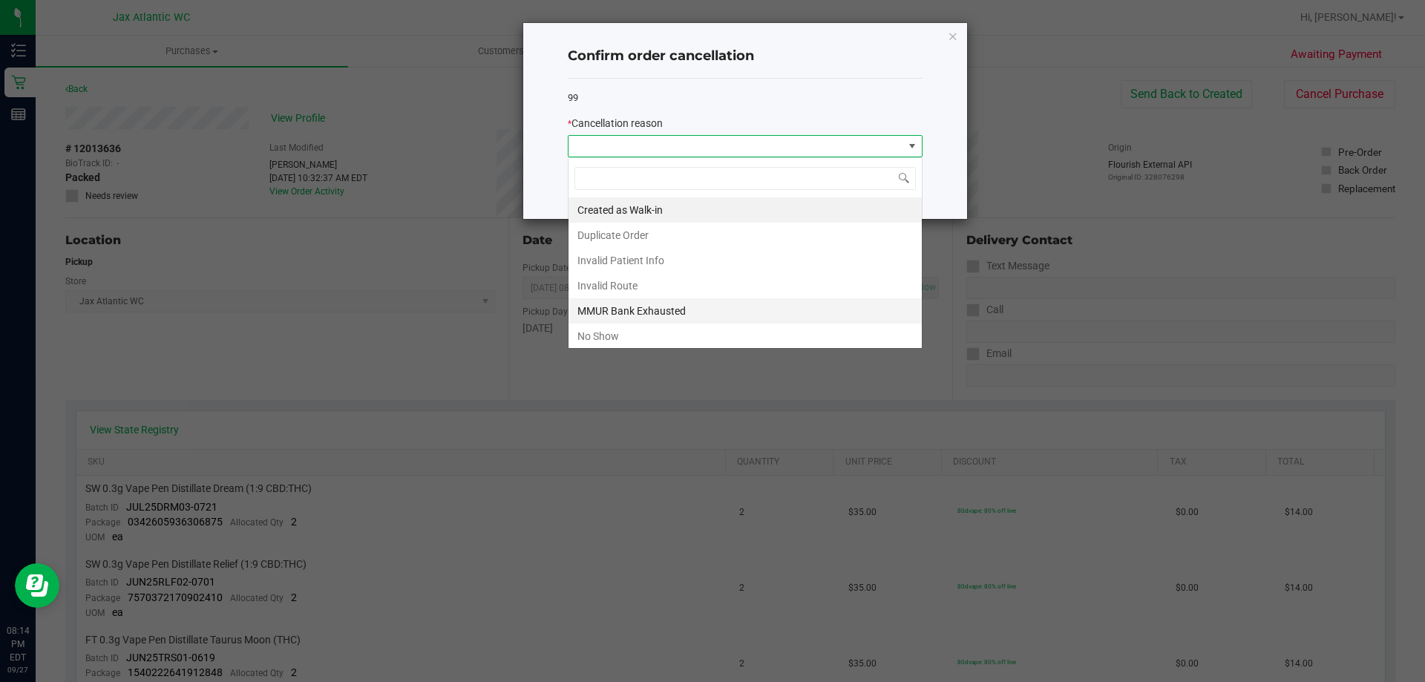
scroll to position [22, 355]
click at [625, 338] on li "No Show" at bounding box center [744, 336] width 353 height 25
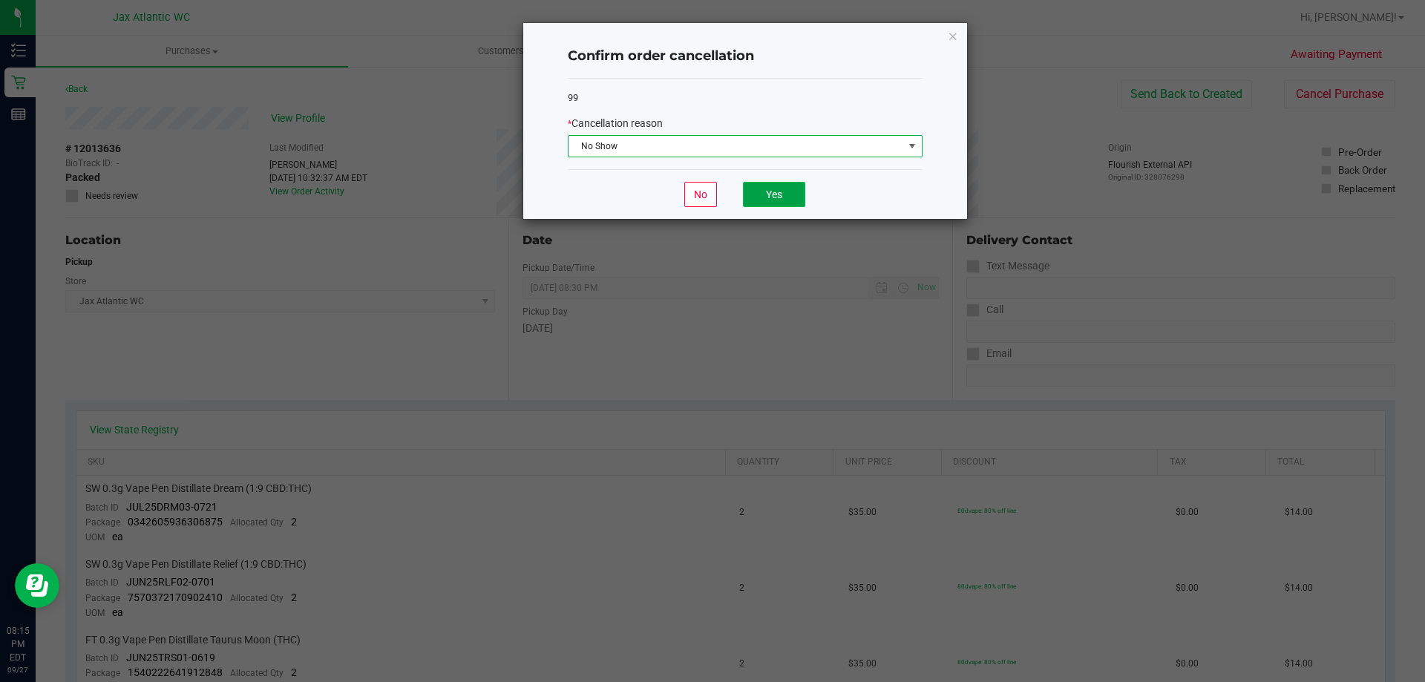
click at [780, 195] on button "Yes" at bounding box center [774, 194] width 62 height 25
